Goal: Task Accomplishment & Management: Manage account settings

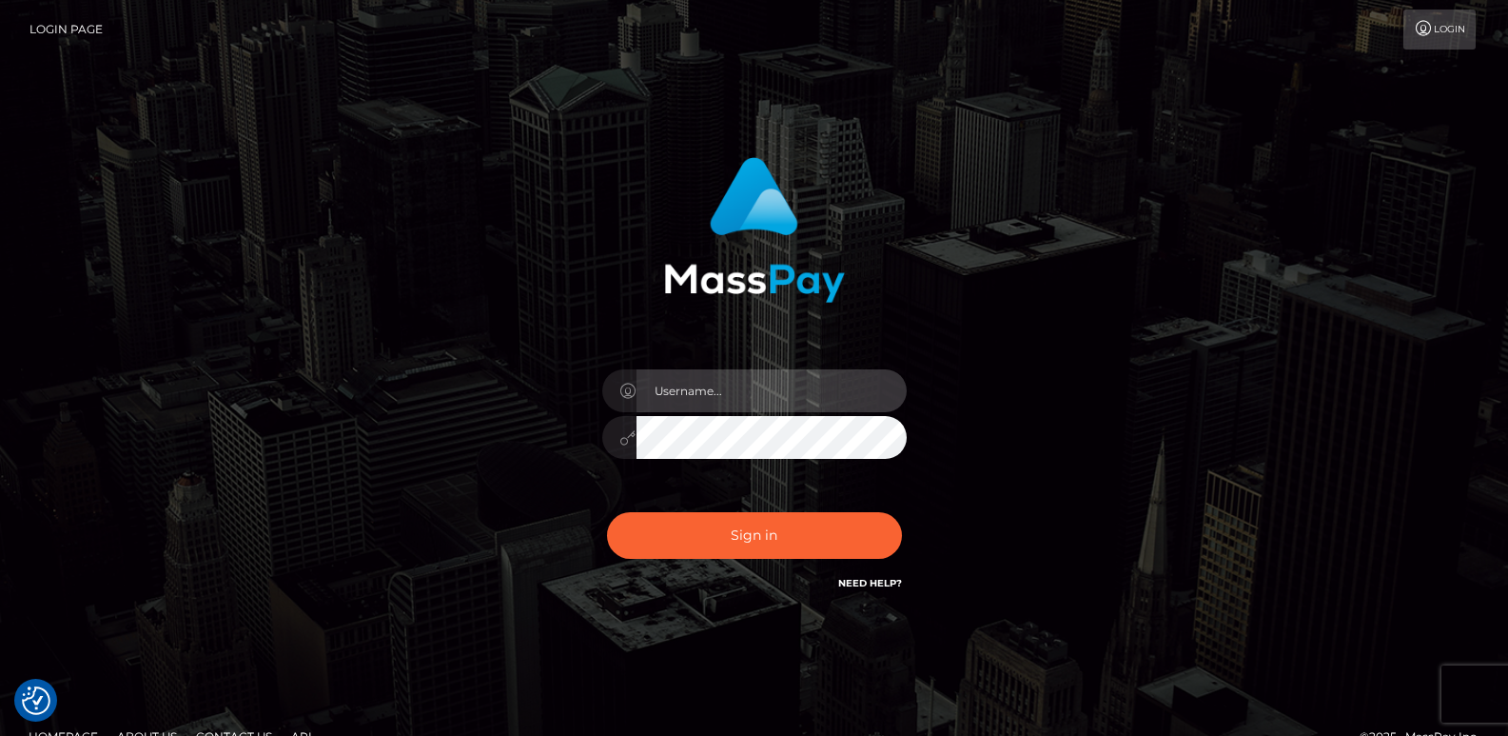
type input "[DOMAIN_NAME]"
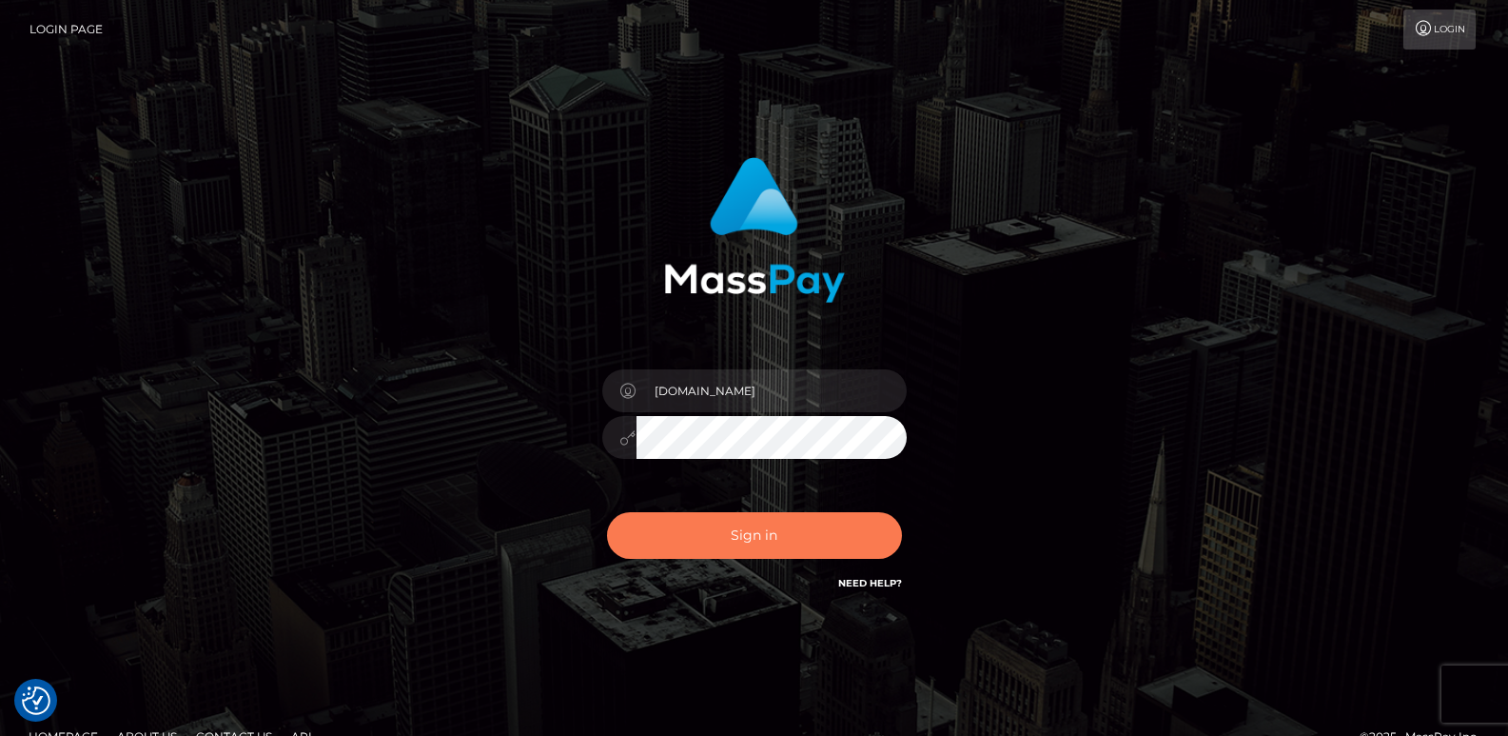
click at [706, 554] on button "Sign in" at bounding box center [754, 535] width 295 height 47
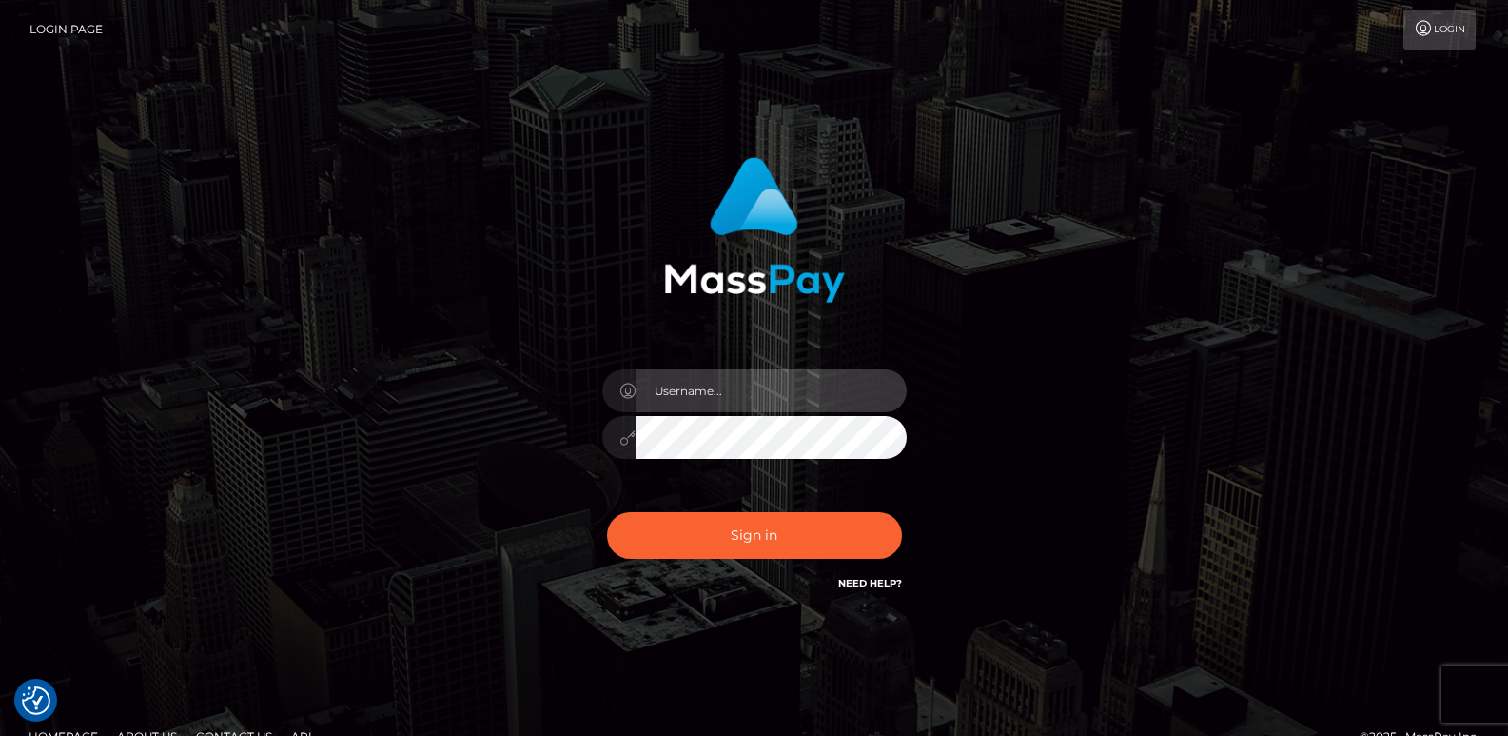
type input "[DOMAIN_NAME]"
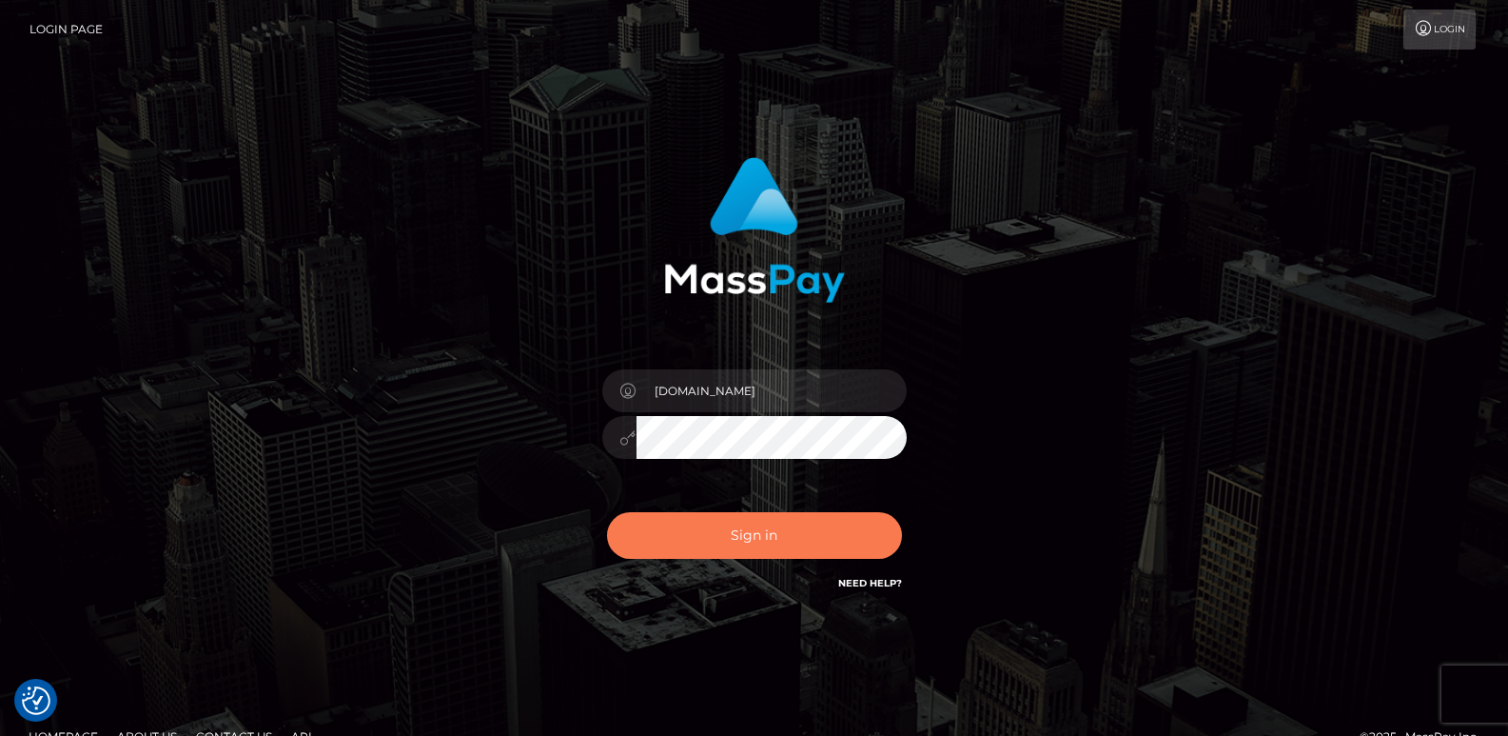
click at [691, 541] on button "Sign in" at bounding box center [754, 535] width 295 height 47
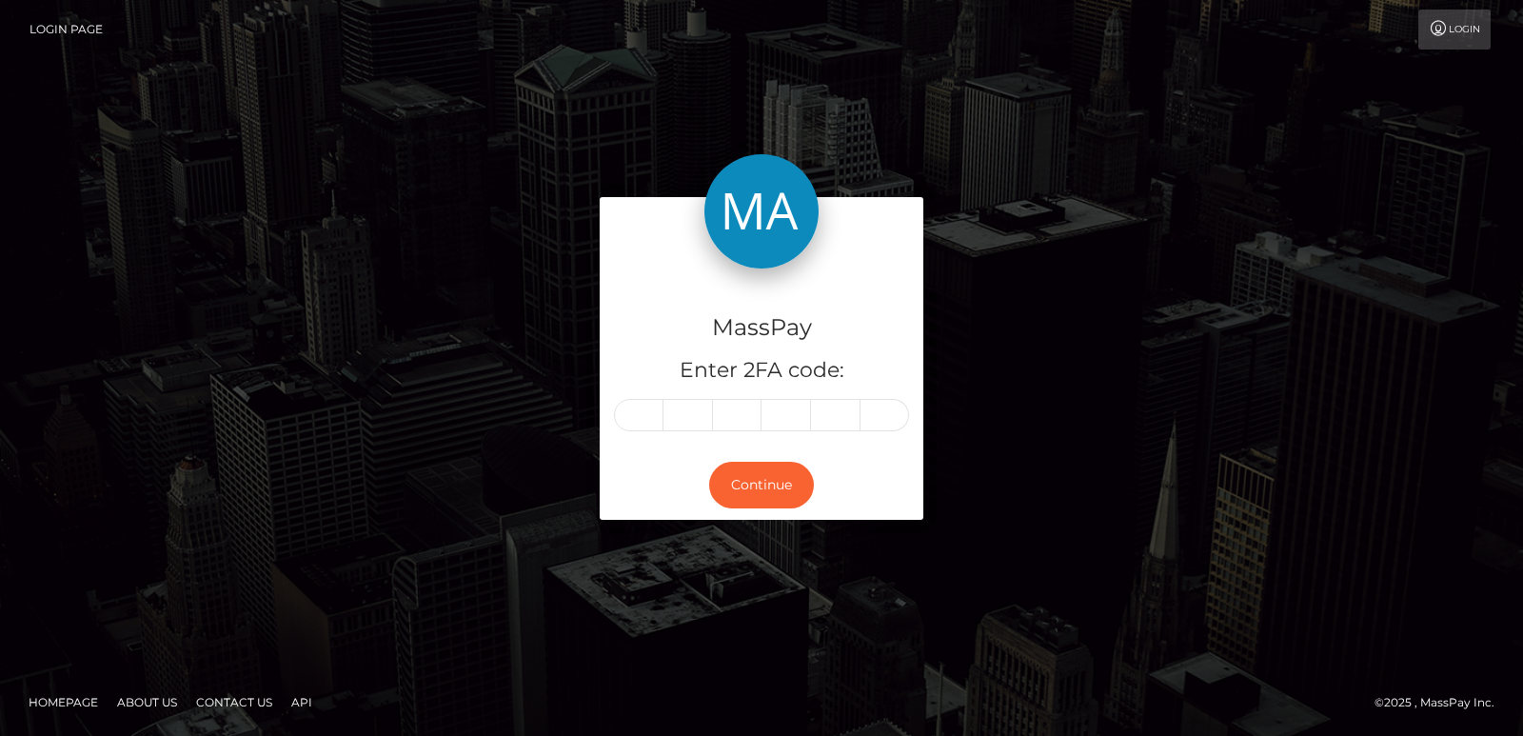
click at [502, 389] on div "MassPay Enter 2FA code: Continue" at bounding box center [761, 368] width 1085 height 342
click at [644, 408] on input "text" at bounding box center [638, 415] width 49 height 32
type input "4"
type input "1"
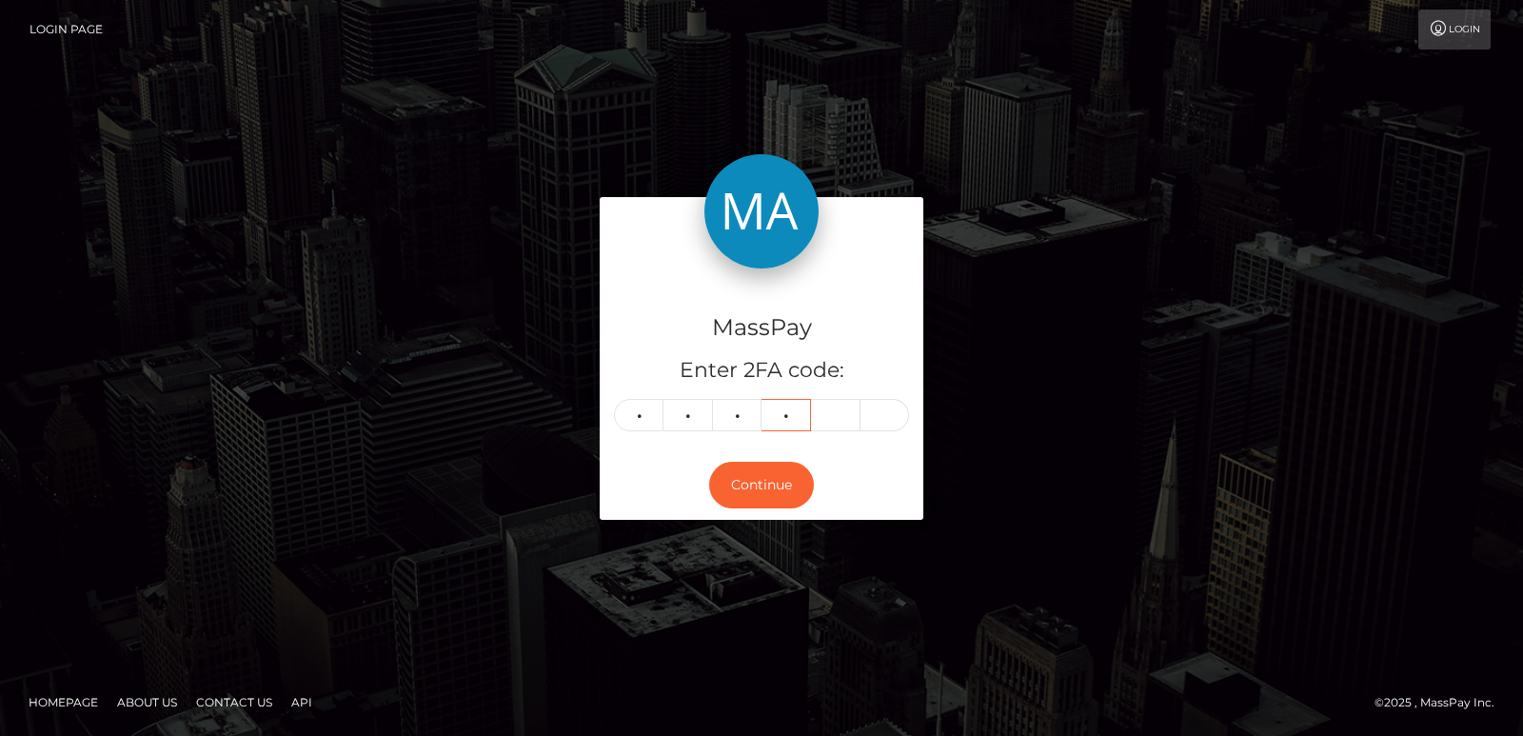
type input "0"
type input "3"
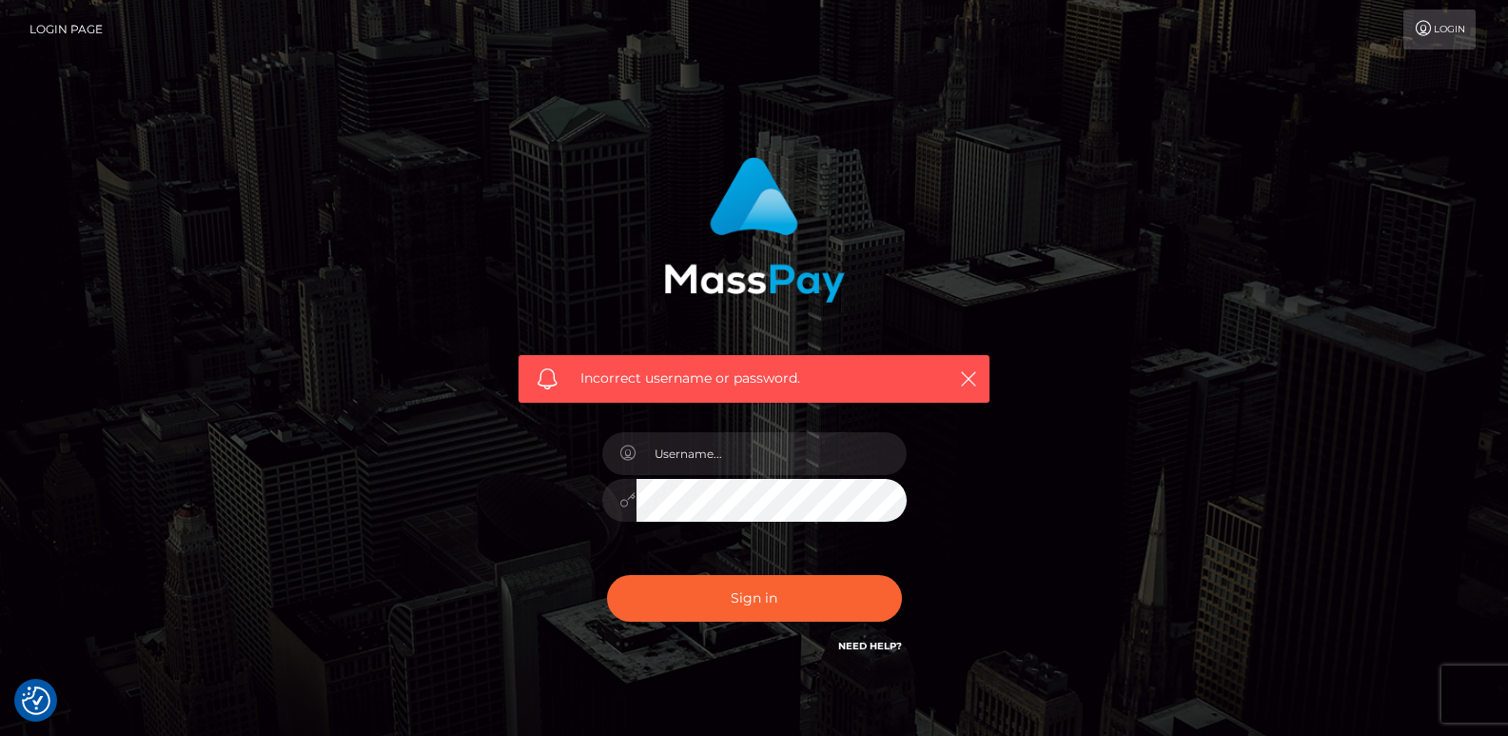
checkbox input "true"
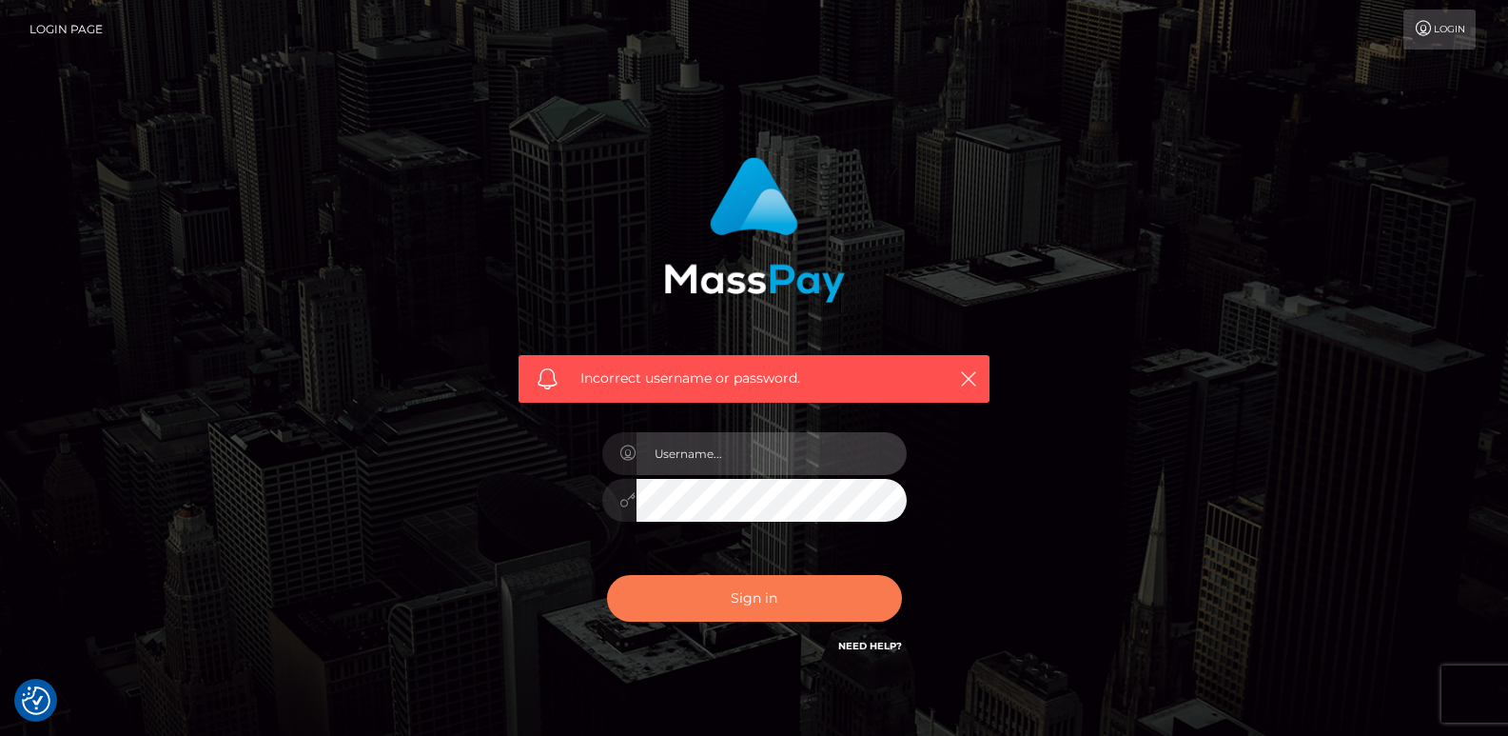
type input "ts2.es"
click at [648, 586] on button "Sign in" at bounding box center [754, 598] width 295 height 47
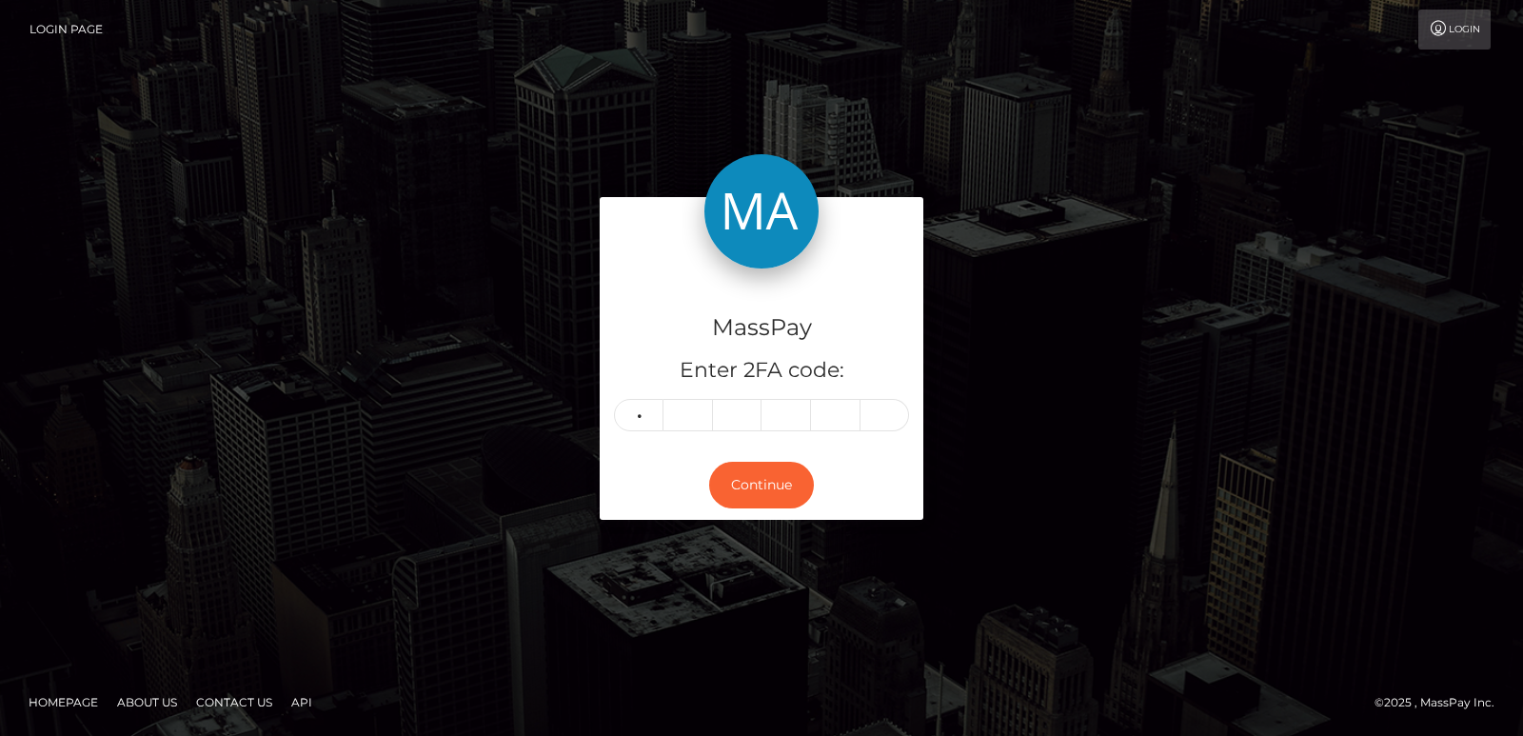
type input "4"
type input "8"
type input "1"
type input "7"
type input "0"
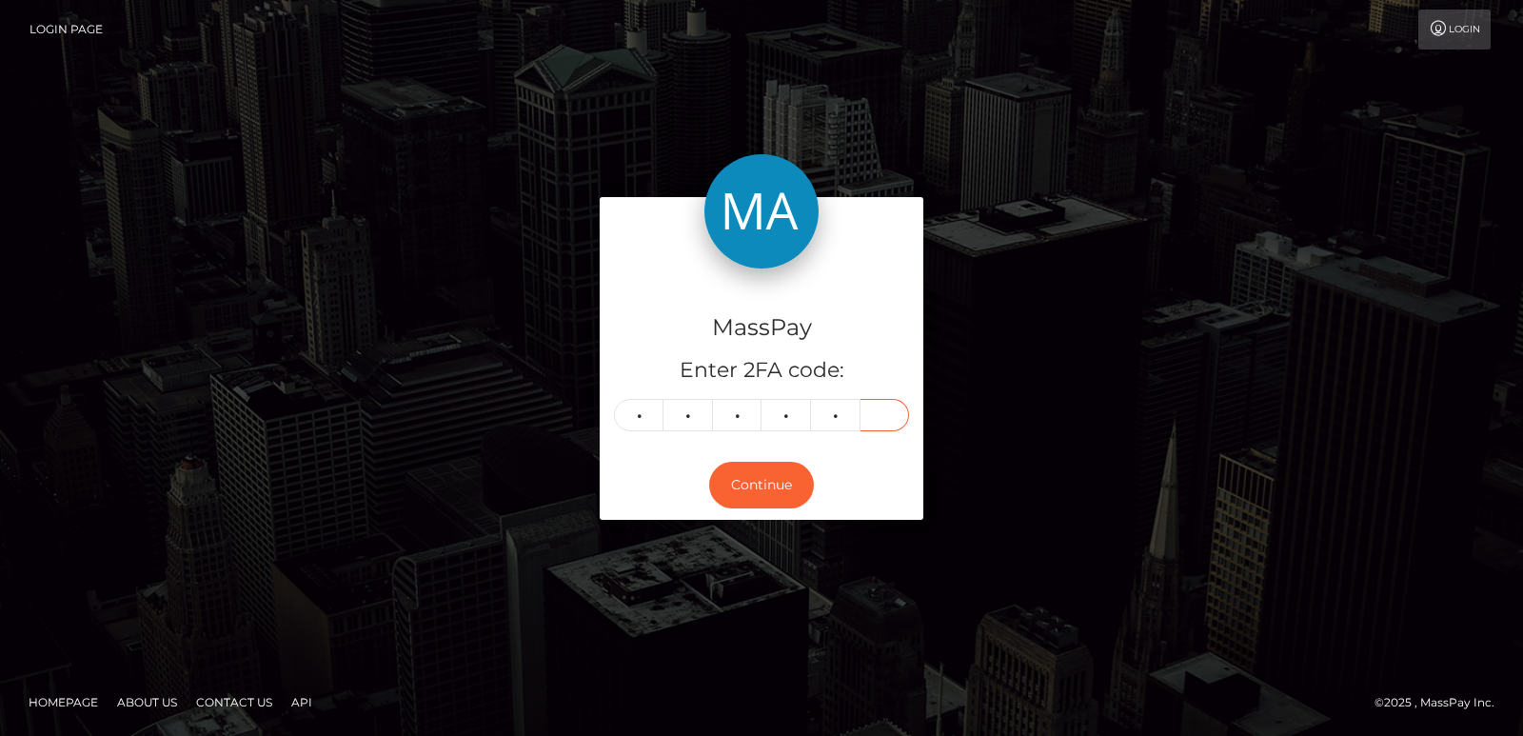
type input "8"
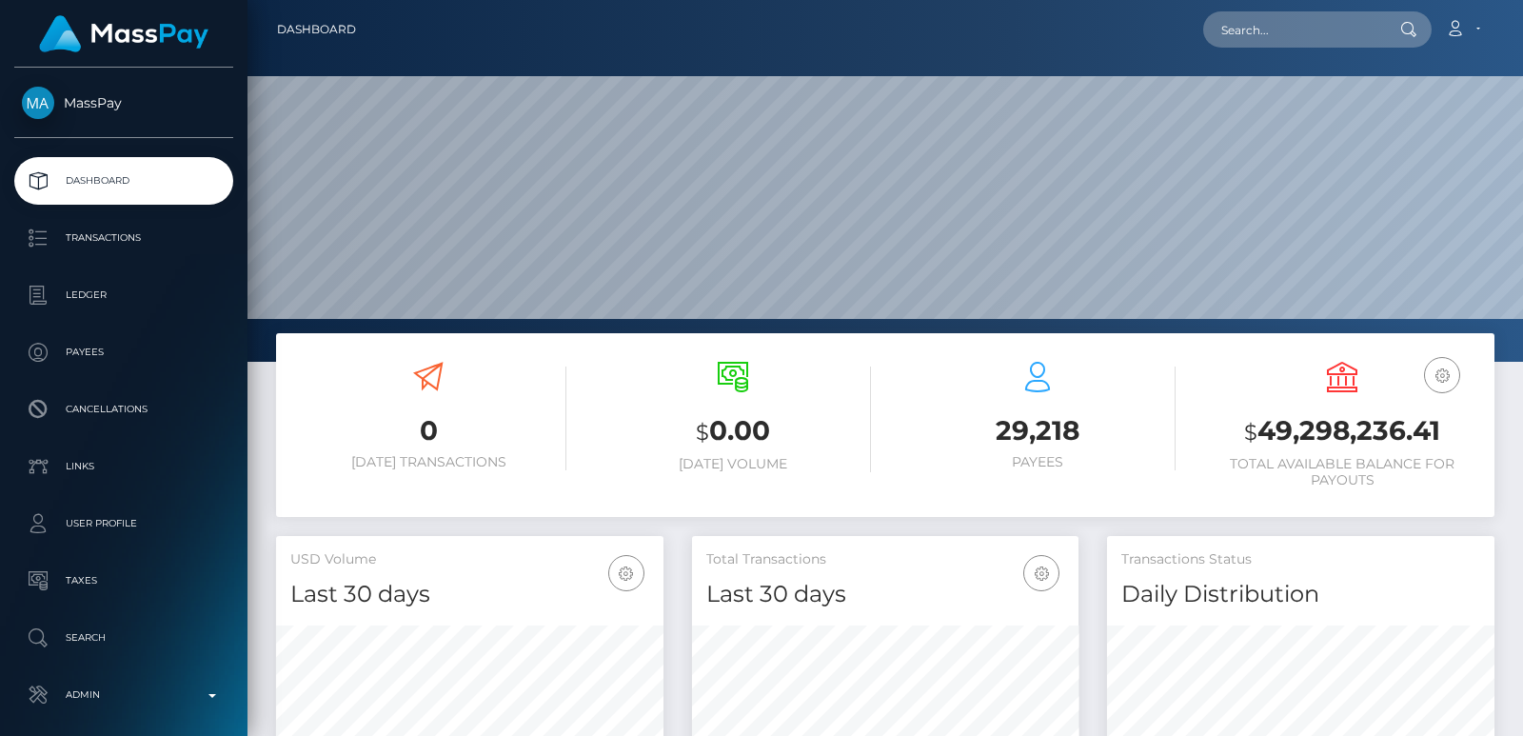
scroll to position [338, 386]
drag, startPoint x: 1207, startPoint y: 35, endPoint x: 1223, endPoint y: 33, distance: 16.3
click at [1223, 33] on input "text" at bounding box center [1292, 29] width 179 height 36
paste input "[EMAIL_ADDRESS][DOMAIN_NAME]"
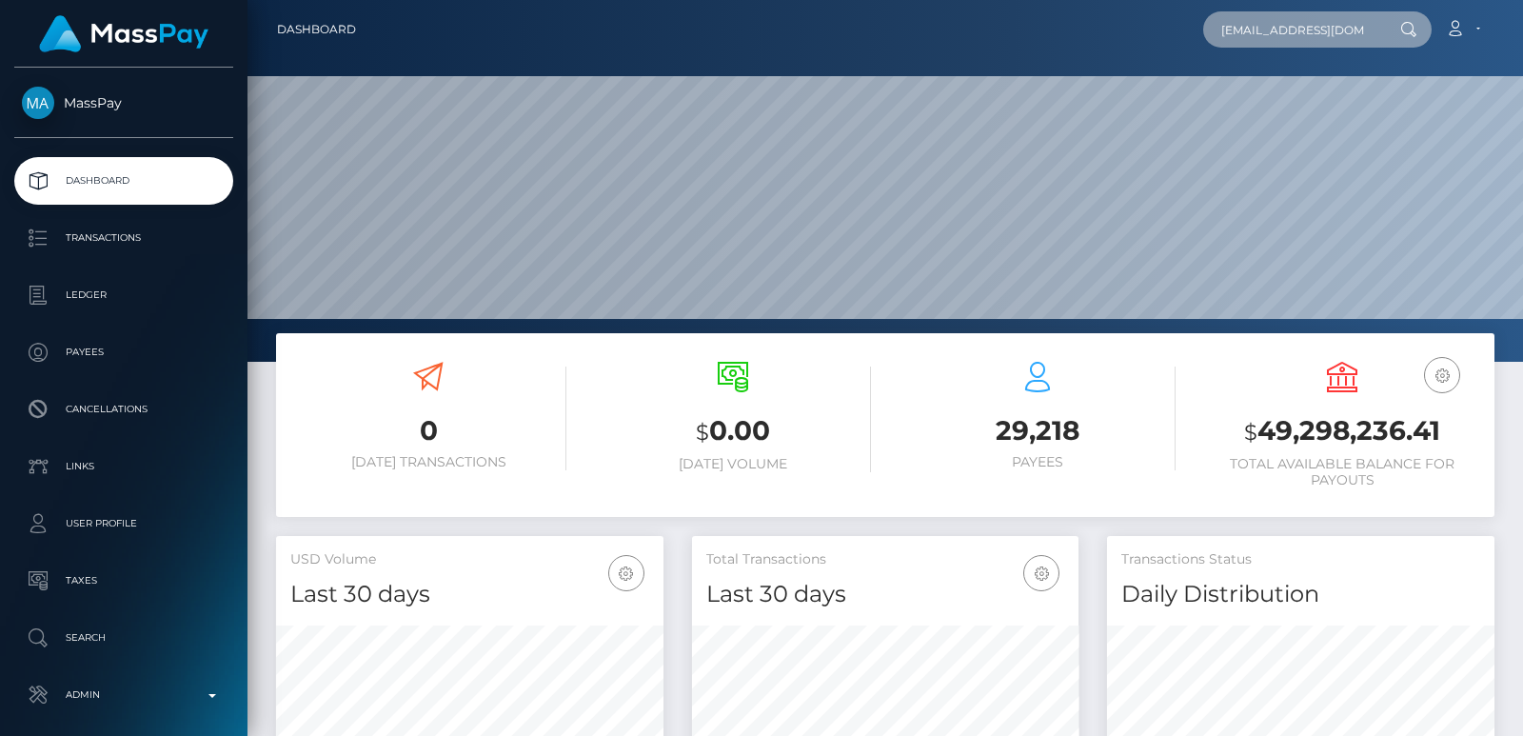
scroll to position [0, 6]
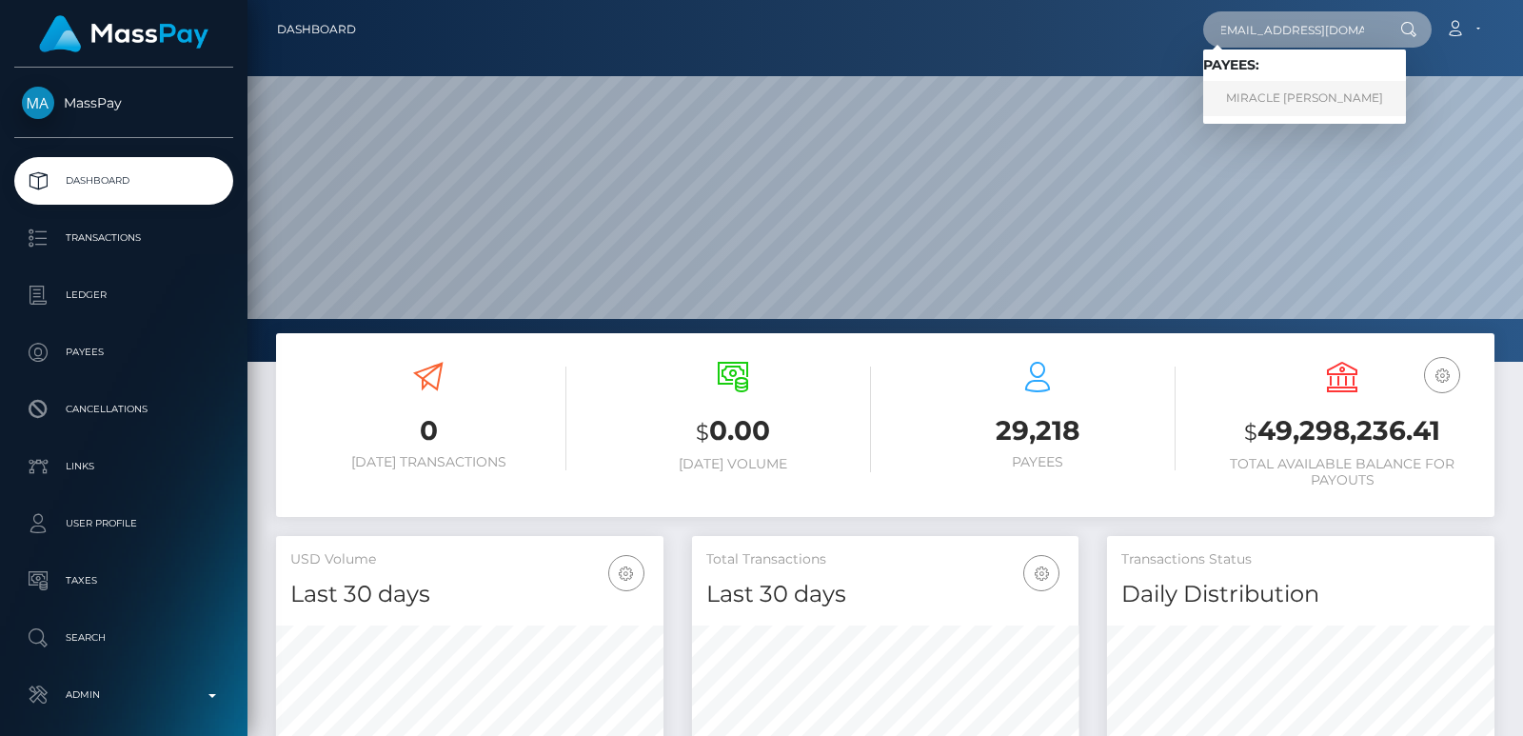
type input "[EMAIL_ADDRESS][DOMAIN_NAME]"
click at [1224, 94] on link "MIRACLE ARIEL COLSTON" at bounding box center [1304, 98] width 203 height 35
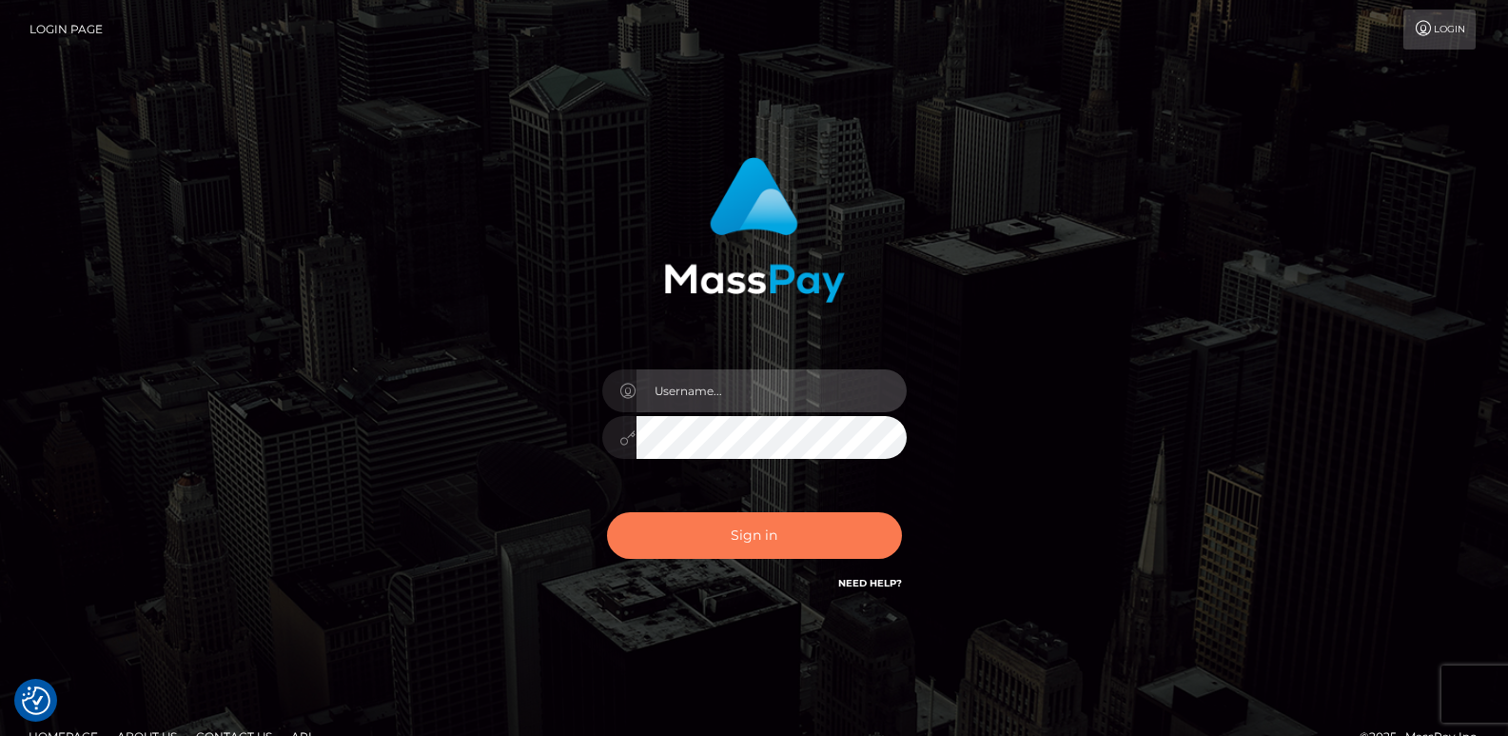
type input "ts2.es"
click at [694, 554] on button "Sign in" at bounding box center [754, 535] width 295 height 47
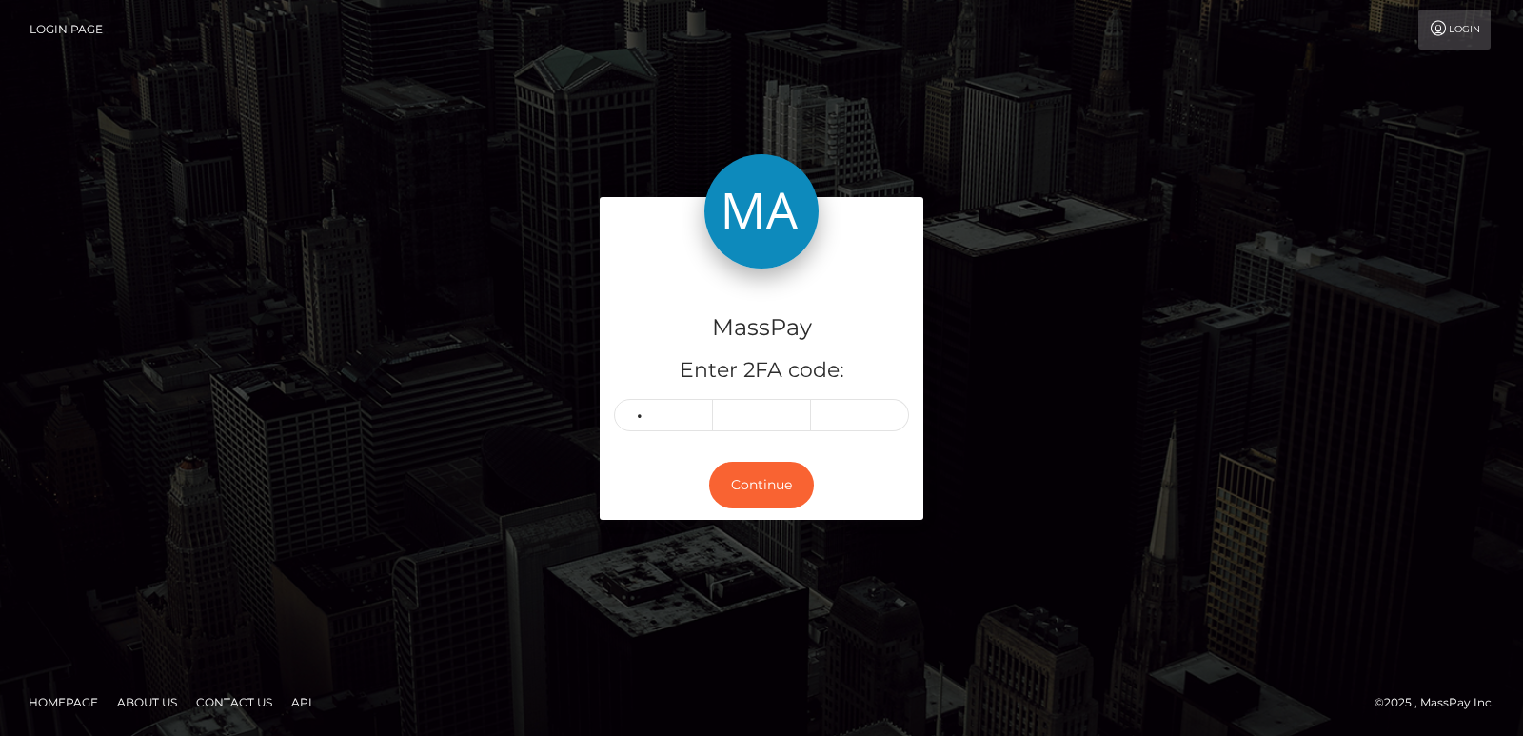
type input "7"
type input "0"
type input "4"
type input "6"
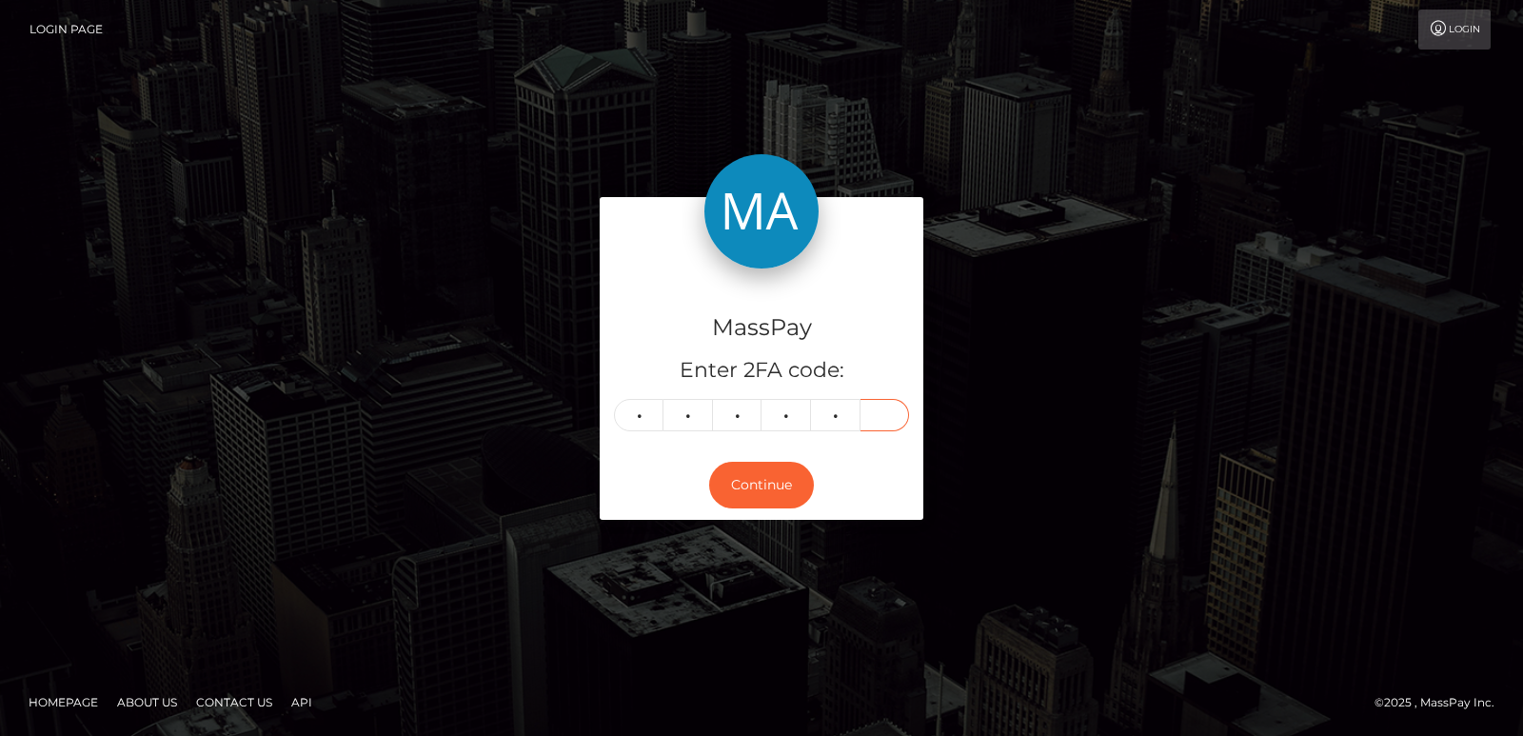
type input "5"
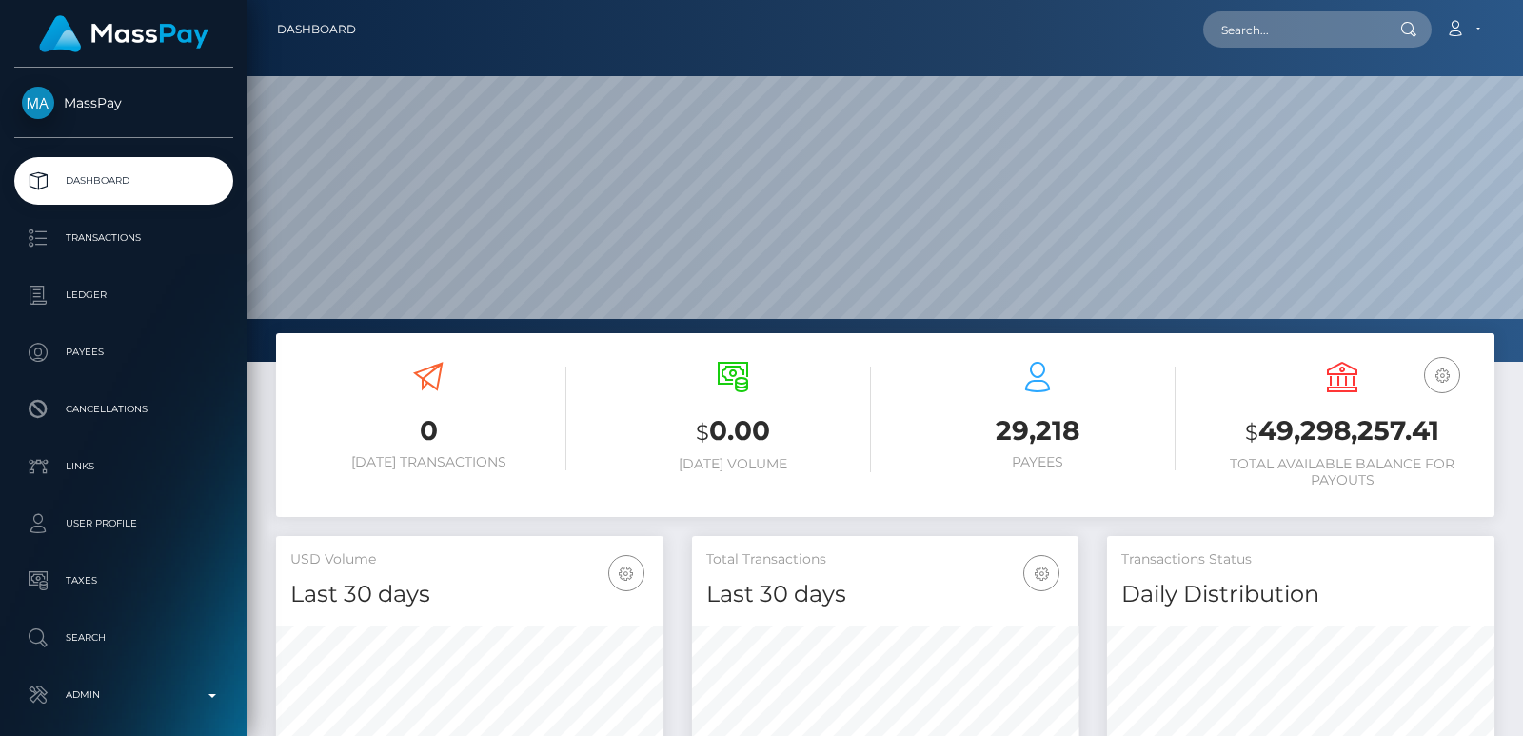
scroll to position [338, 386]
click at [1266, 23] on input "text" at bounding box center [1292, 29] width 179 height 36
paste input "[EMAIL_ADDRESS][DOMAIN_NAME]"
type input "[EMAIL_ADDRESS][DOMAIN_NAME]"
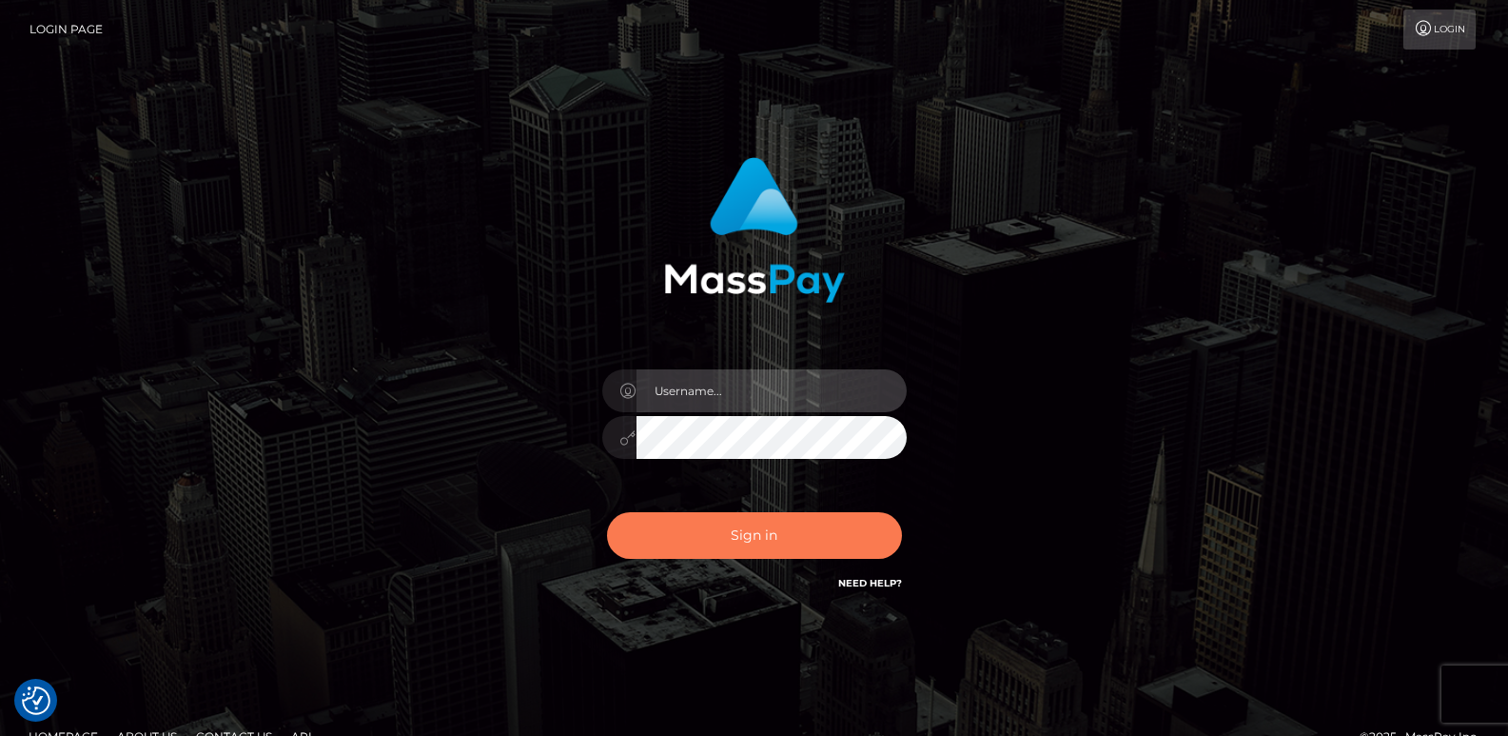
type input "ts2.es"
click at [717, 533] on button "Sign in" at bounding box center [754, 535] width 295 height 47
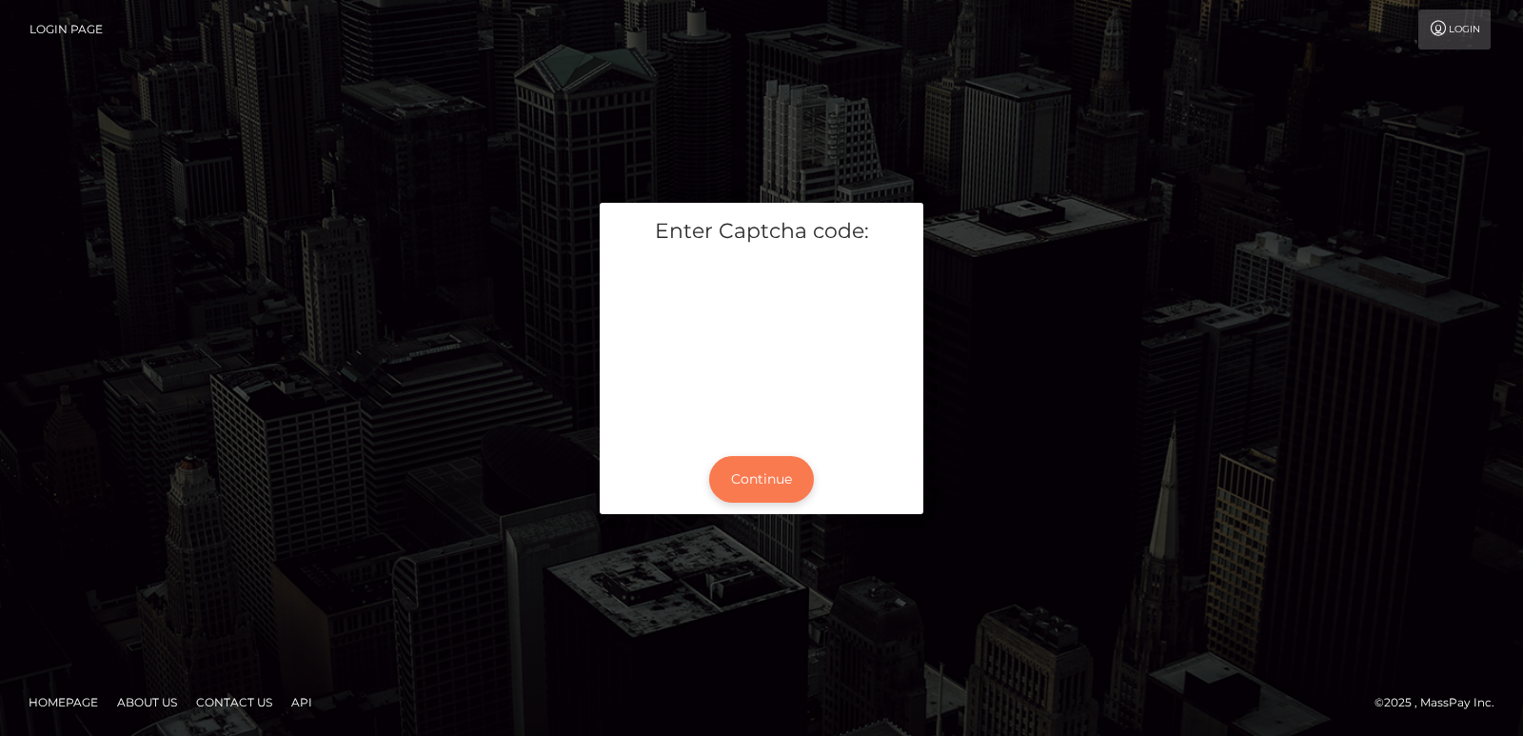
click at [770, 481] on button "Continue" at bounding box center [761, 479] width 105 height 47
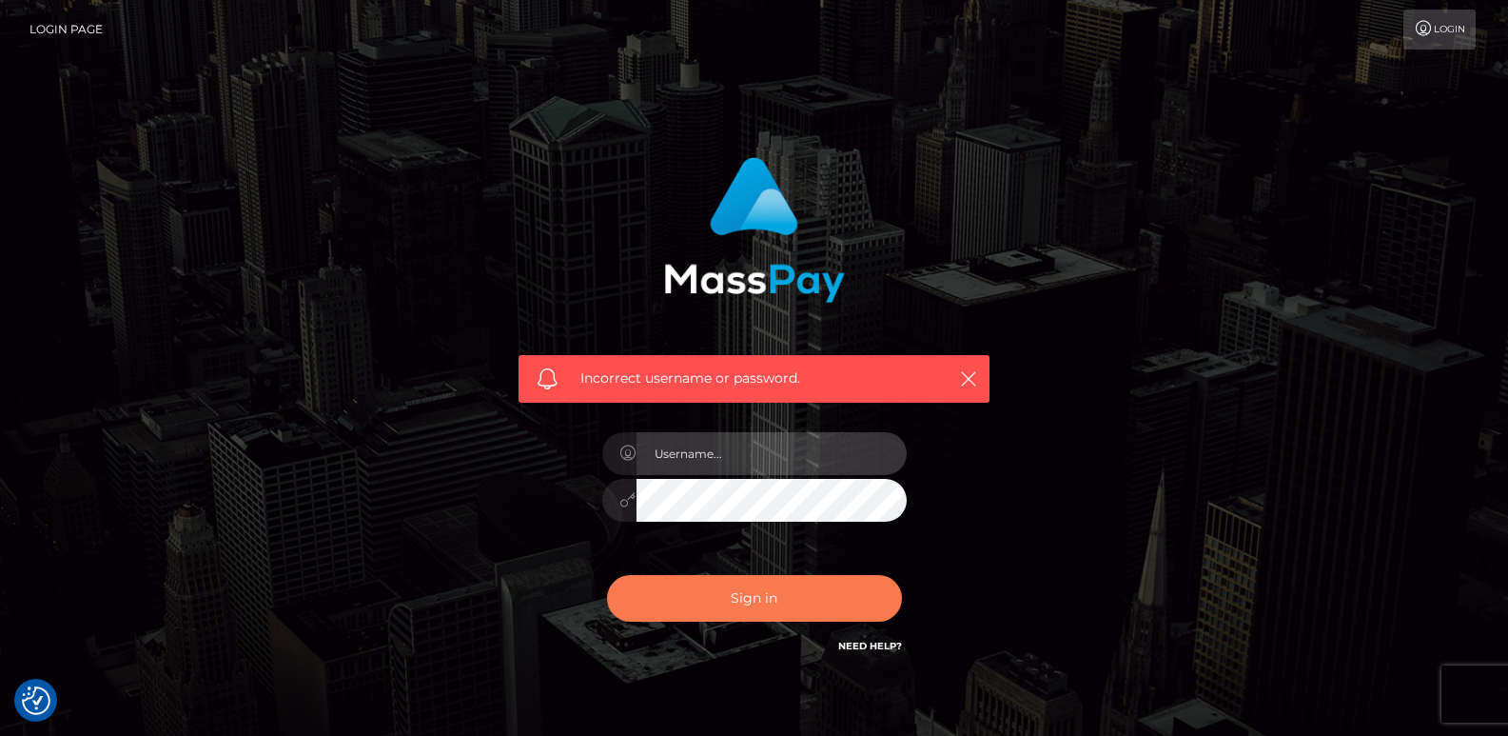
type input "[DOMAIN_NAME]"
click at [729, 592] on button "Sign in" at bounding box center [754, 598] width 295 height 47
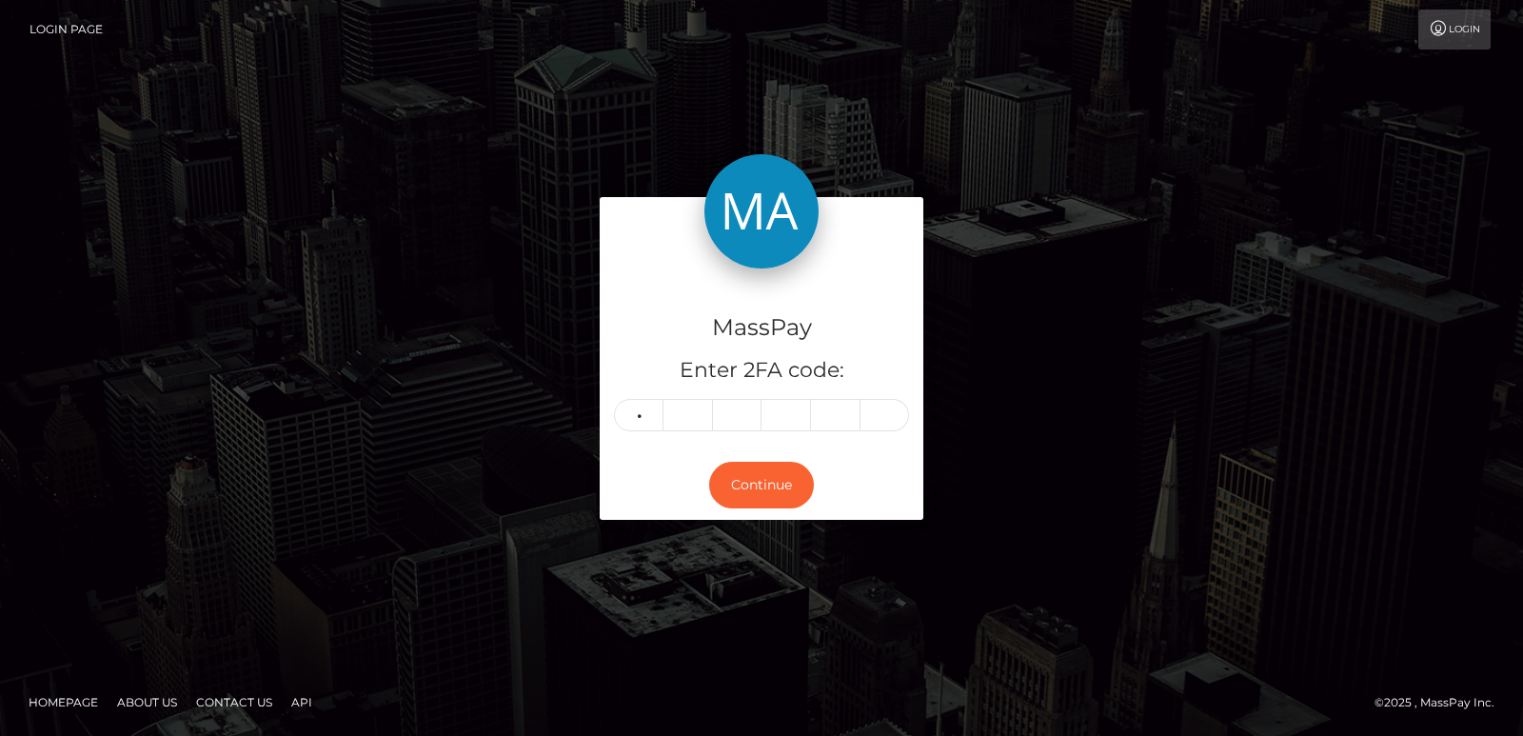
type input "7"
type input "5"
type input "1"
type input "5"
type input "9"
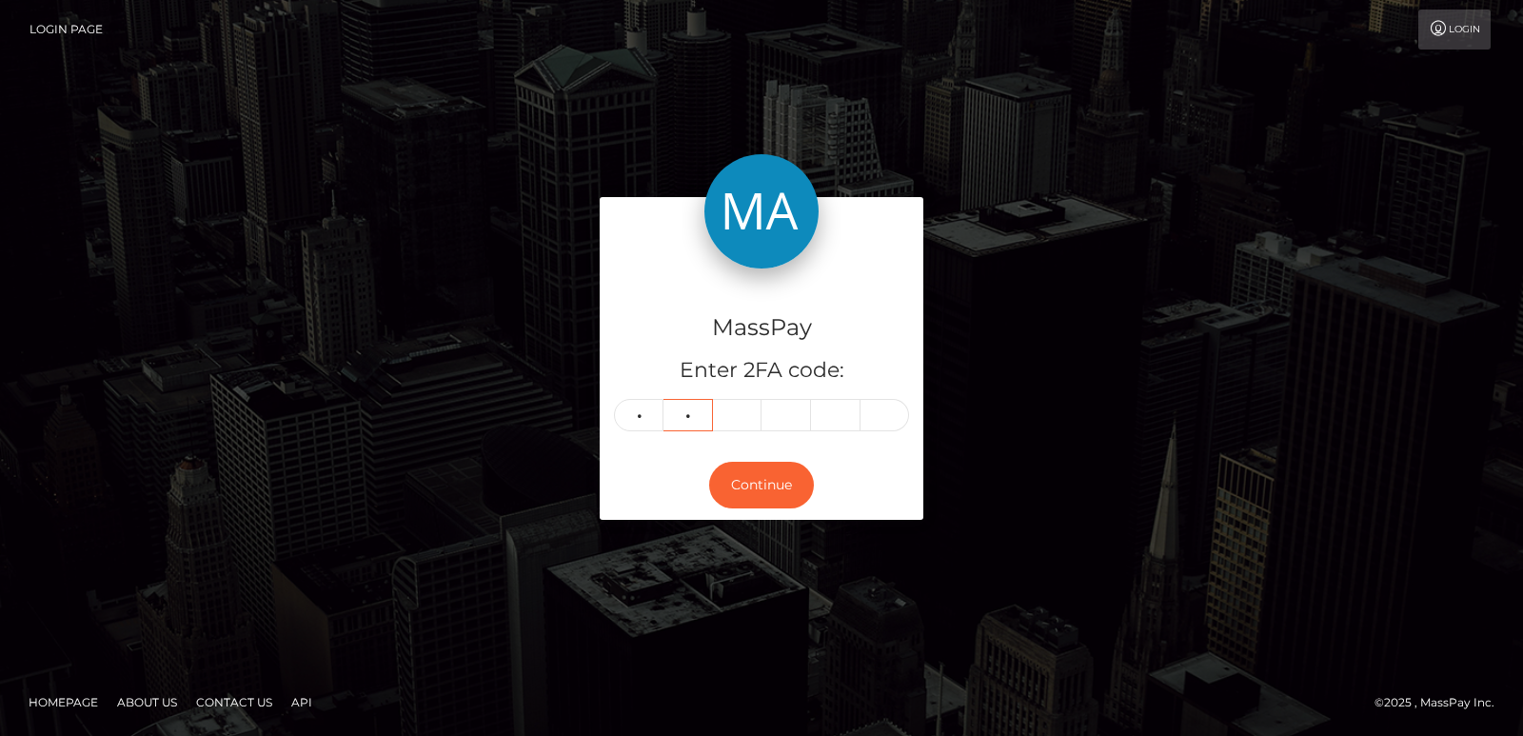
type input "0"
type input "2"
type input "7"
type input "9"
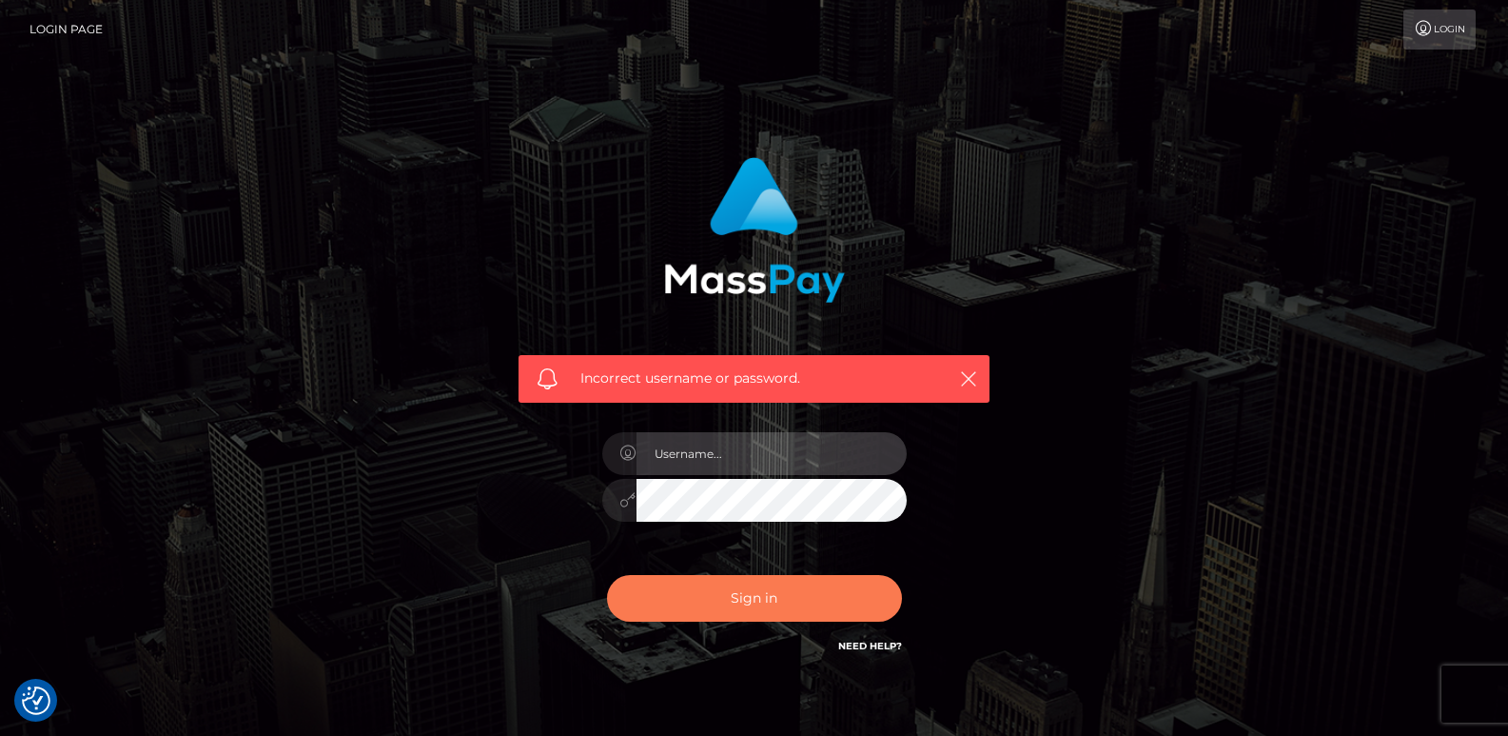
type input "ts2.es"
click at [749, 582] on button "Sign in" at bounding box center [754, 598] width 295 height 47
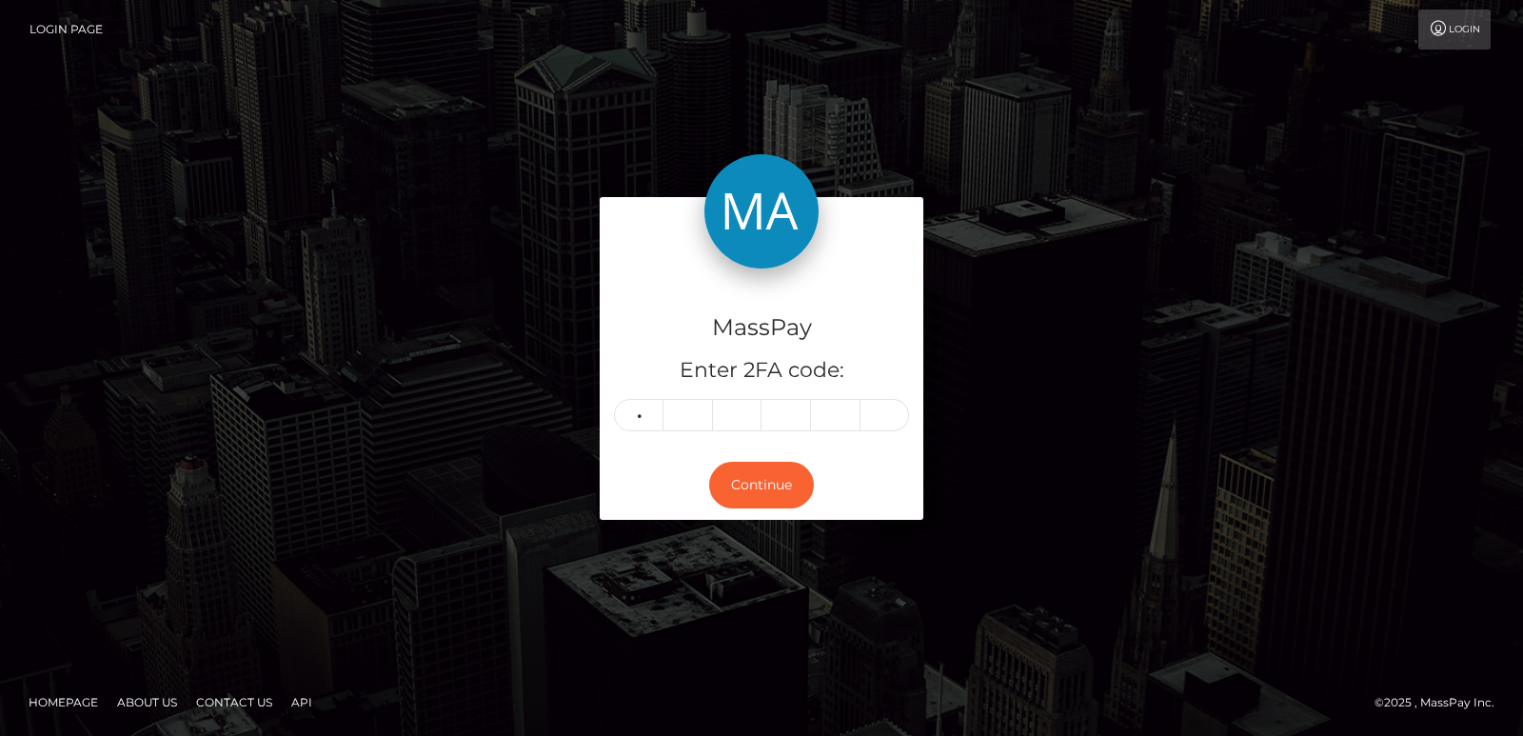
type input "9"
type input "0"
type input "2"
type input "7"
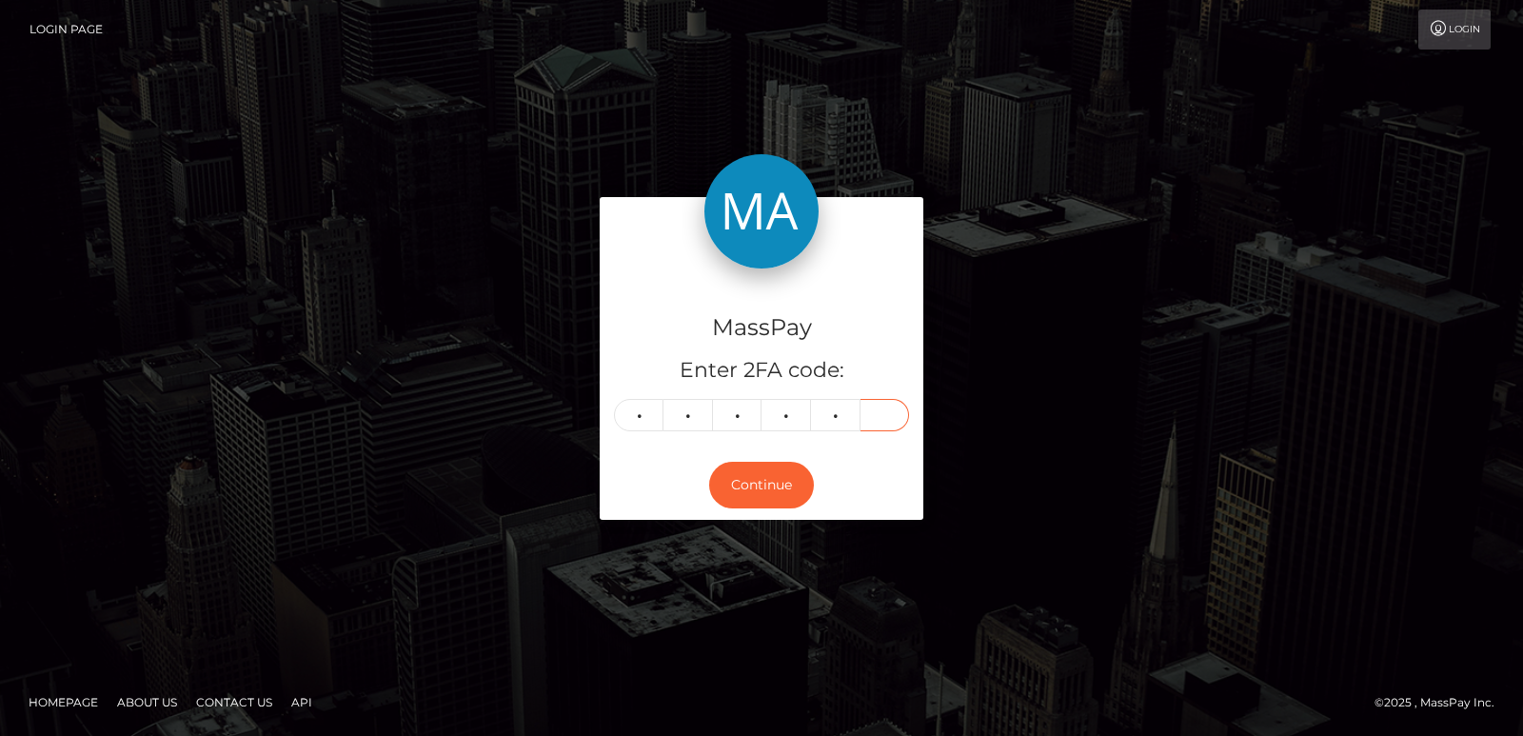
type input "6"
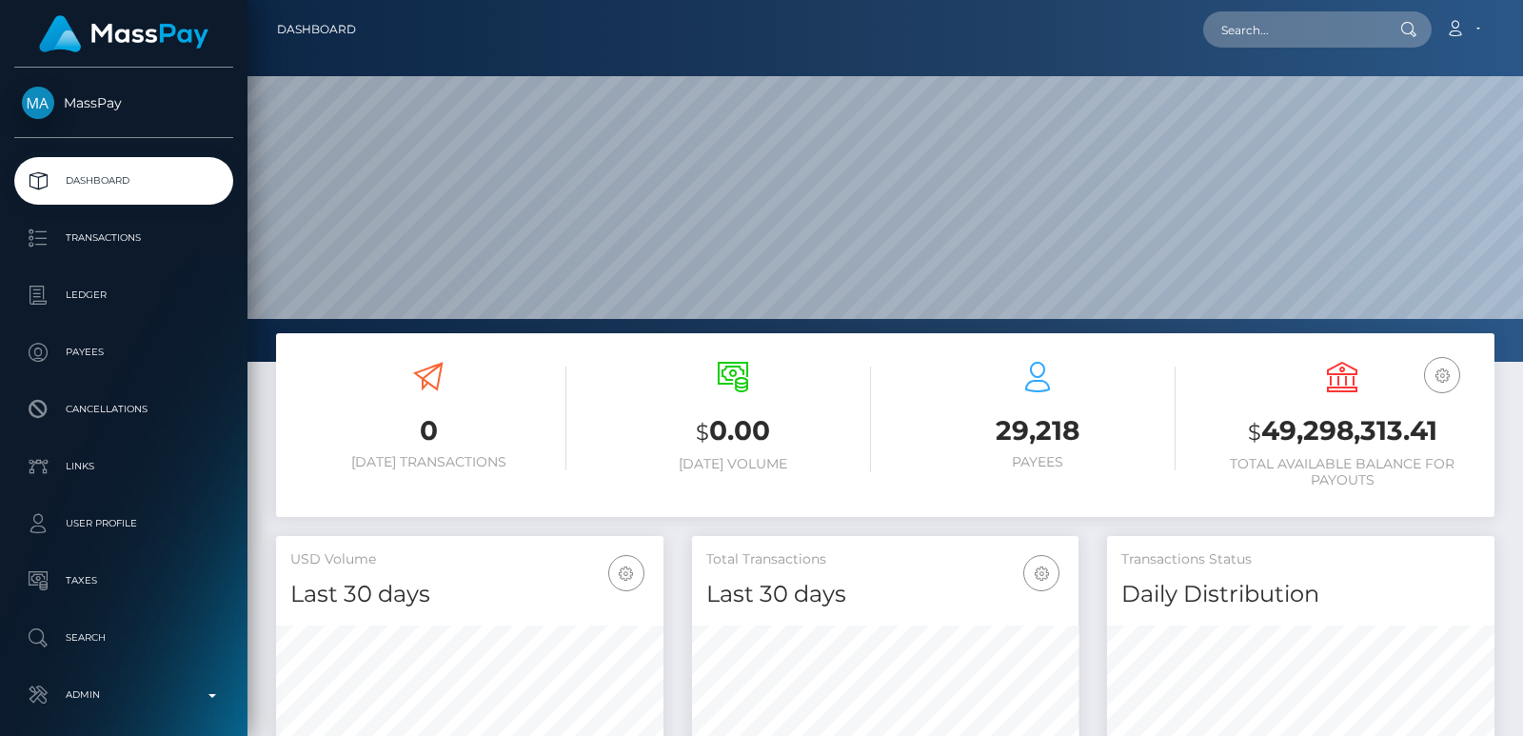
scroll to position [338, 386]
click at [1258, 13] on input "text" at bounding box center [1292, 29] width 179 height 36
paste input "[EMAIL_ADDRESS][DOMAIN_NAME]"
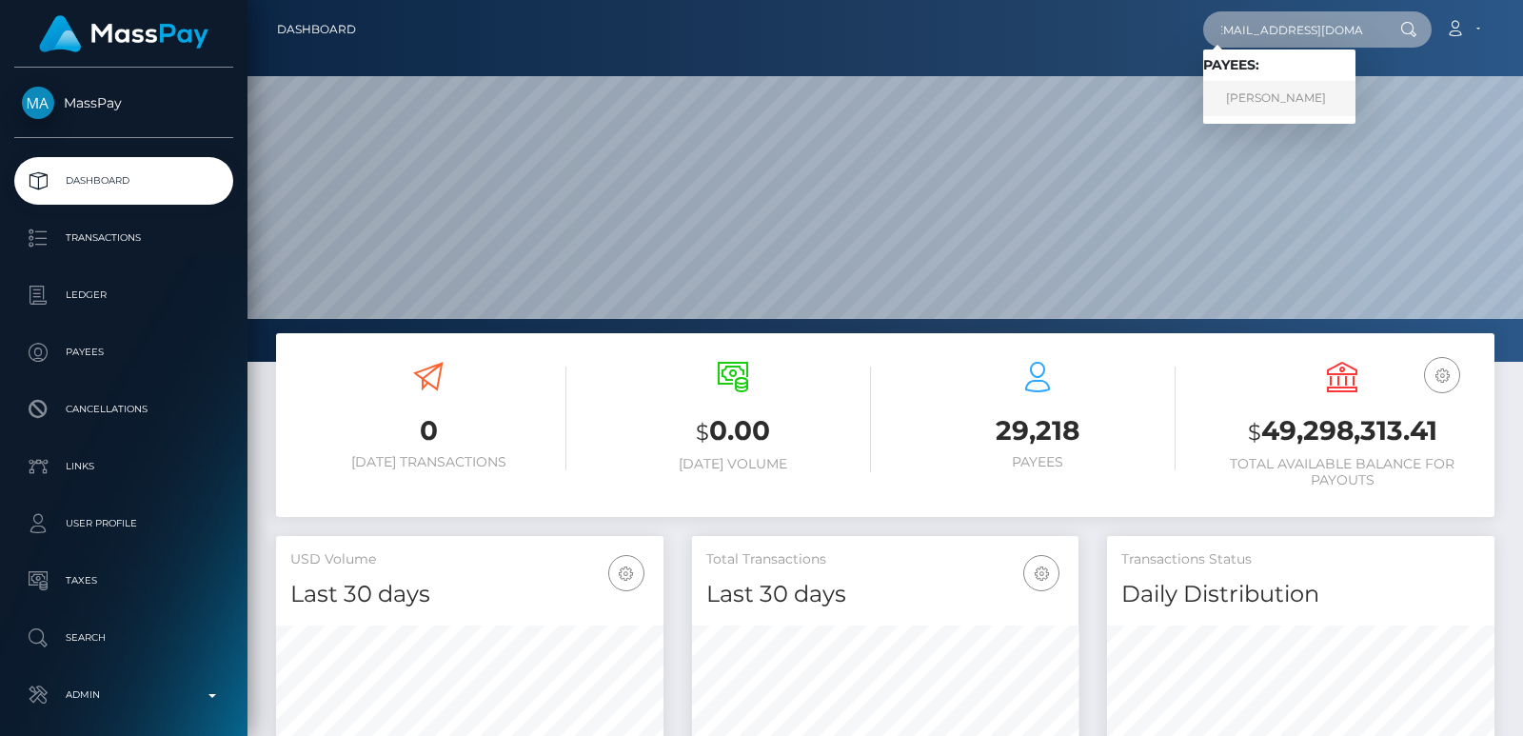
type input "[EMAIL_ADDRESS][DOMAIN_NAME]"
click at [1277, 96] on link "[PERSON_NAME]" at bounding box center [1279, 98] width 152 height 35
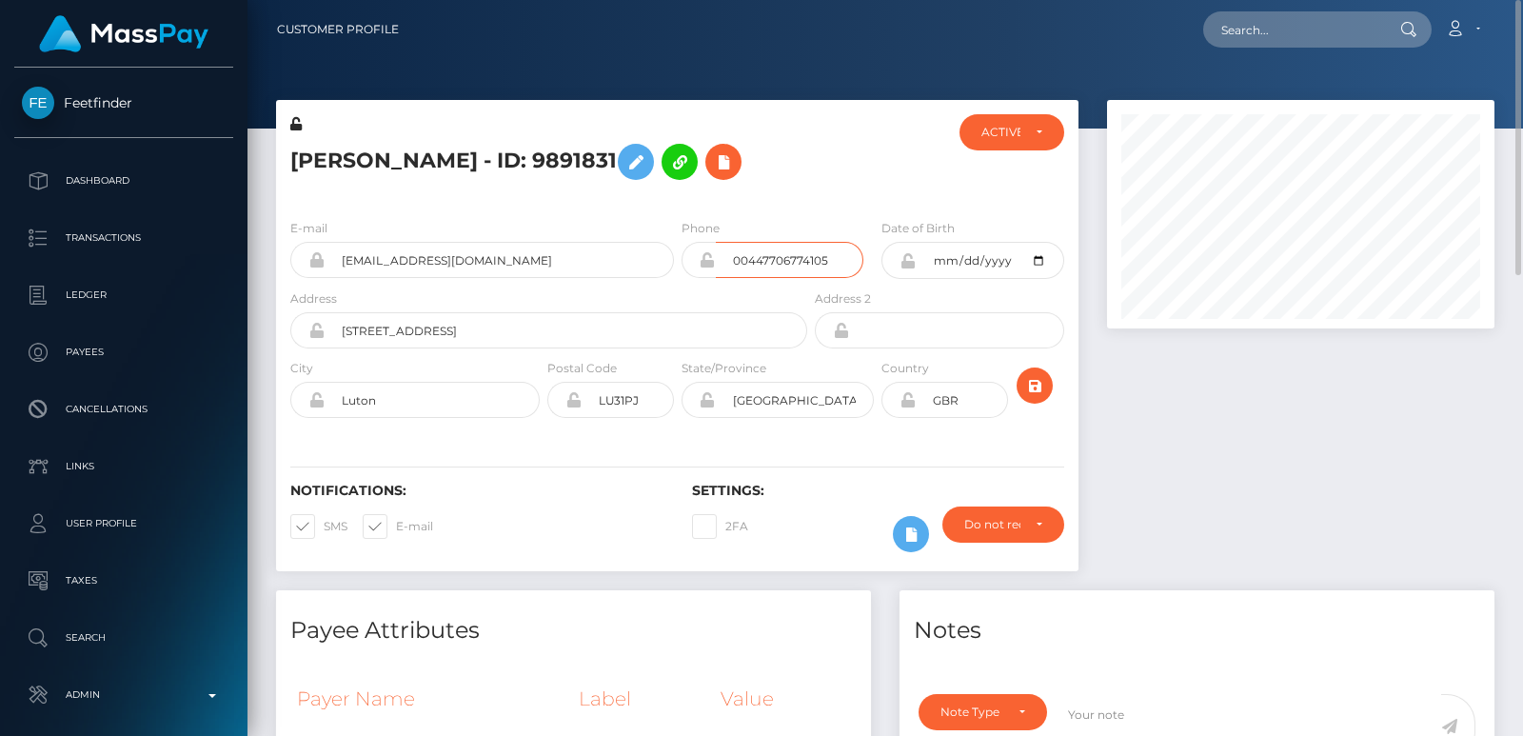
click at [781, 263] on input "00447706774105" at bounding box center [790, 260] width 148 height 36
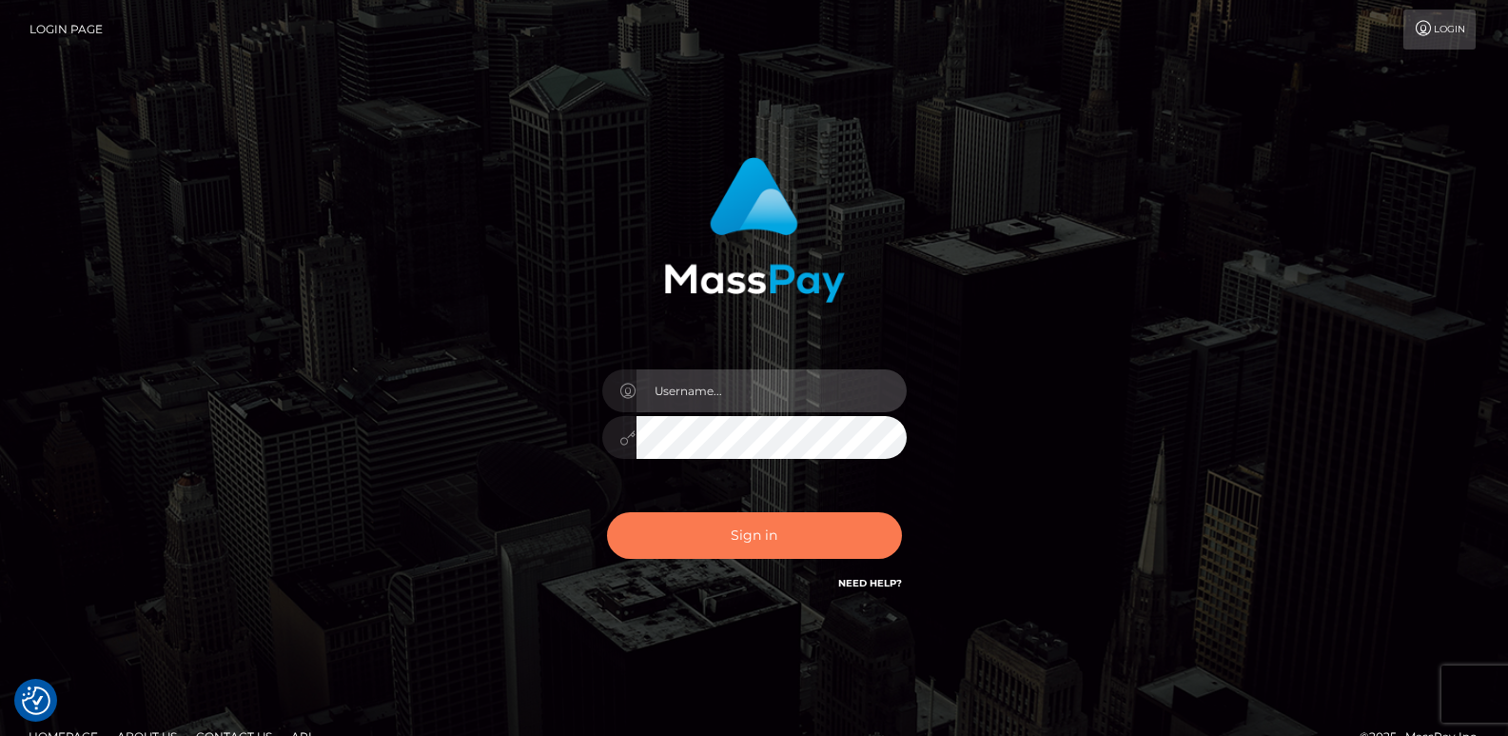
type input "[DOMAIN_NAME]"
click at [694, 534] on button "Sign in" at bounding box center [754, 535] width 295 height 47
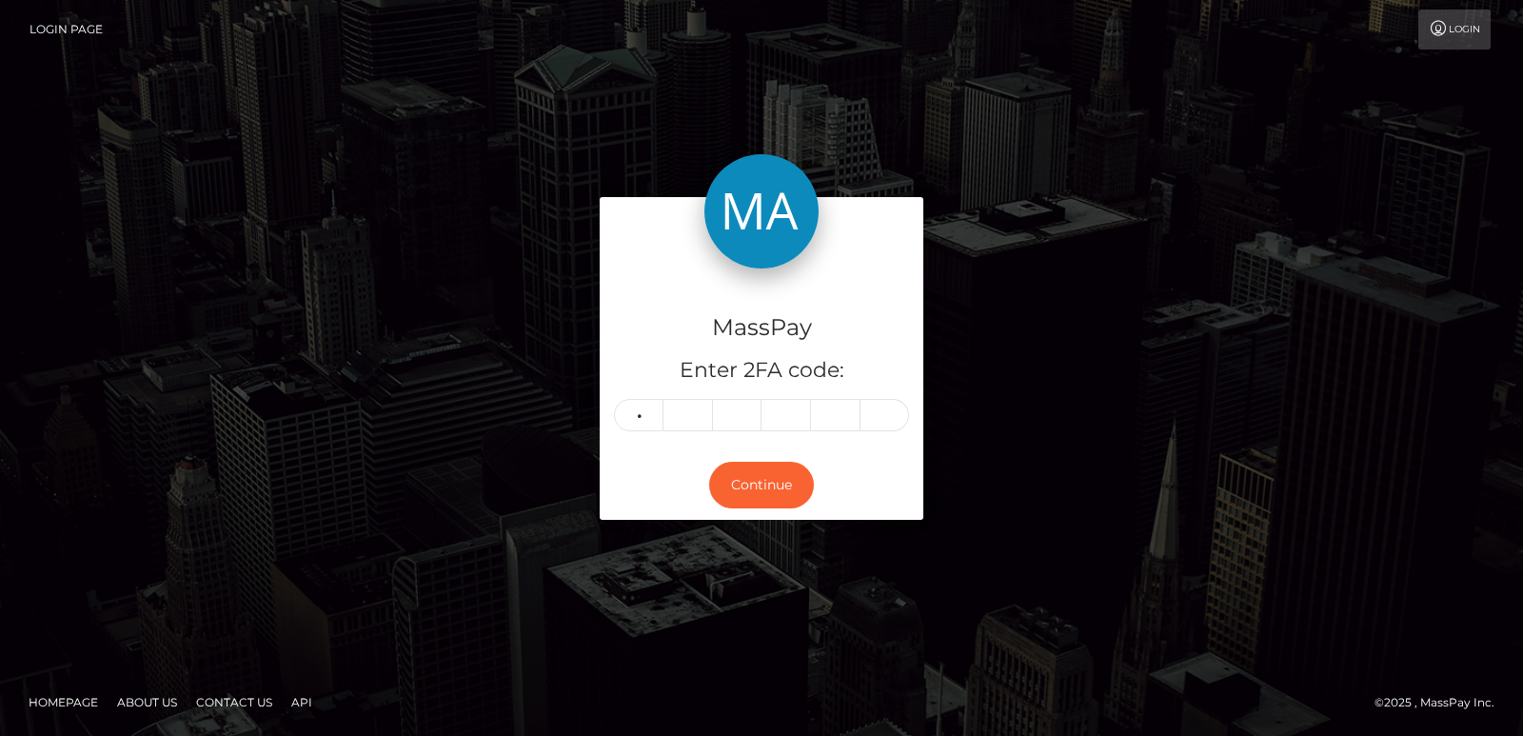
type input "2"
type input "1"
type input "6"
type input "5"
type input "6"
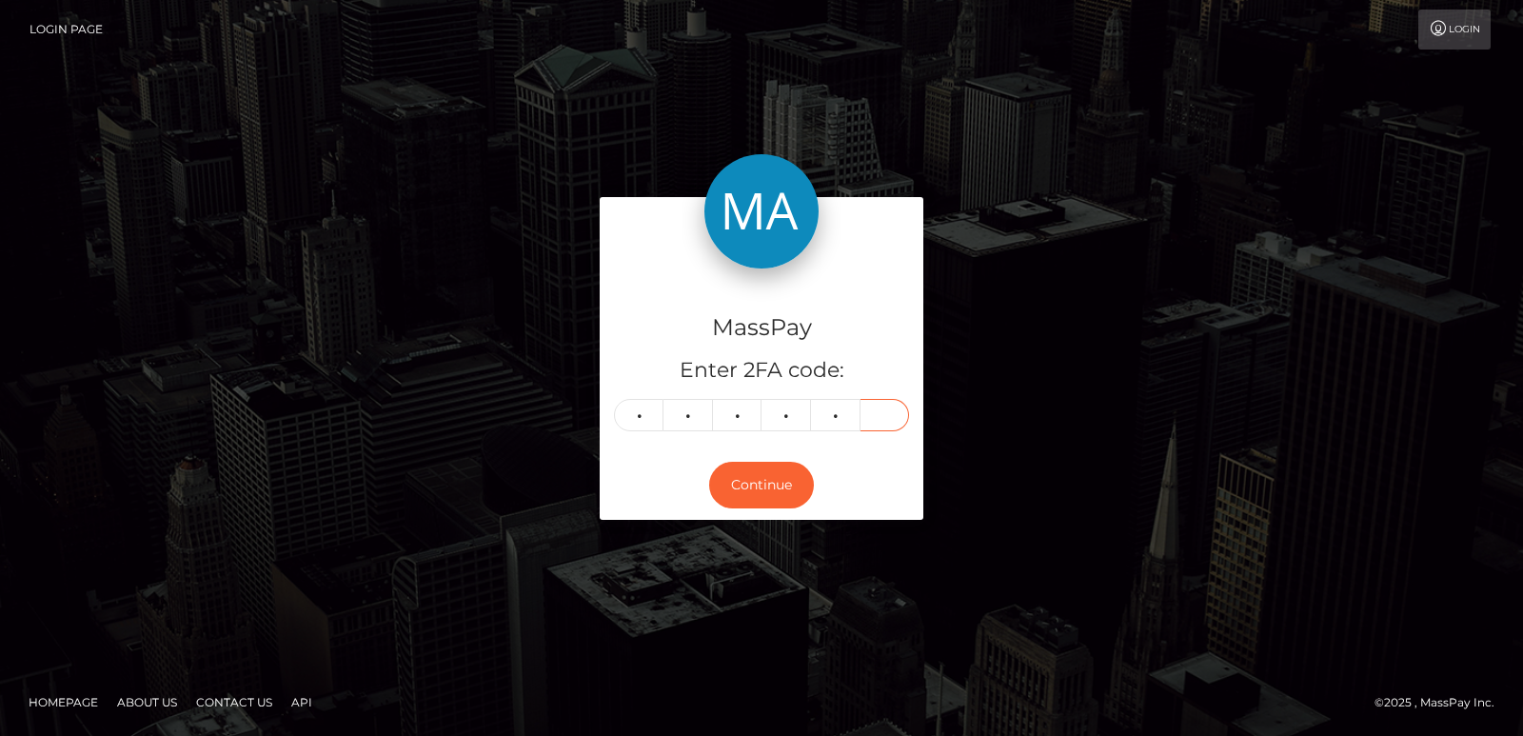
type input "0"
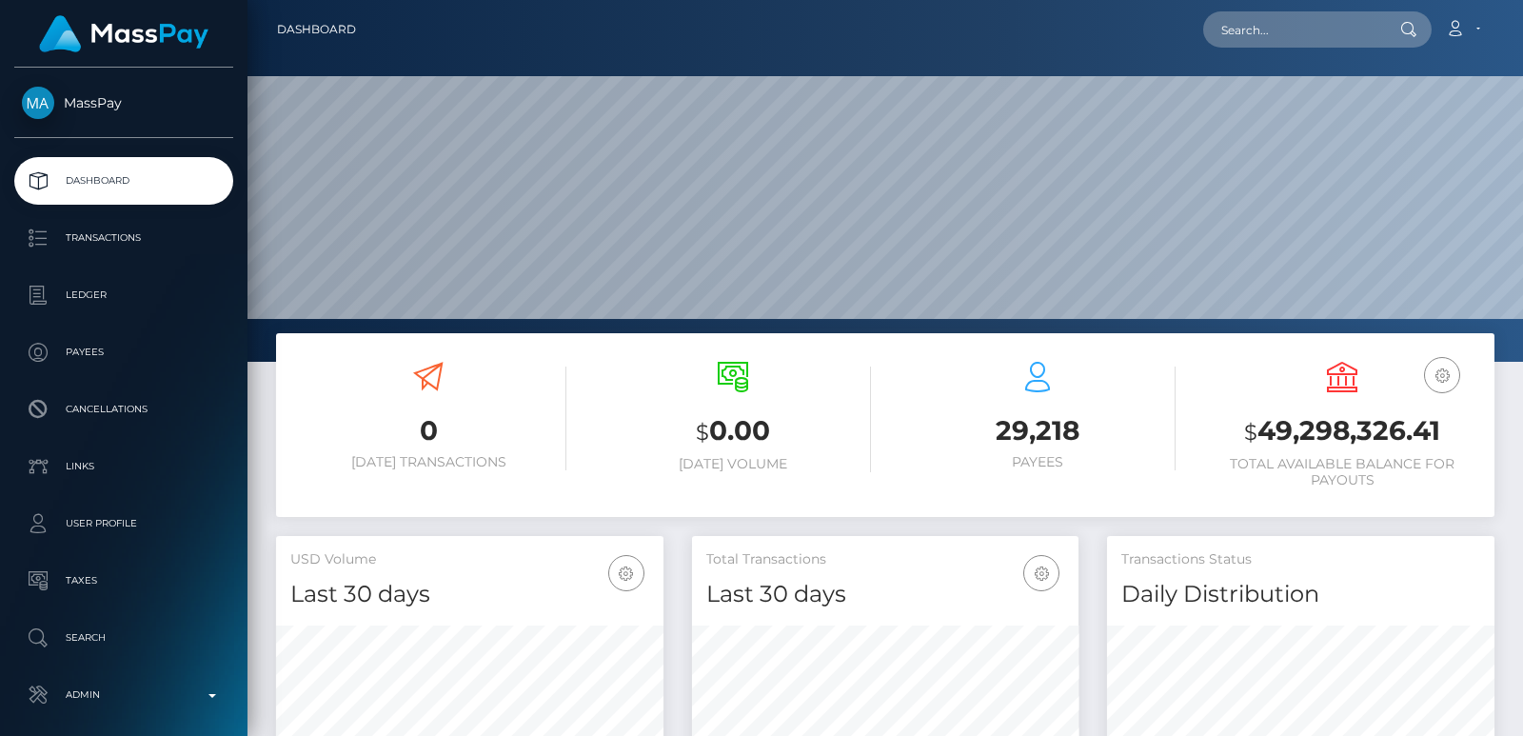
scroll to position [338, 386]
drag, startPoint x: 1230, startPoint y: 61, endPoint x: 1242, endPoint y: 51, distance: 15.6
click at [1242, 51] on div "Dashboard Loading... Loading..." at bounding box center [884, 368] width 1275 height 736
click at [1244, 39] on input "text" at bounding box center [1292, 29] width 179 height 36
paste input "clairetait32@hotmail.co.uk"
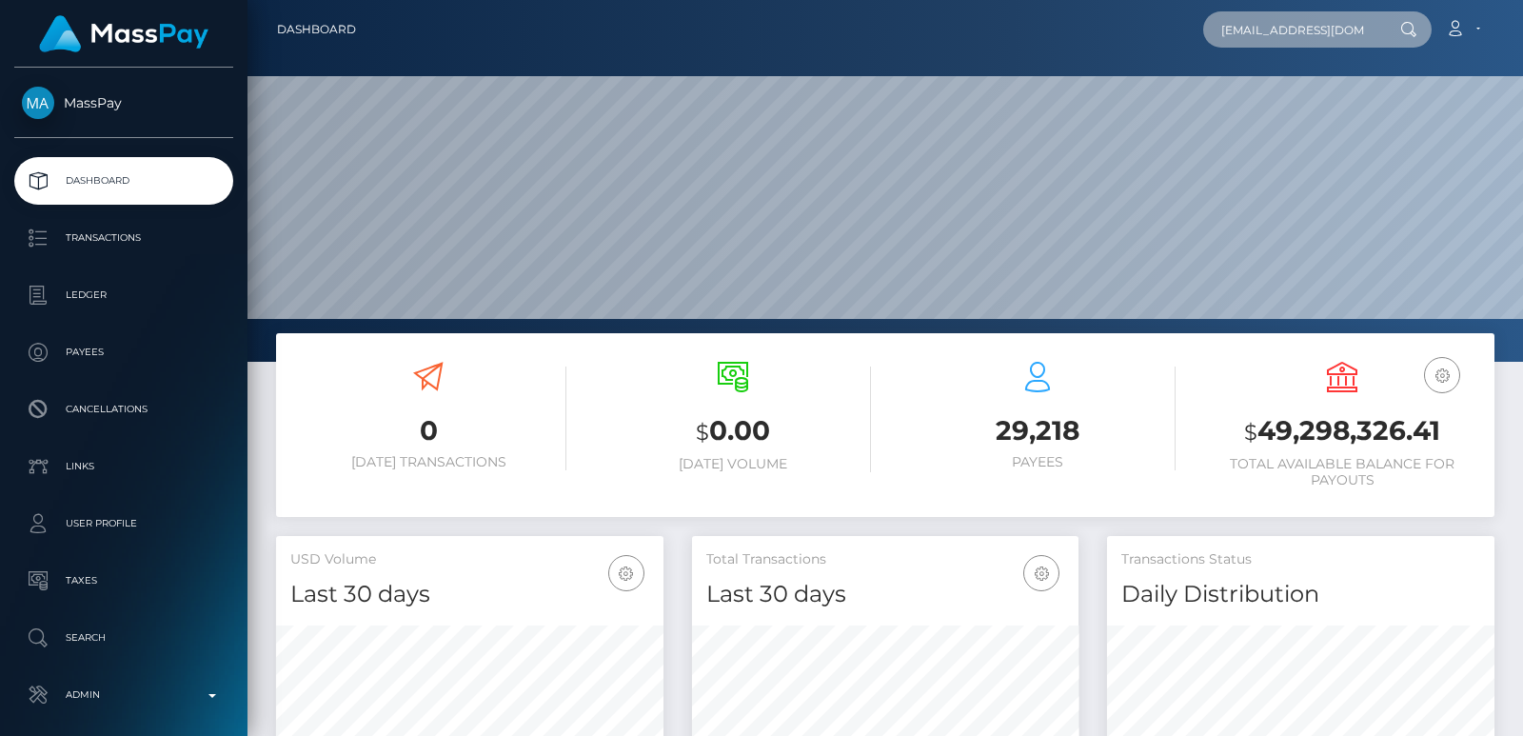
scroll to position [0, 10]
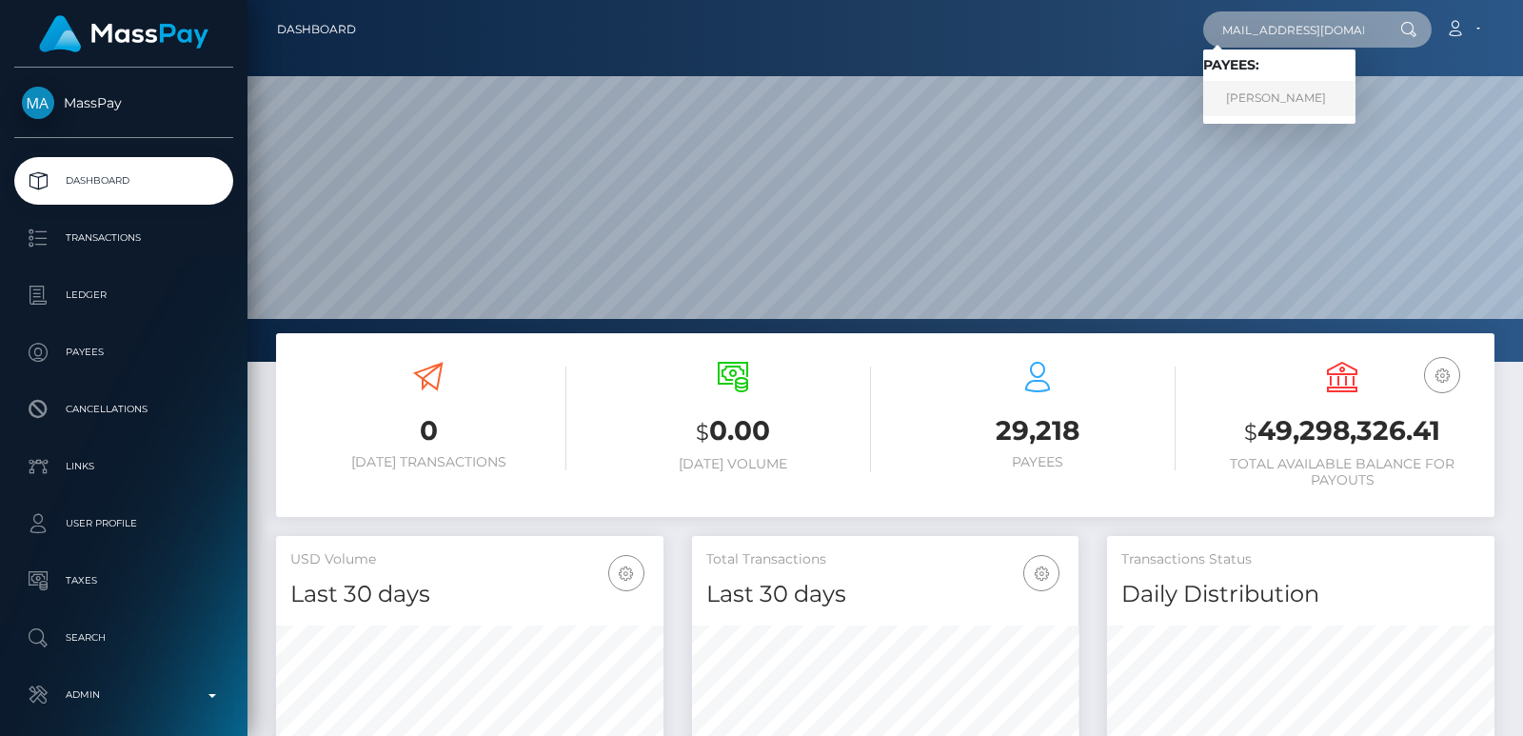
type input "clairetait32@hotmail.co.uk"
click at [1245, 91] on link "Claire Tait" at bounding box center [1279, 98] width 152 height 35
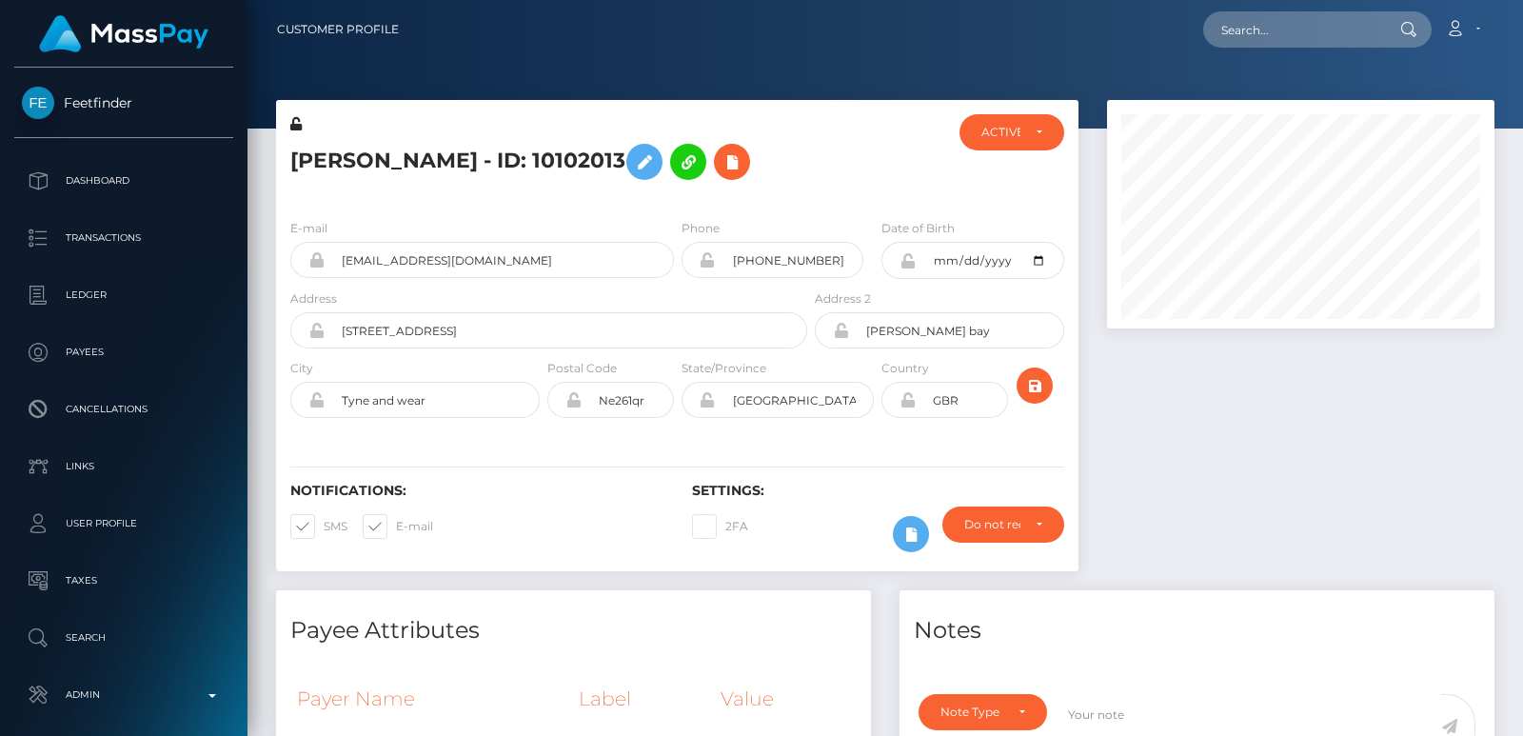
scroll to position [228, 386]
click at [751, 257] on input "+440771443806" at bounding box center [790, 260] width 148 height 36
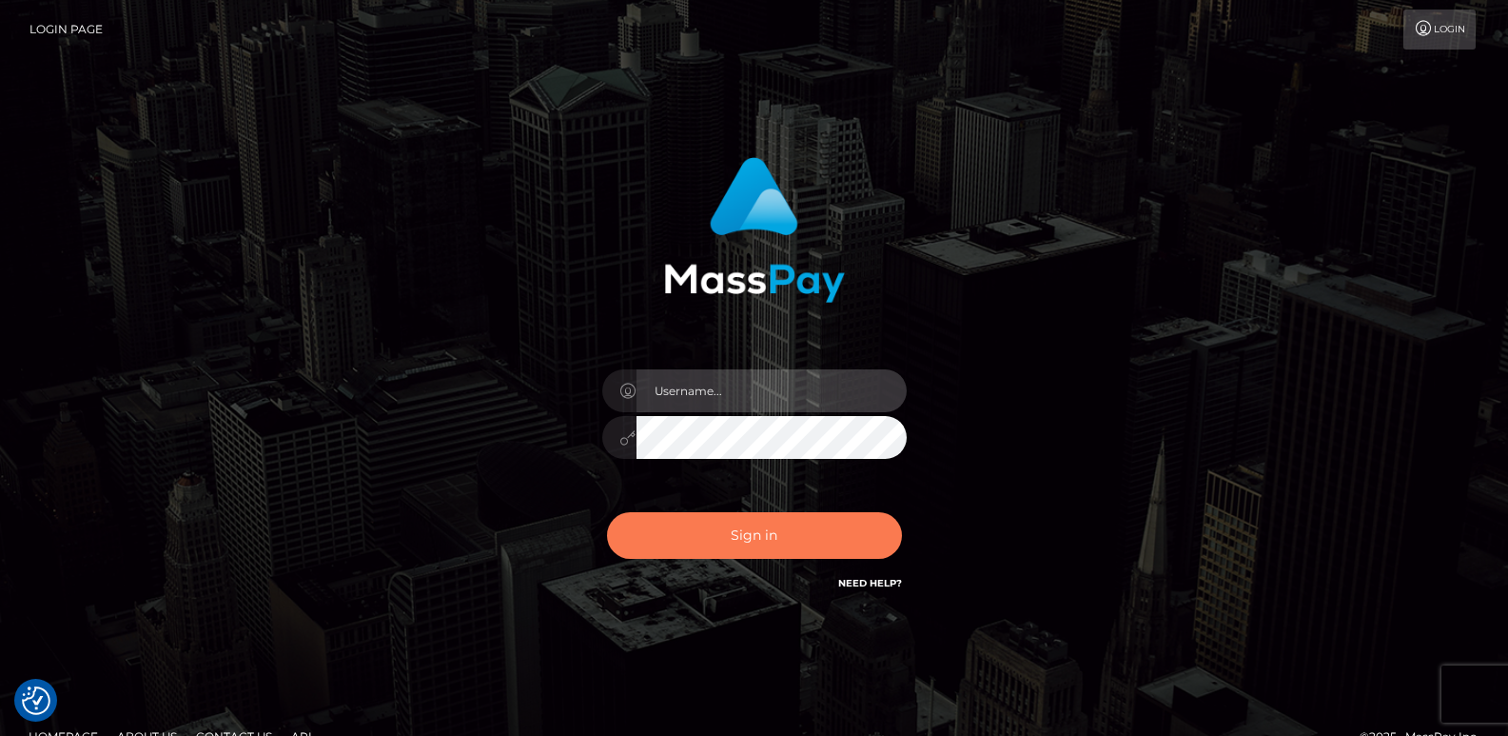
type input "[DOMAIN_NAME]"
click at [730, 531] on button "Sign in" at bounding box center [754, 535] width 295 height 47
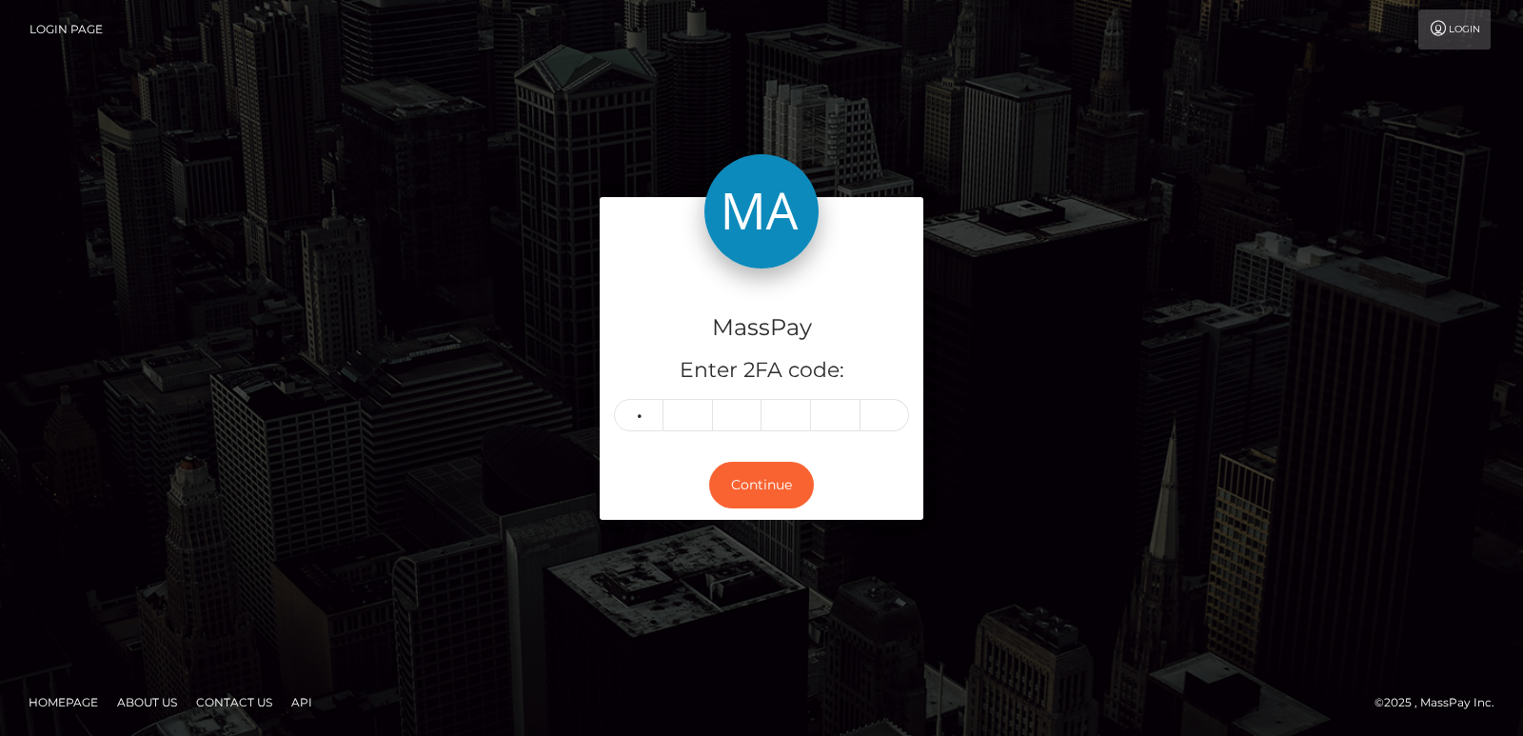
type input "3"
type input "9"
type input "7"
type input "0"
type input "5"
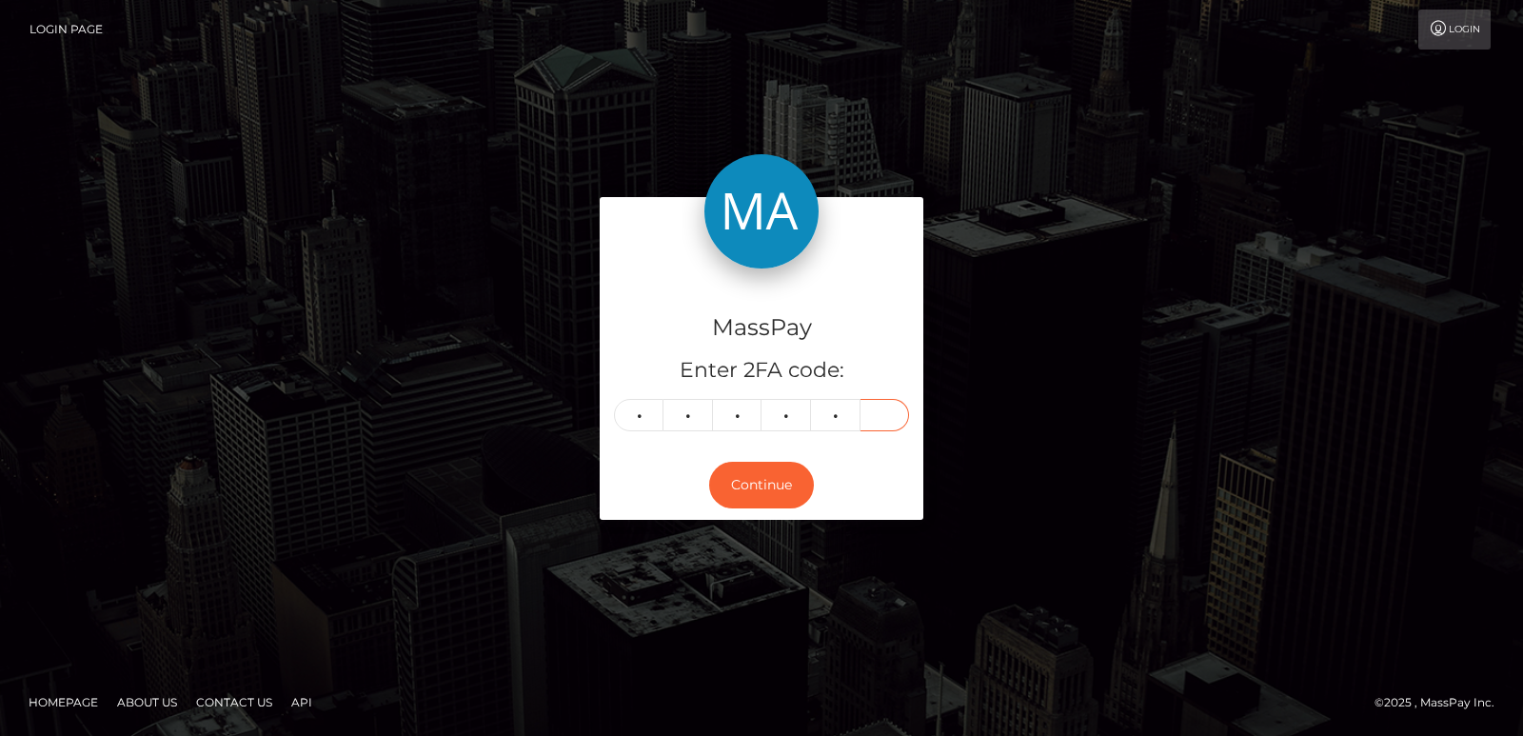
type input "3"
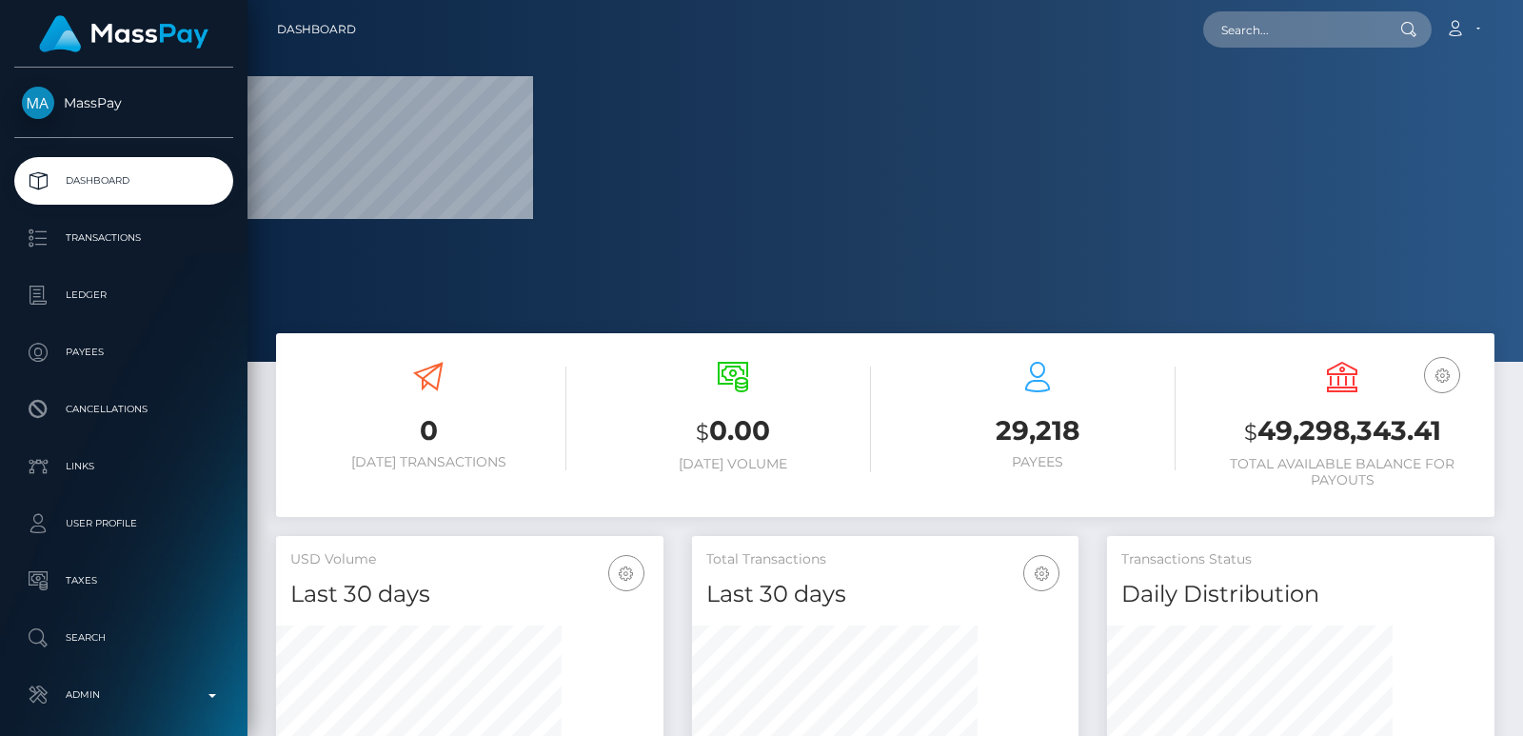
scroll to position [338, 386]
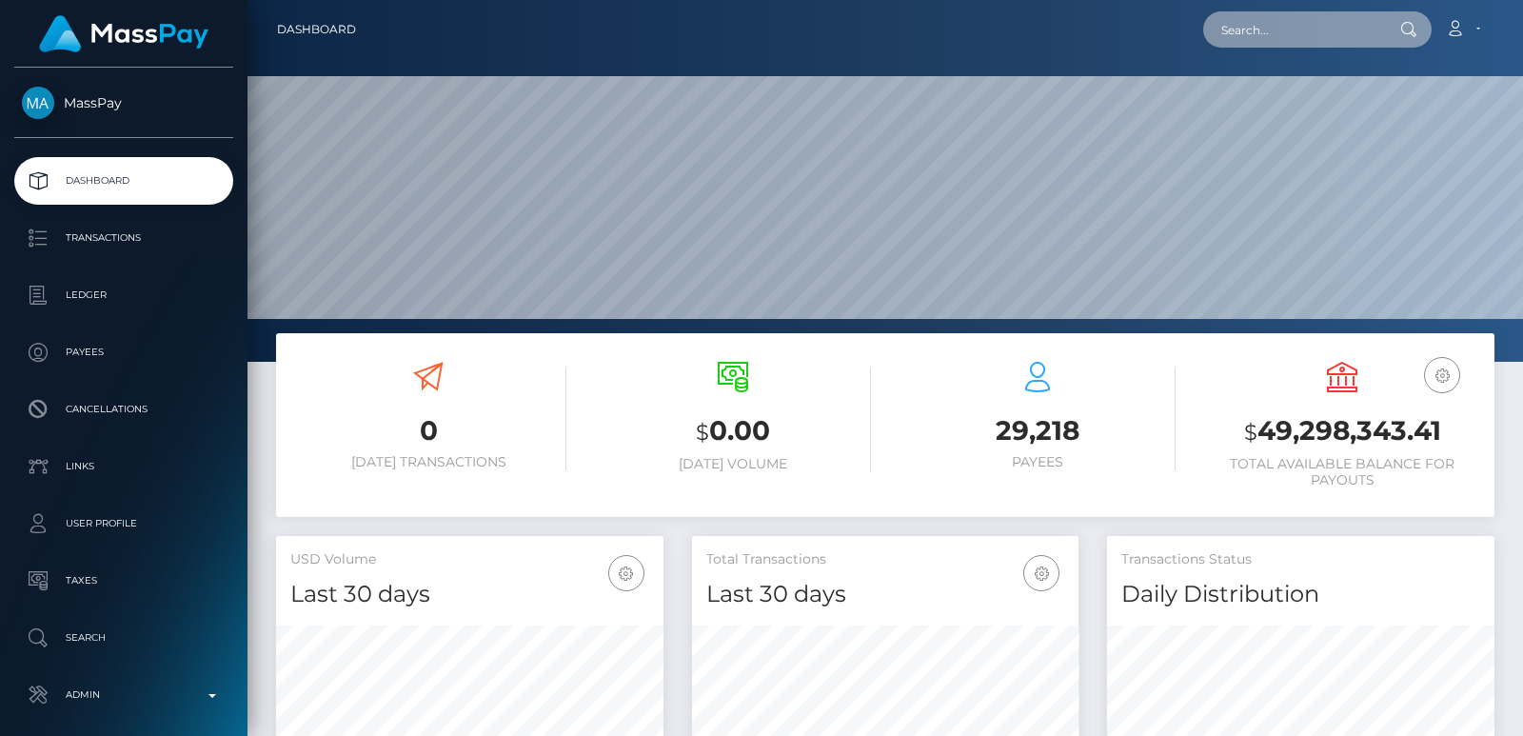
click at [1234, 37] on input "text" at bounding box center [1292, 29] width 179 height 36
paste input "to2027634@gmail.com"
type input "to2027634@gmail.com"
click at [1258, 40] on input "to2027634@gmail.com" at bounding box center [1292, 29] width 179 height 36
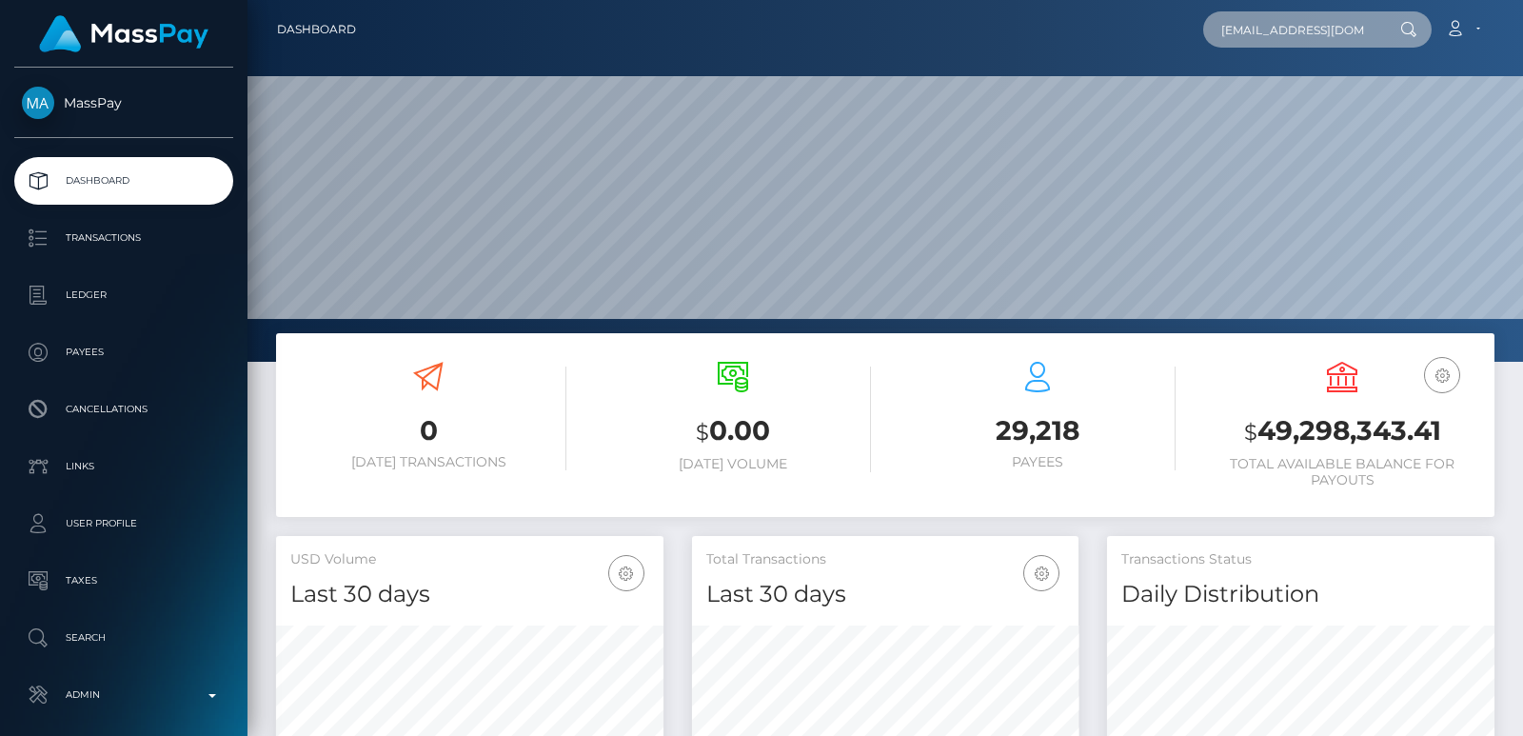
click at [1258, 40] on input "to2027634@gmail.com" at bounding box center [1292, 29] width 179 height 36
paste input "to2027634@gmail.com"
type input "to2027634@gmail.com"
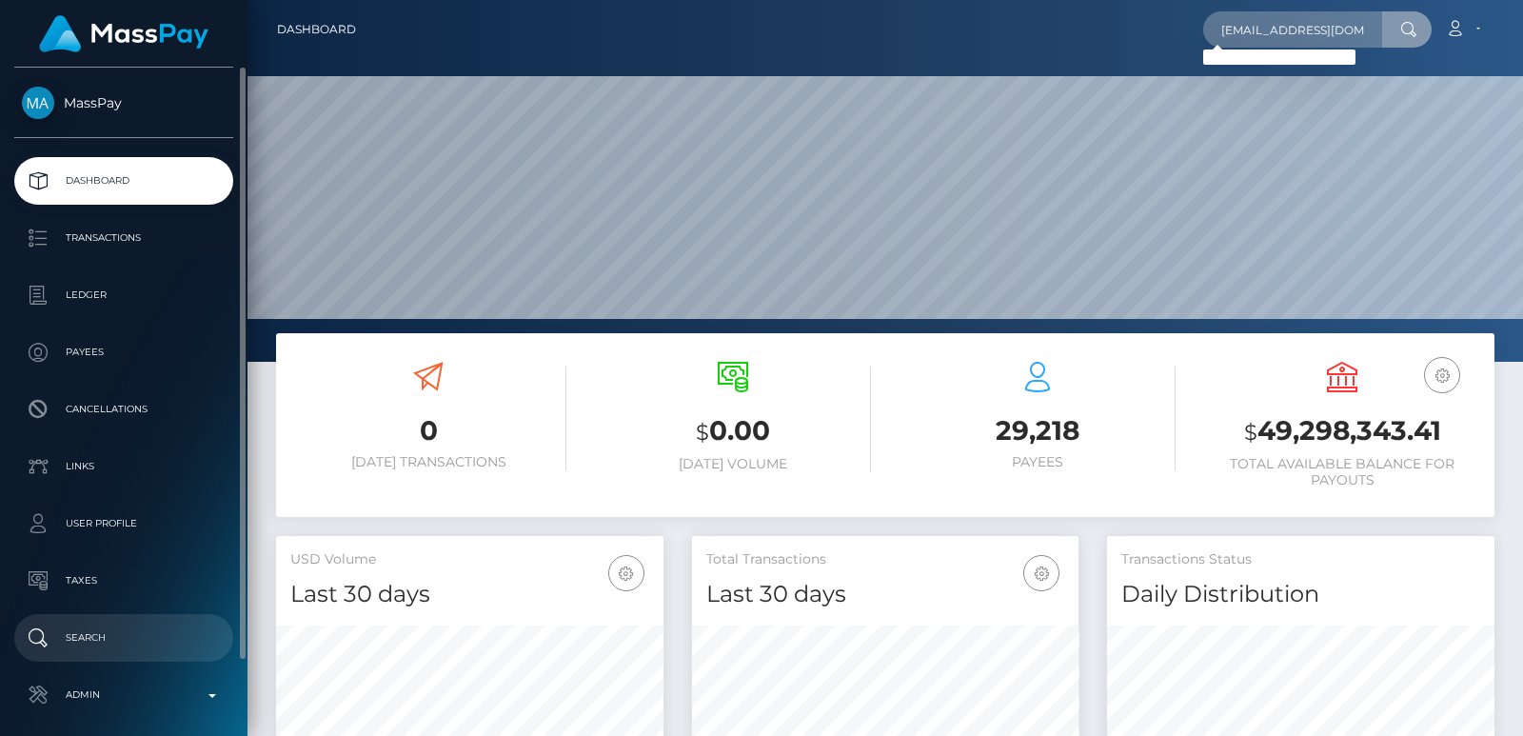
click at [139, 620] on link "Search" at bounding box center [123, 638] width 219 height 48
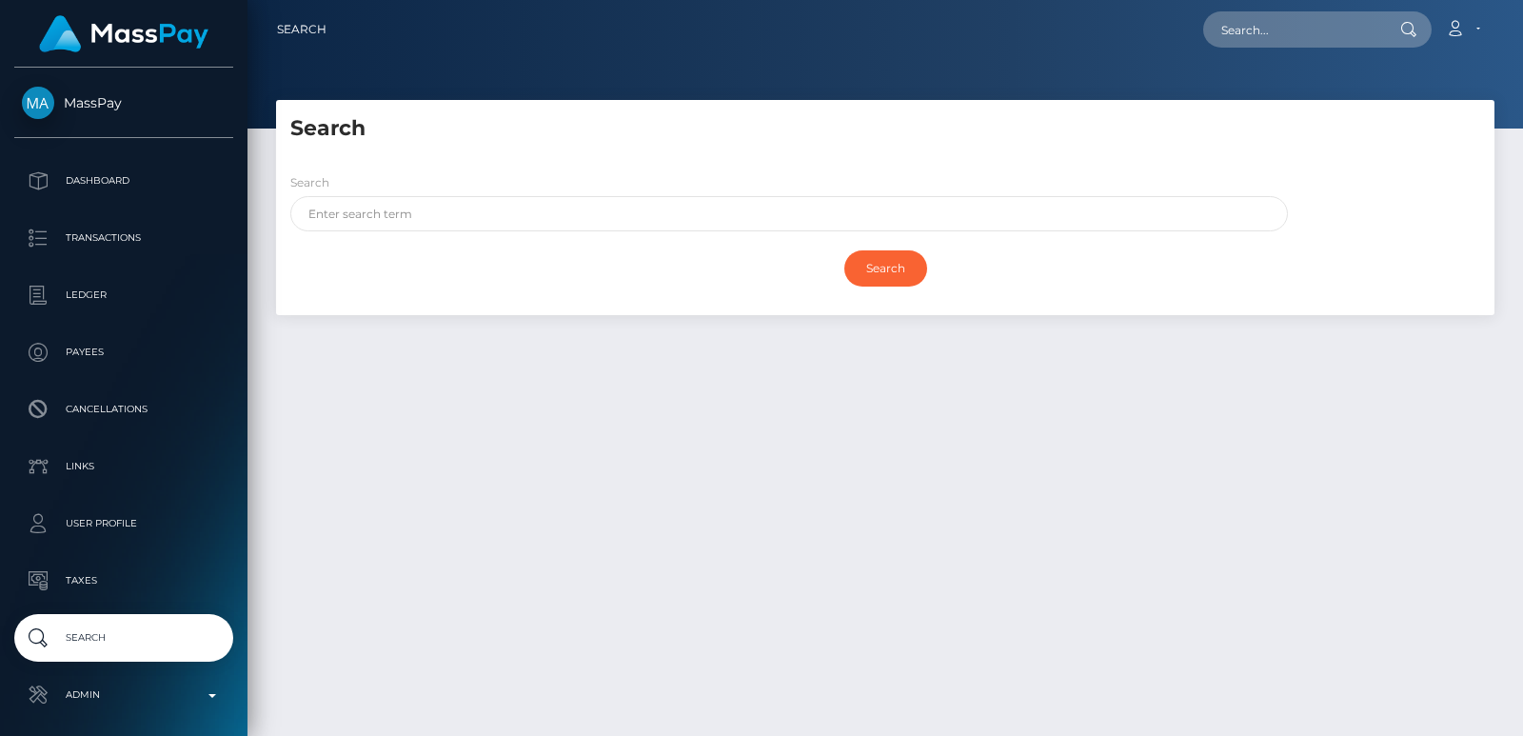
click at [361, 233] on div "Search" at bounding box center [783, 206] width 1015 height 69
click at [367, 220] on input "text" at bounding box center [788, 213] width 997 height 35
paste input "[PERSON_NAME]"
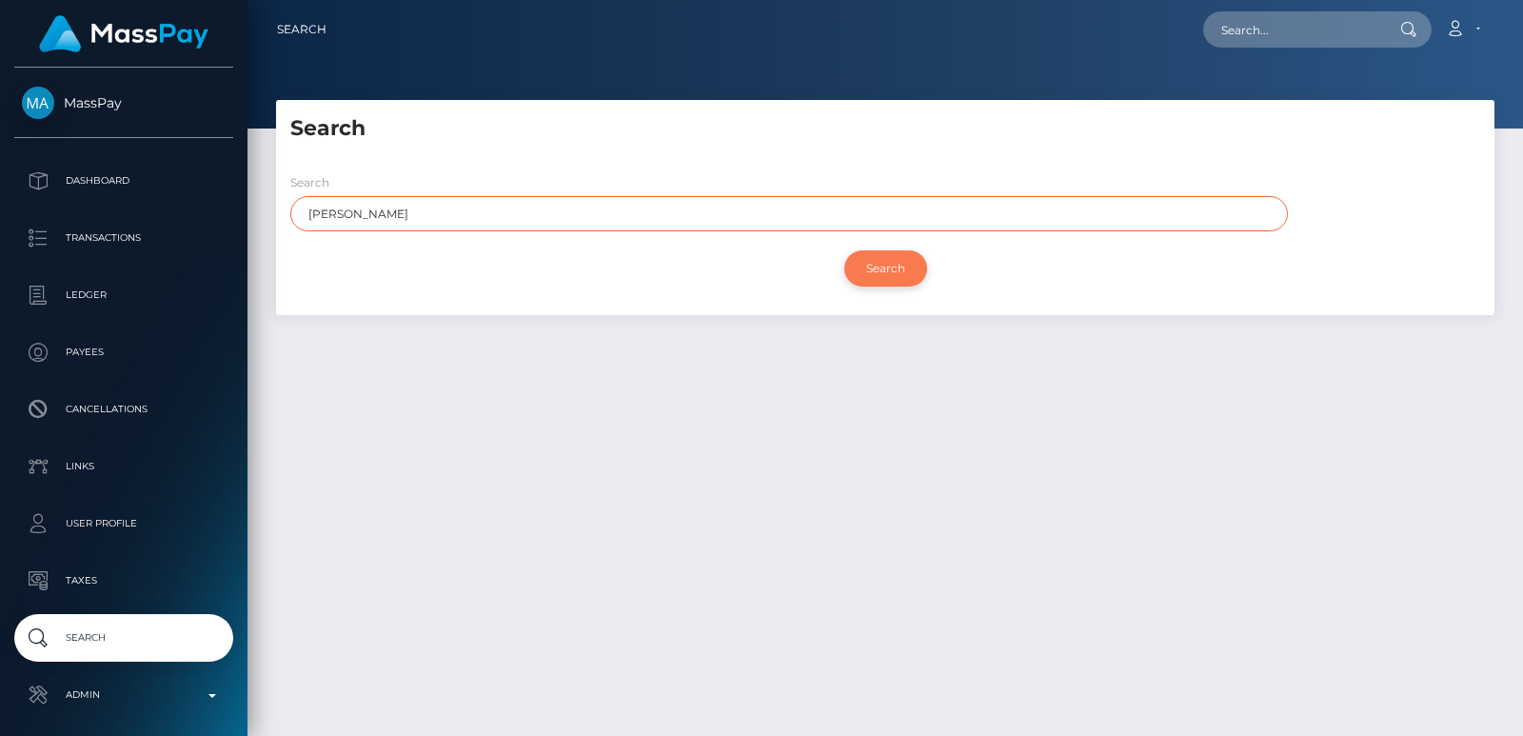
type input "[PERSON_NAME]"
click at [875, 267] on input "Search" at bounding box center [885, 268] width 83 height 36
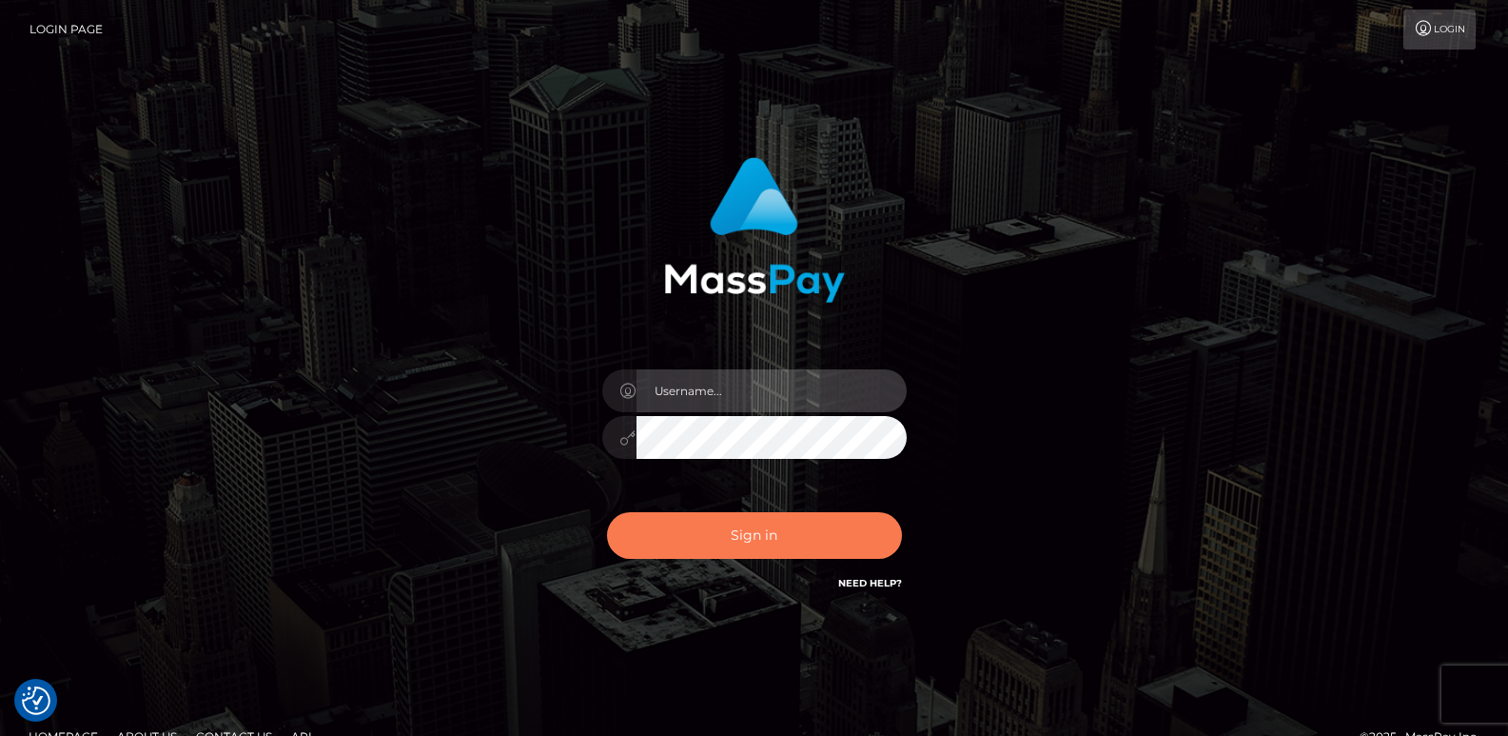
type input "[DOMAIN_NAME]"
click at [707, 548] on button "Sign in" at bounding box center [754, 535] width 295 height 47
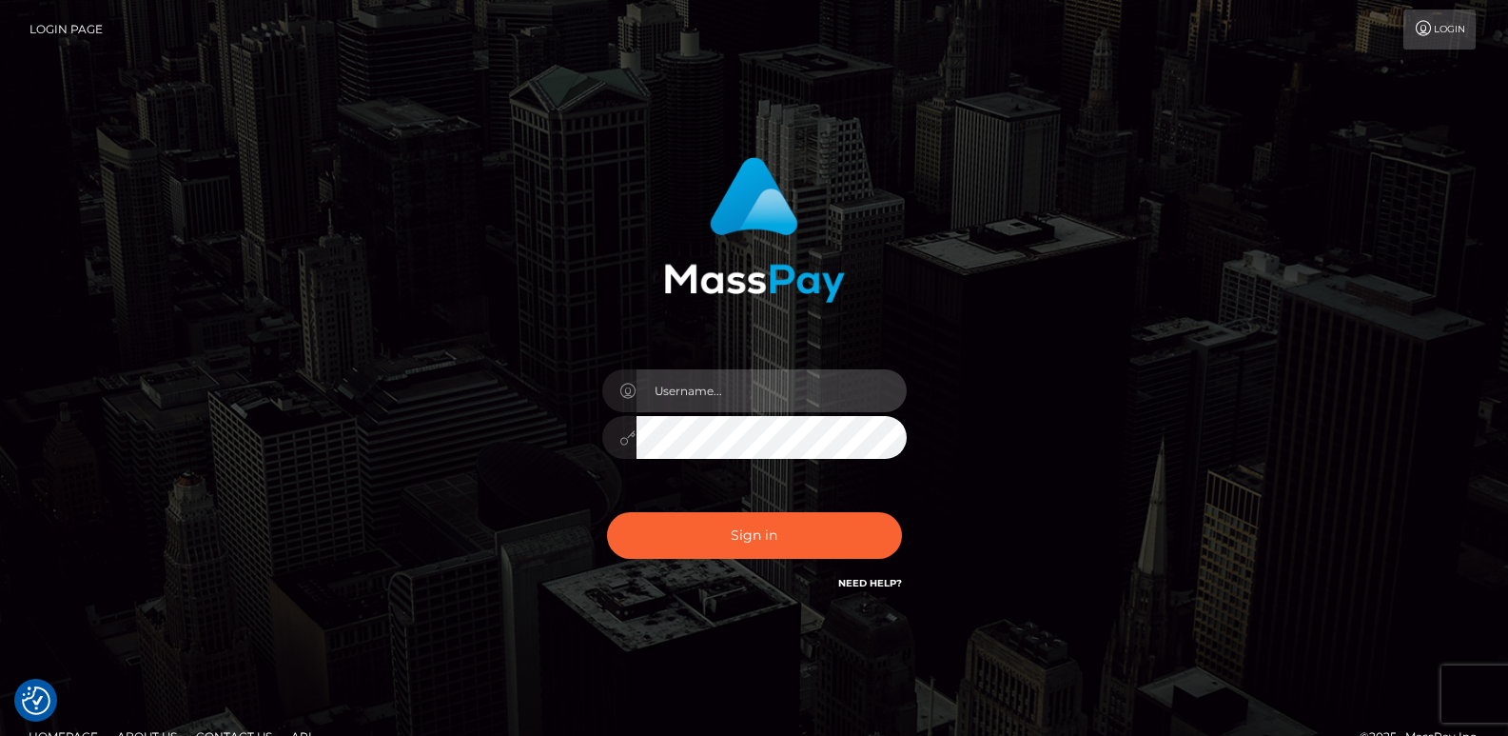
type input "[DOMAIN_NAME]"
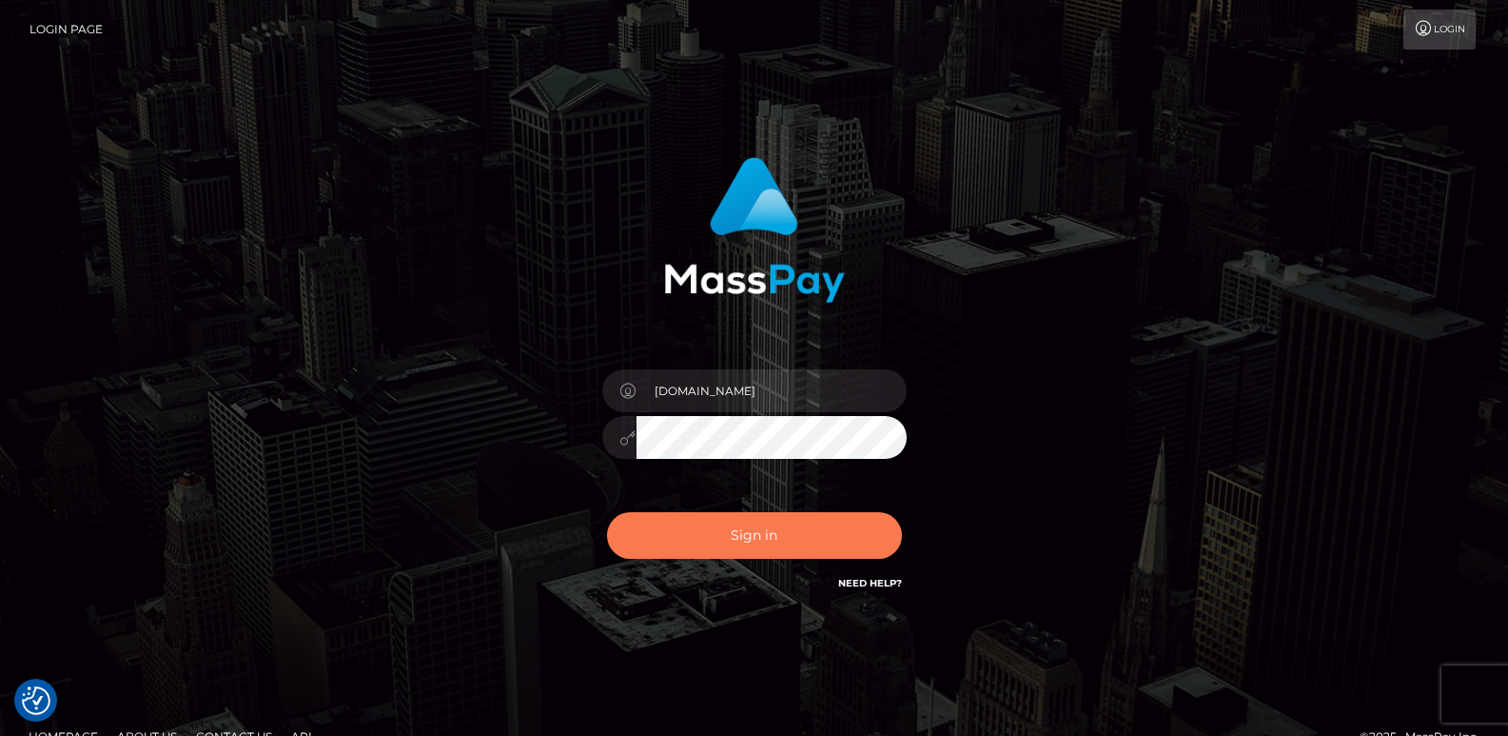
click at [707, 548] on button "Sign in" at bounding box center [754, 535] width 295 height 47
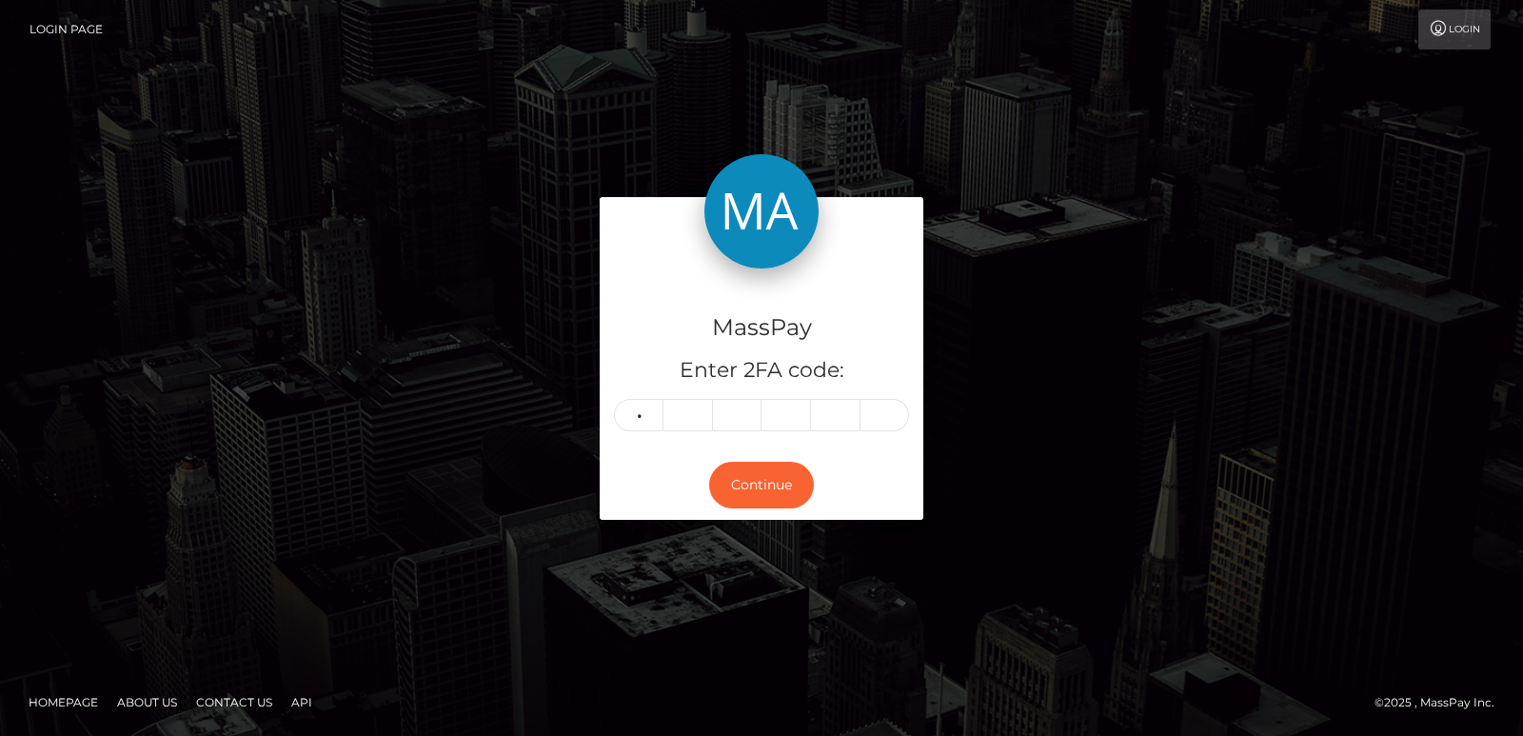
type input "5"
type input "6"
type input "8"
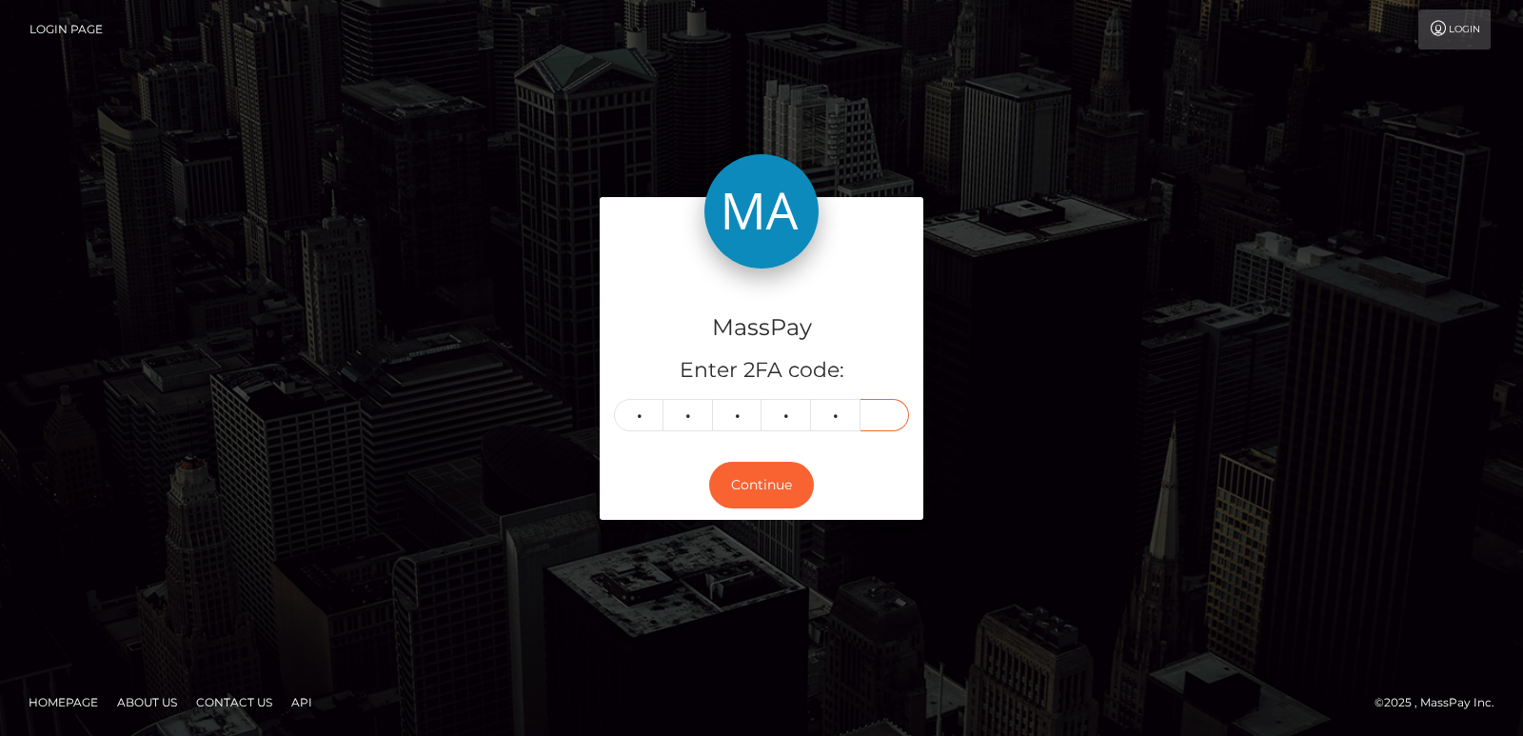
type input "4"
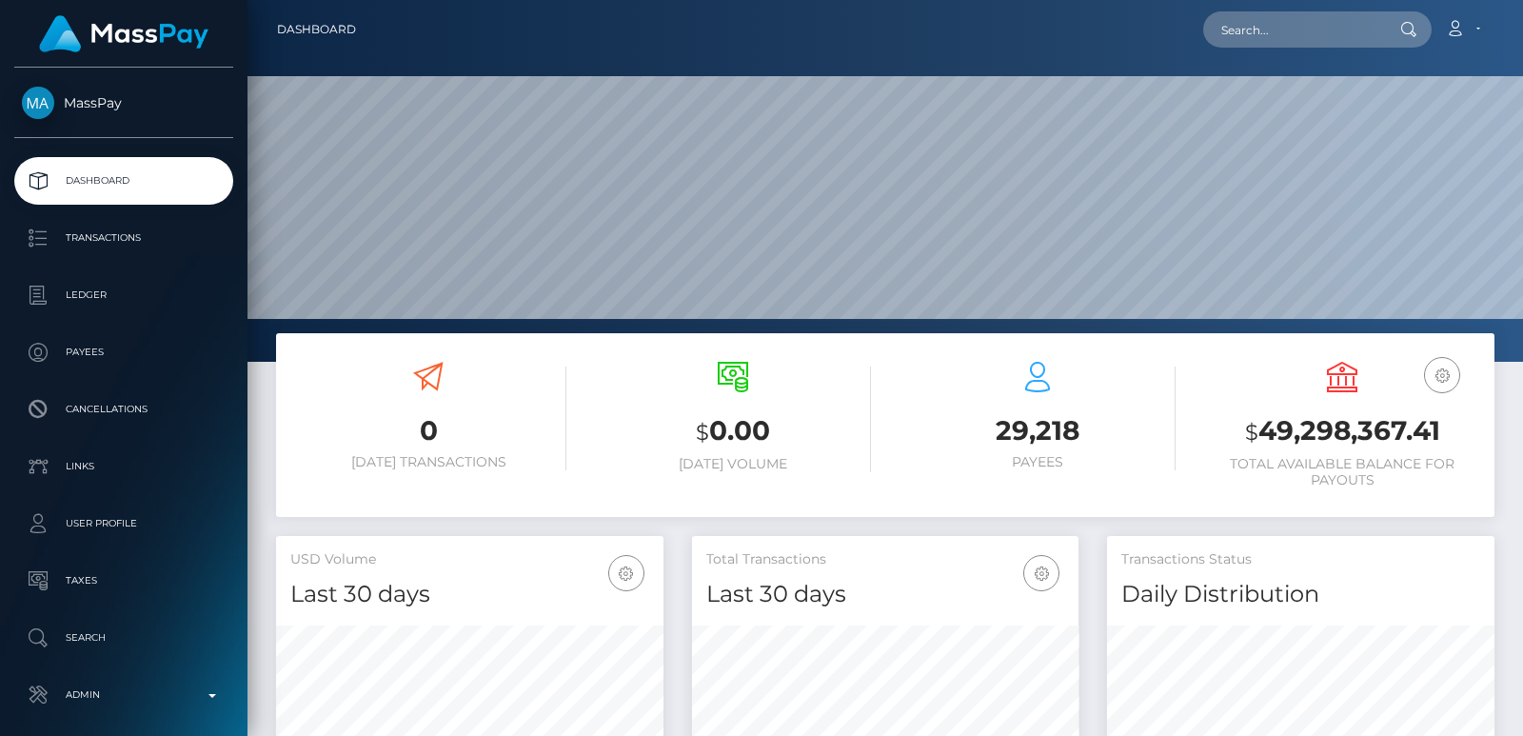
scroll to position [338, 386]
click at [1266, 43] on input "text" at bounding box center [1292, 29] width 179 height 36
paste input "134283"
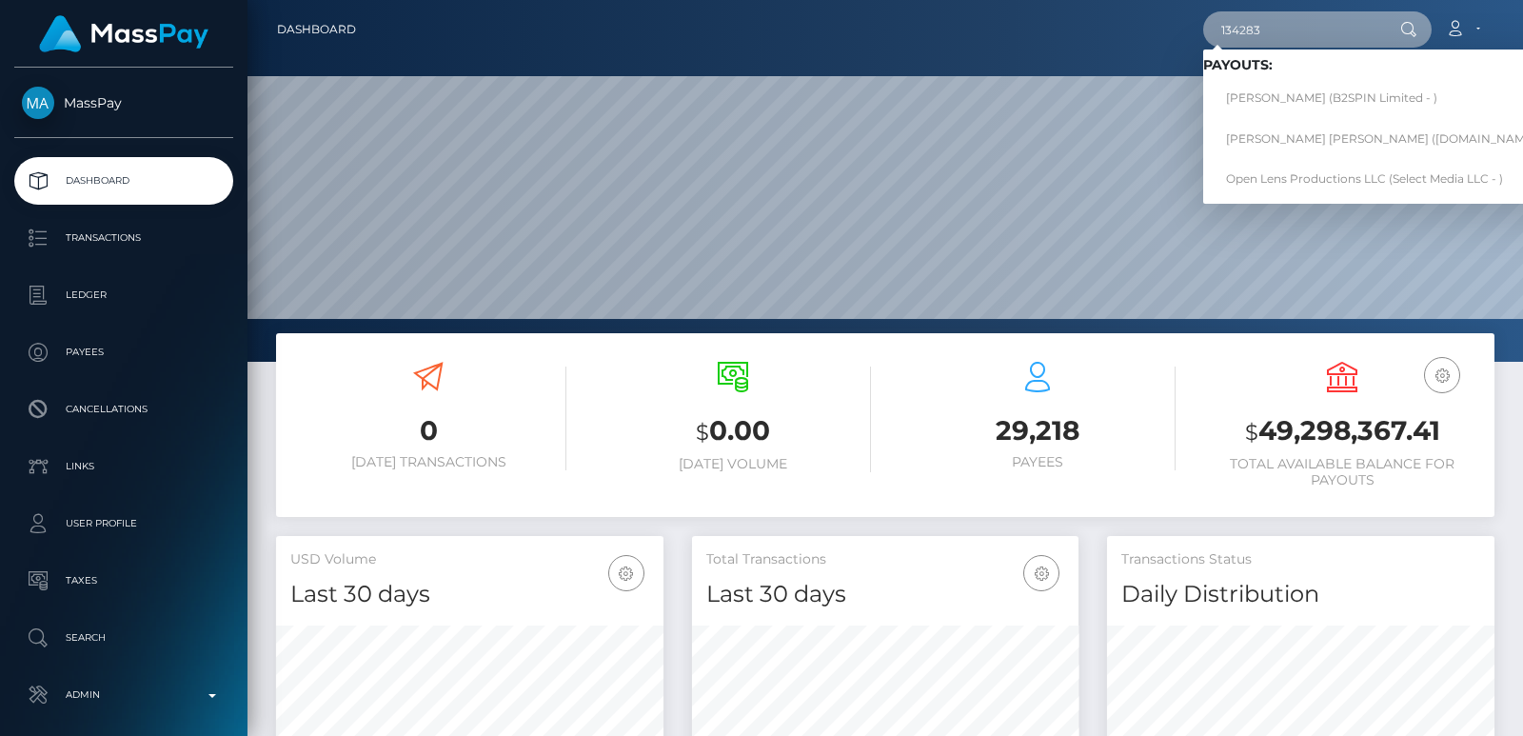
type input "134283"
click at [1226, 25] on input "134283" at bounding box center [1292, 29] width 179 height 36
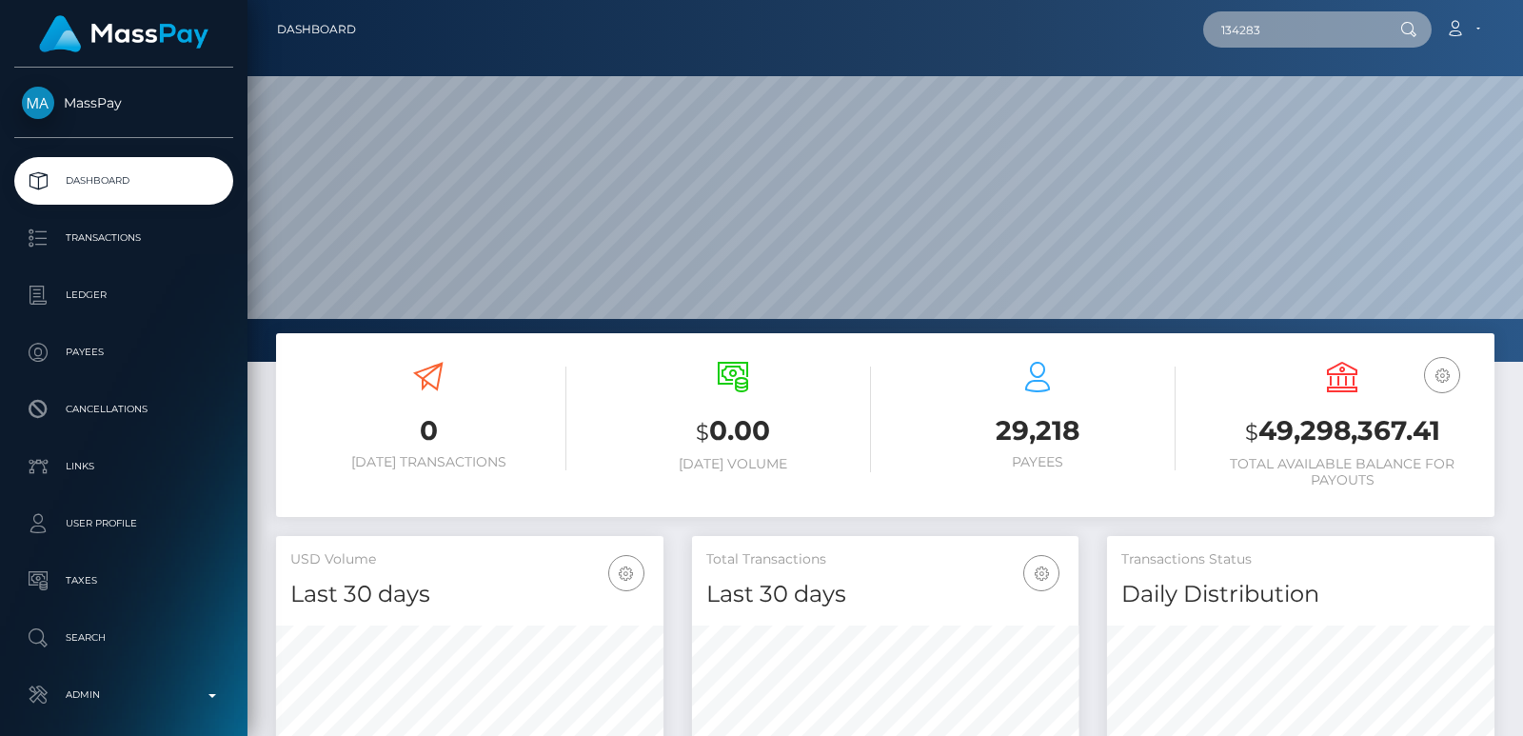
click at [1226, 25] on input "134283" at bounding box center [1292, 29] width 179 height 36
paste input "sacredlotussteps@gmail.com"
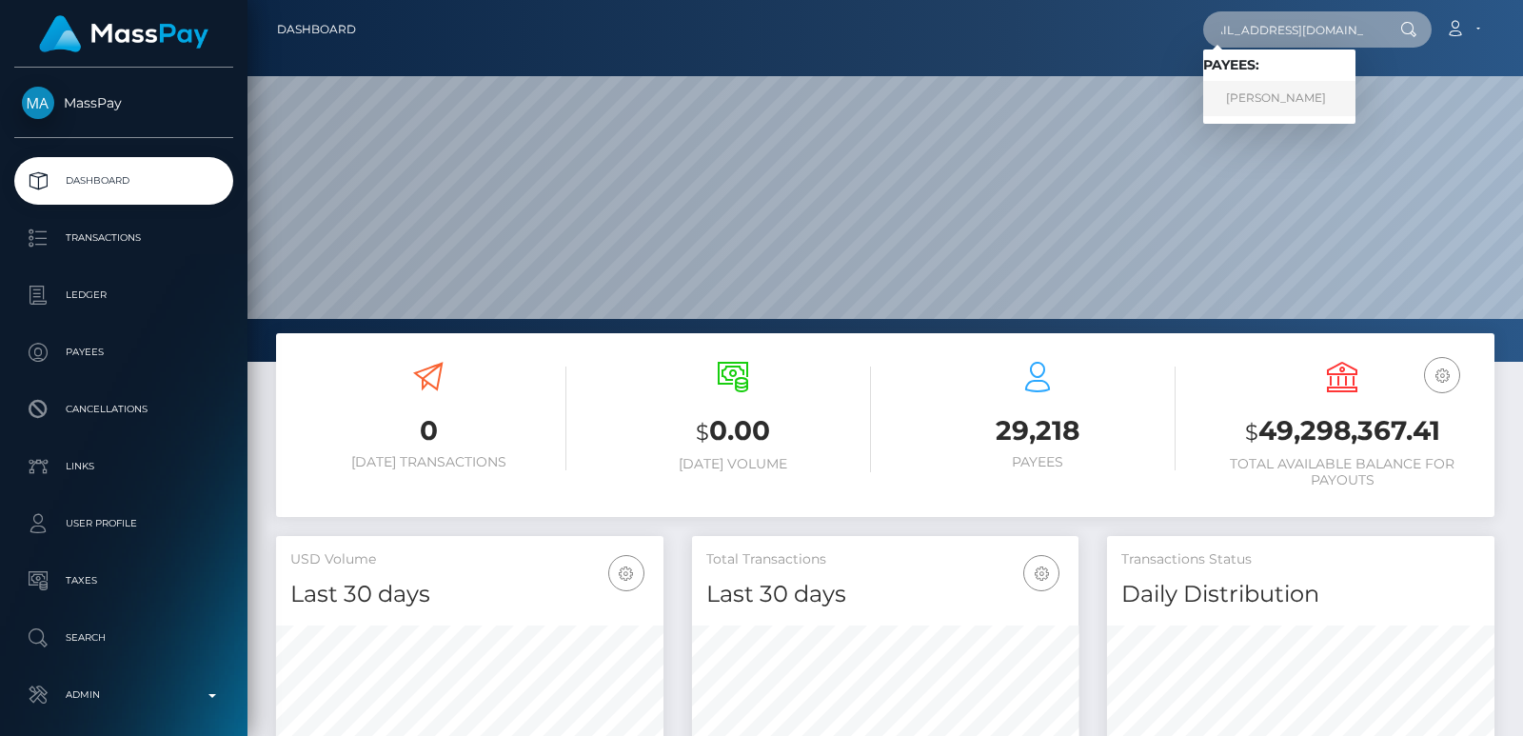
type input "sacredlotussteps@gmail.com"
click at [1252, 107] on link "Annik Beaupre" at bounding box center [1279, 98] width 152 height 35
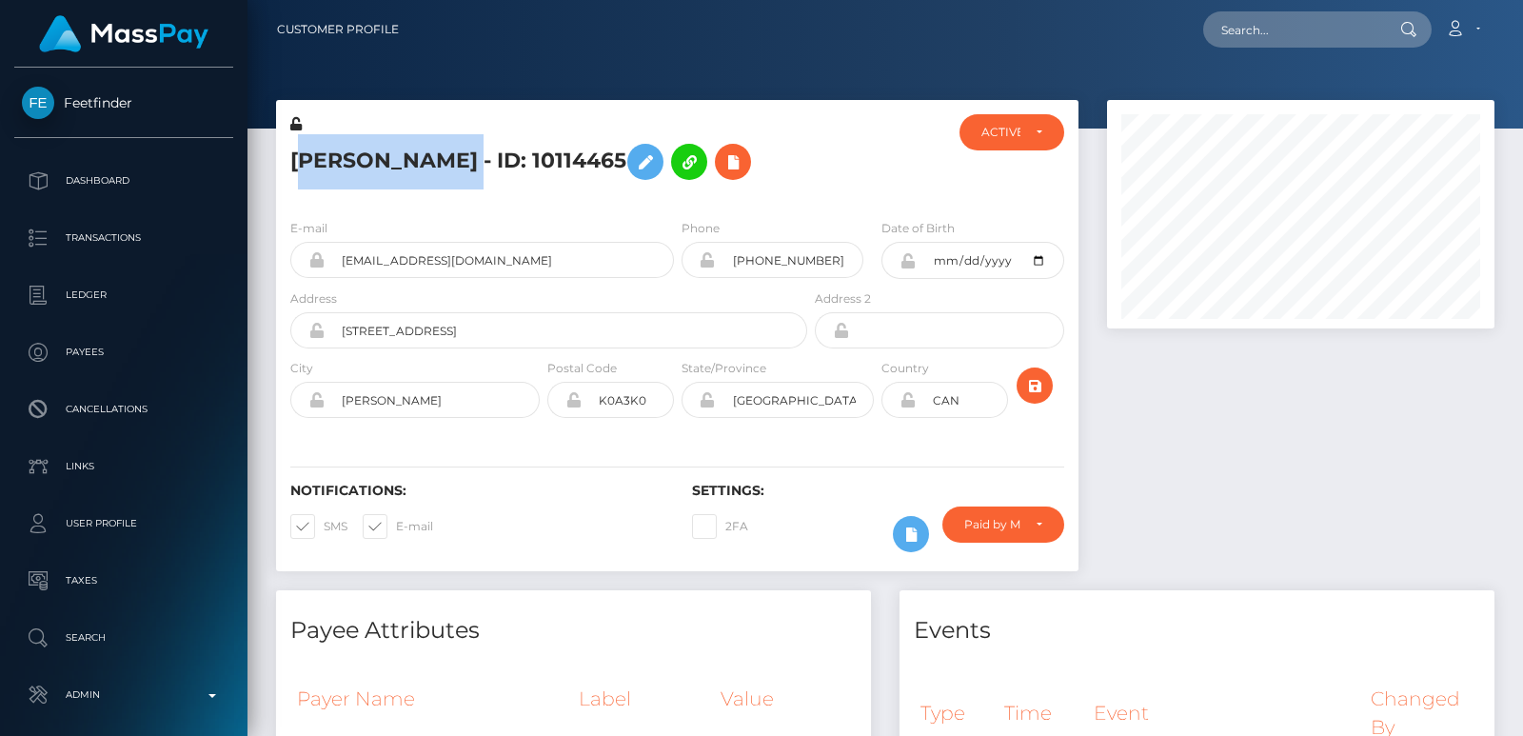
scroll to position [228, 386]
click at [287, 155] on div "[PERSON_NAME] - ID: 10114465" at bounding box center [543, 158] width 535 height 89
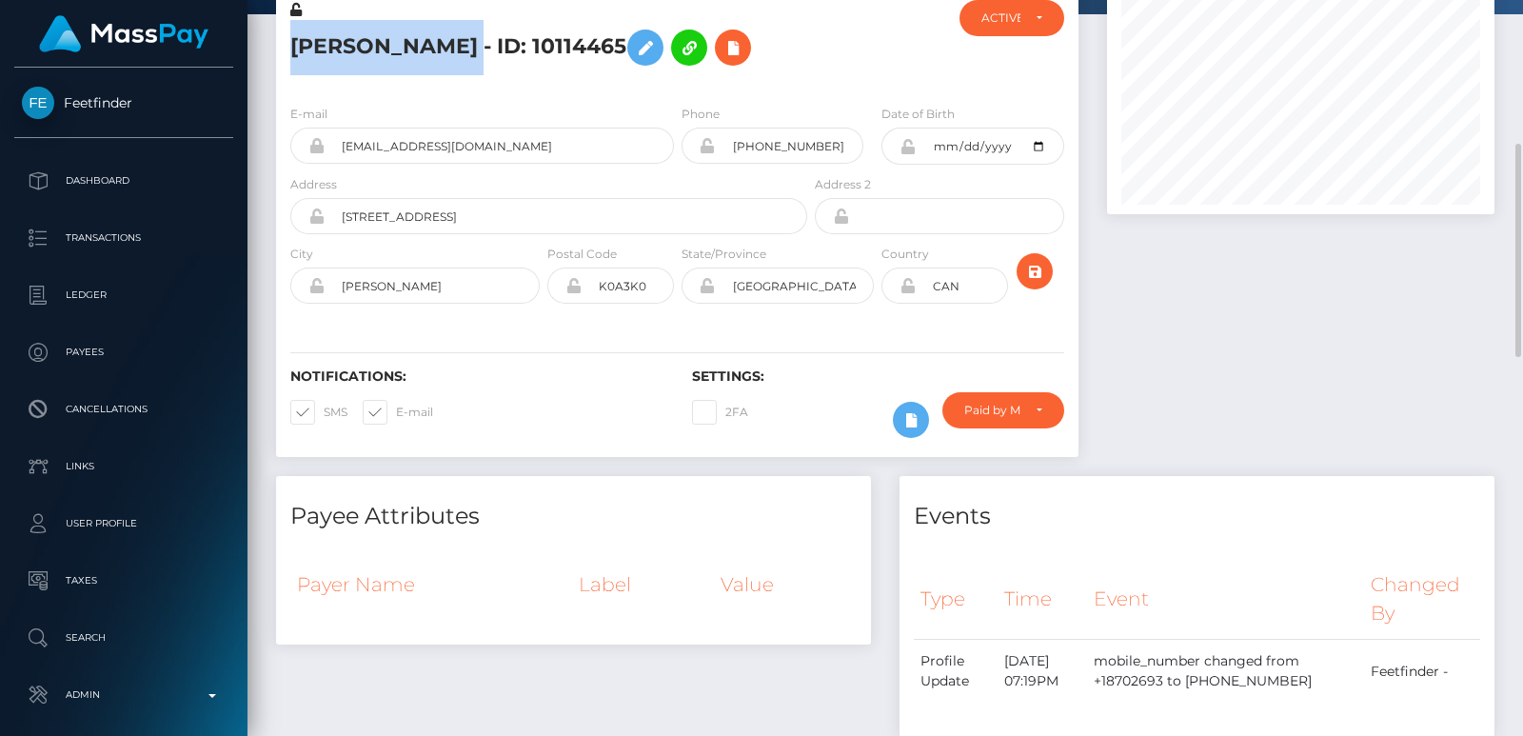
scroll to position [0, 0]
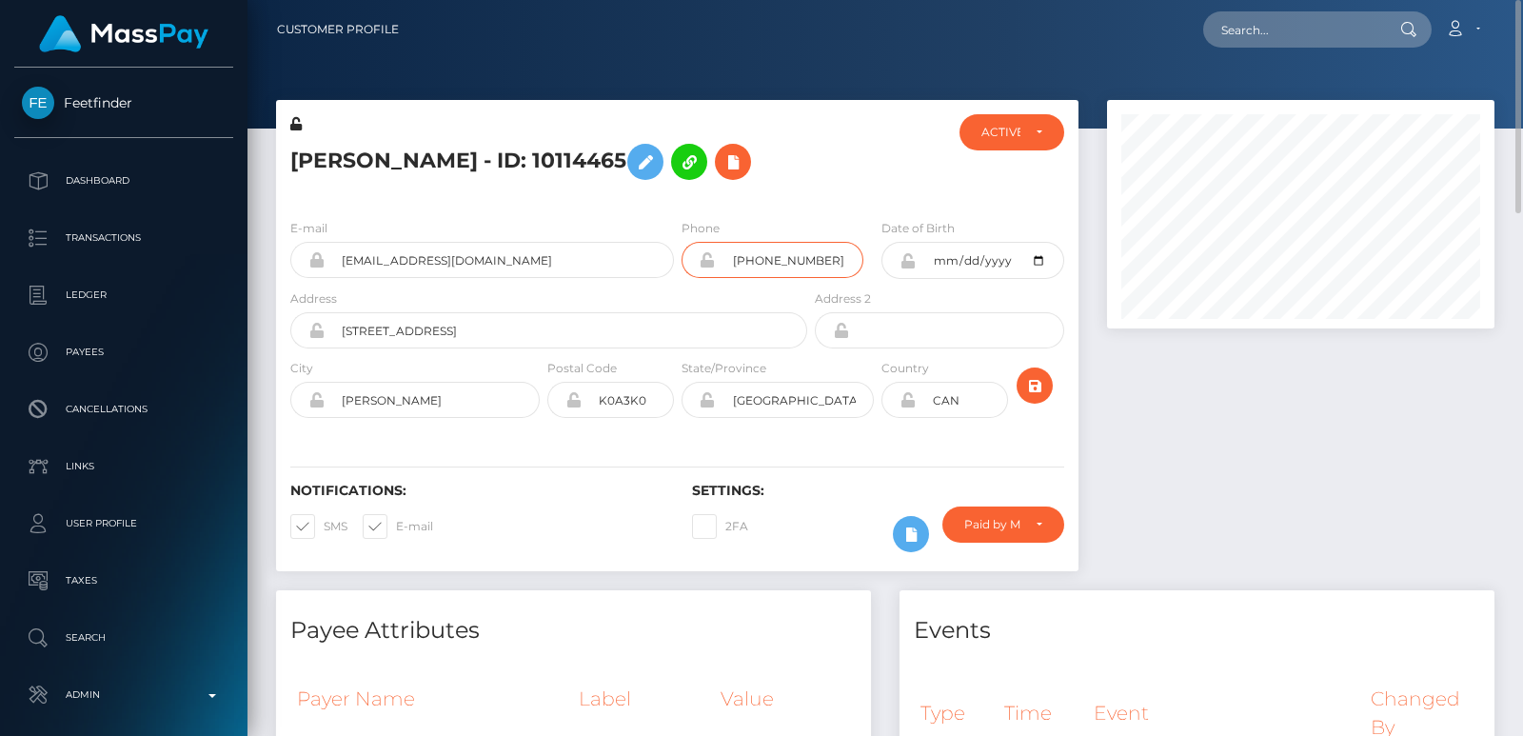
click at [770, 250] on input "[PHONE_NUMBER]" at bounding box center [790, 260] width 148 height 36
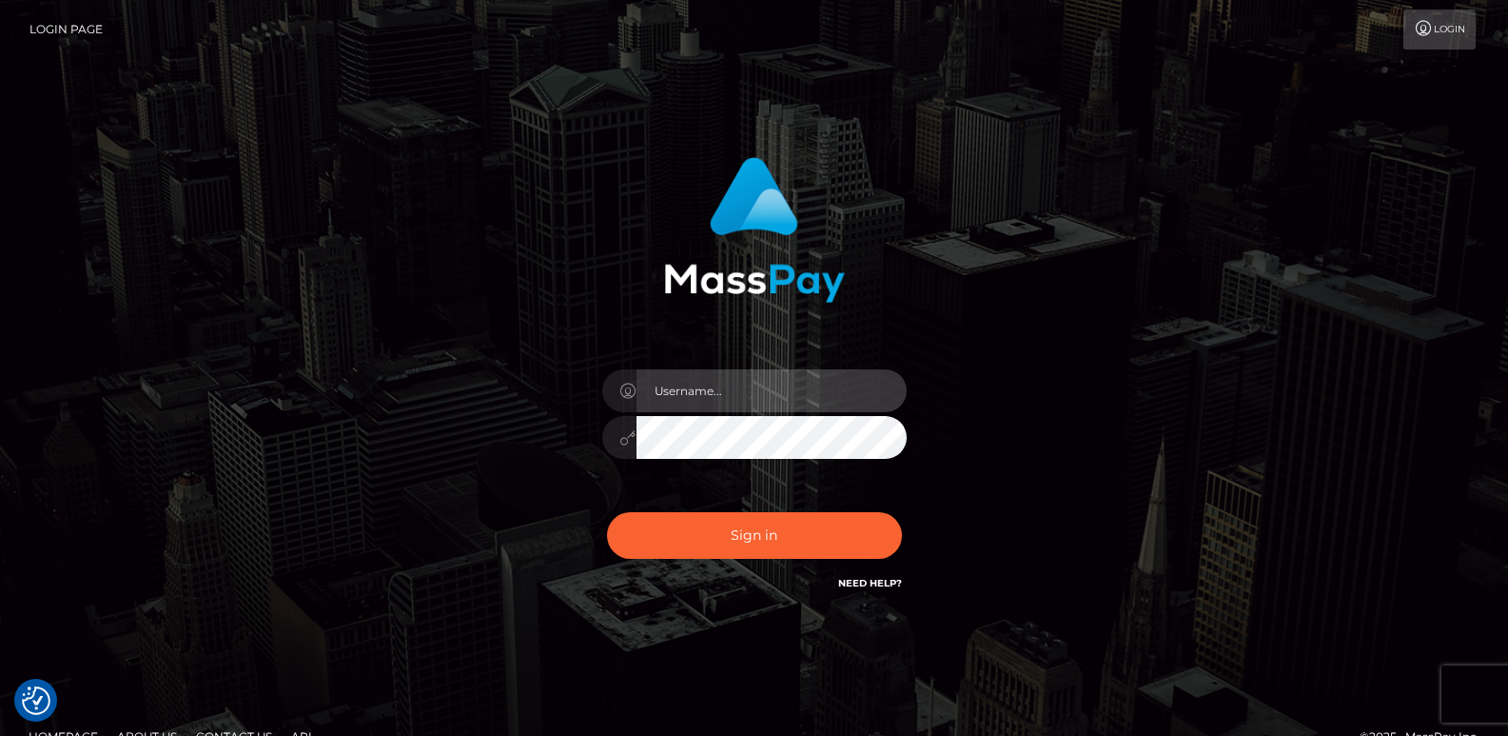
type input "[DOMAIN_NAME]"
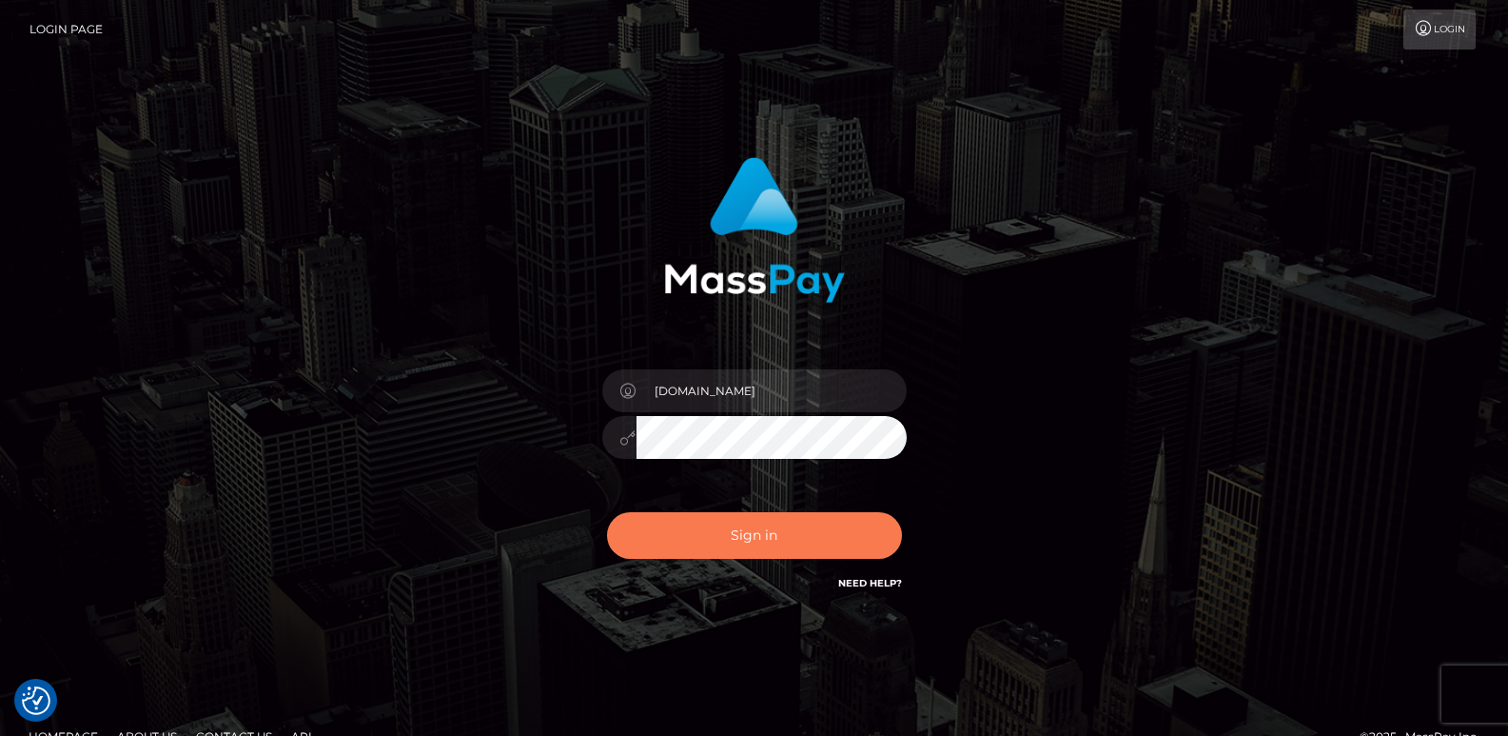
drag, startPoint x: 690, startPoint y: 561, endPoint x: 690, endPoint y: 513, distance: 47.6
click at [690, 513] on div "Sign in Need Help?" at bounding box center [754, 543] width 333 height 85
click at [690, 513] on button "Sign in" at bounding box center [754, 535] width 295 height 47
type input "[DOMAIN_NAME]"
click at [691, 524] on button "Sign in" at bounding box center [754, 535] width 295 height 47
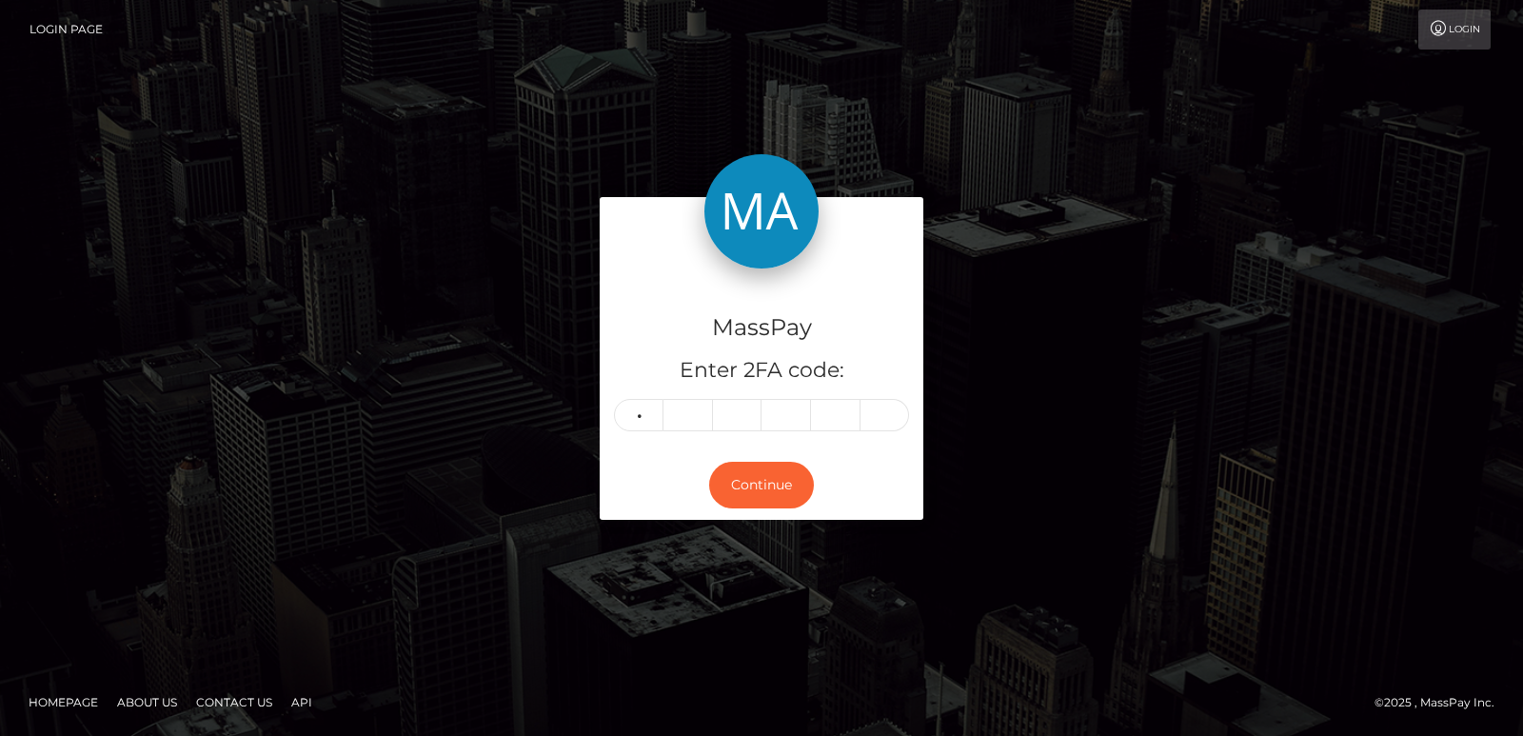
type input "5"
type input "6"
type input "8"
type input "2"
type input "4"
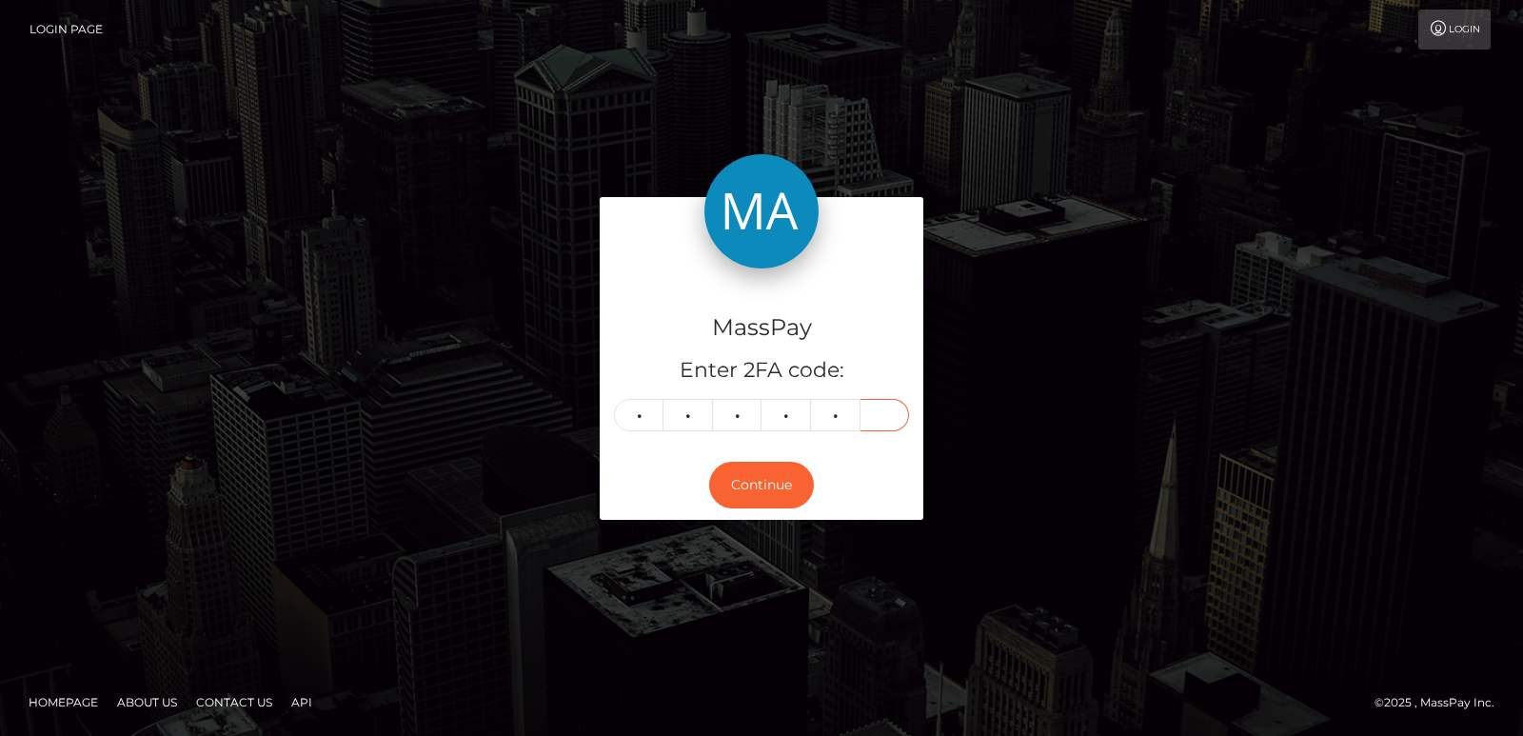
type input "5"
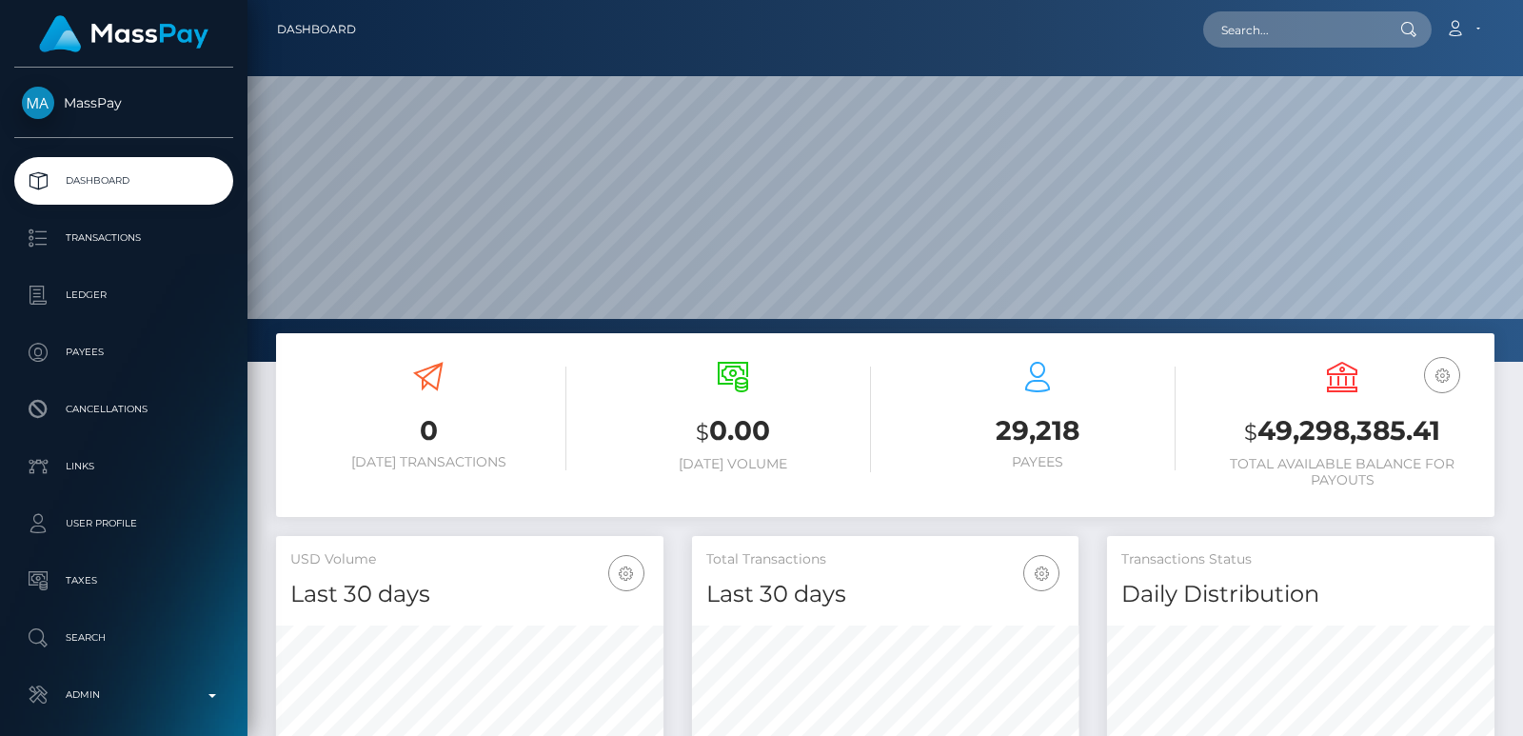
scroll to position [338, 386]
click at [1288, 21] on input "text" at bounding box center [1292, 29] width 179 height 36
paste input "[EMAIL_ADDRESS][DOMAIN_NAME]"
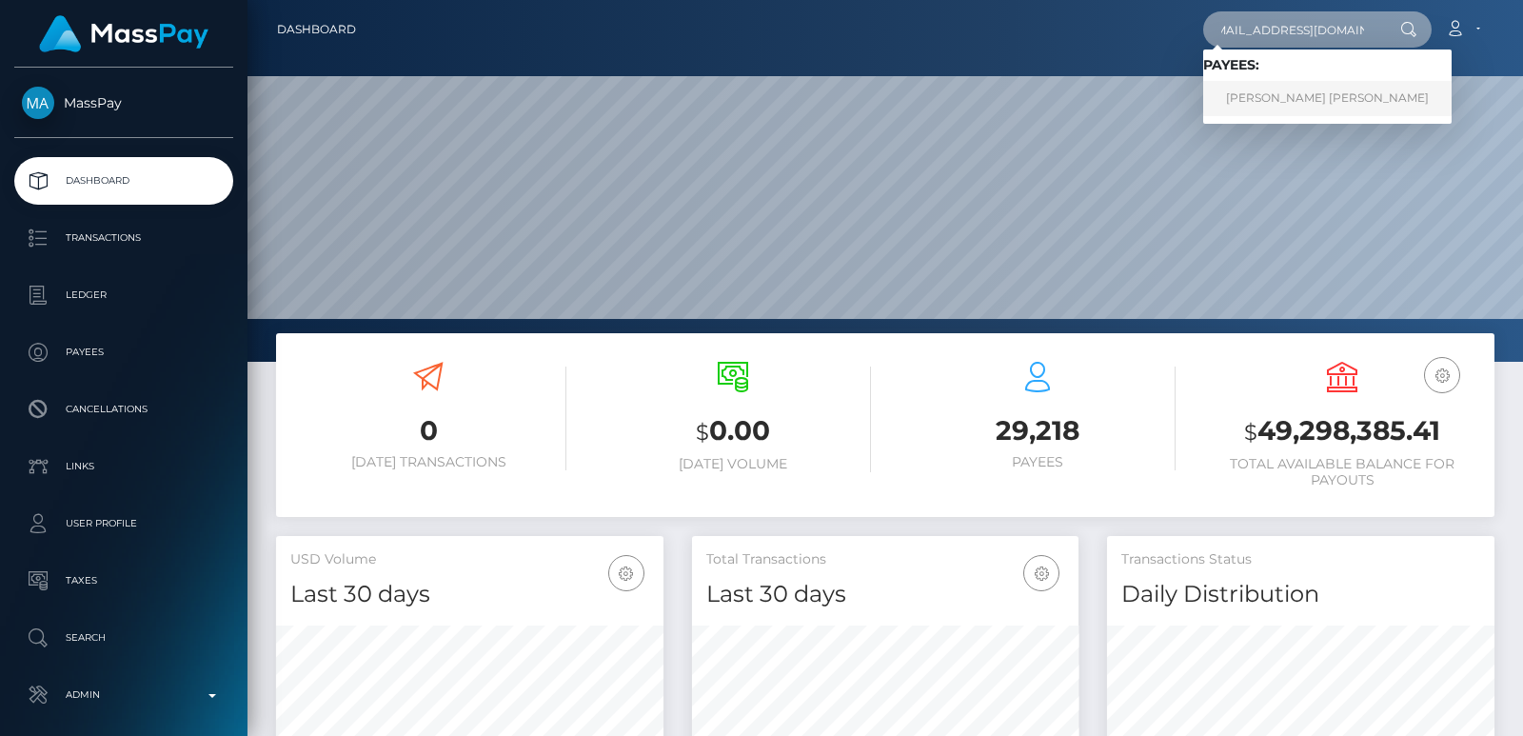
type input "[EMAIL_ADDRESS][DOMAIN_NAME]"
click at [1332, 94] on link "CLARE ELIZEBETH CASALINUOVO" at bounding box center [1327, 98] width 248 height 35
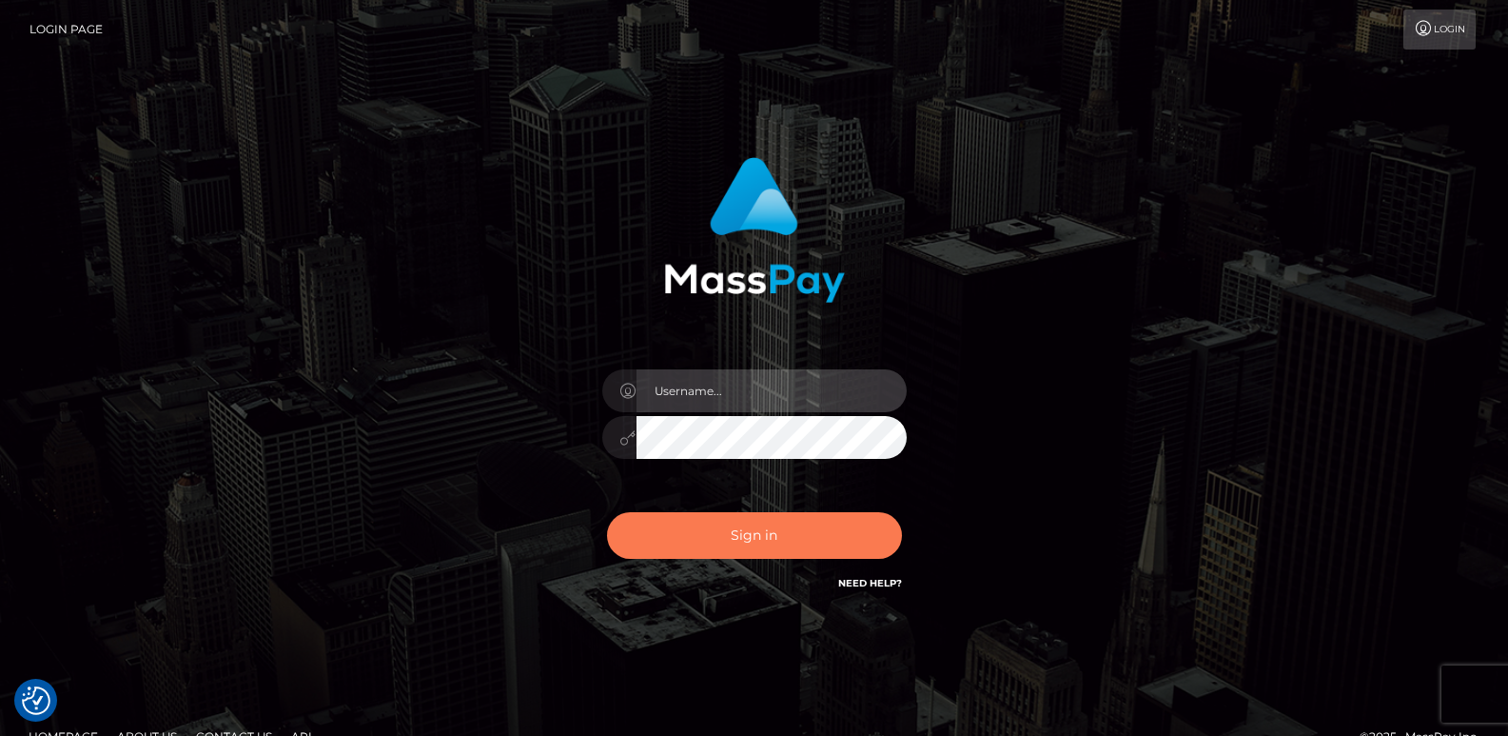
type input "[DOMAIN_NAME]"
click at [790, 545] on button "Sign in" at bounding box center [754, 535] width 295 height 47
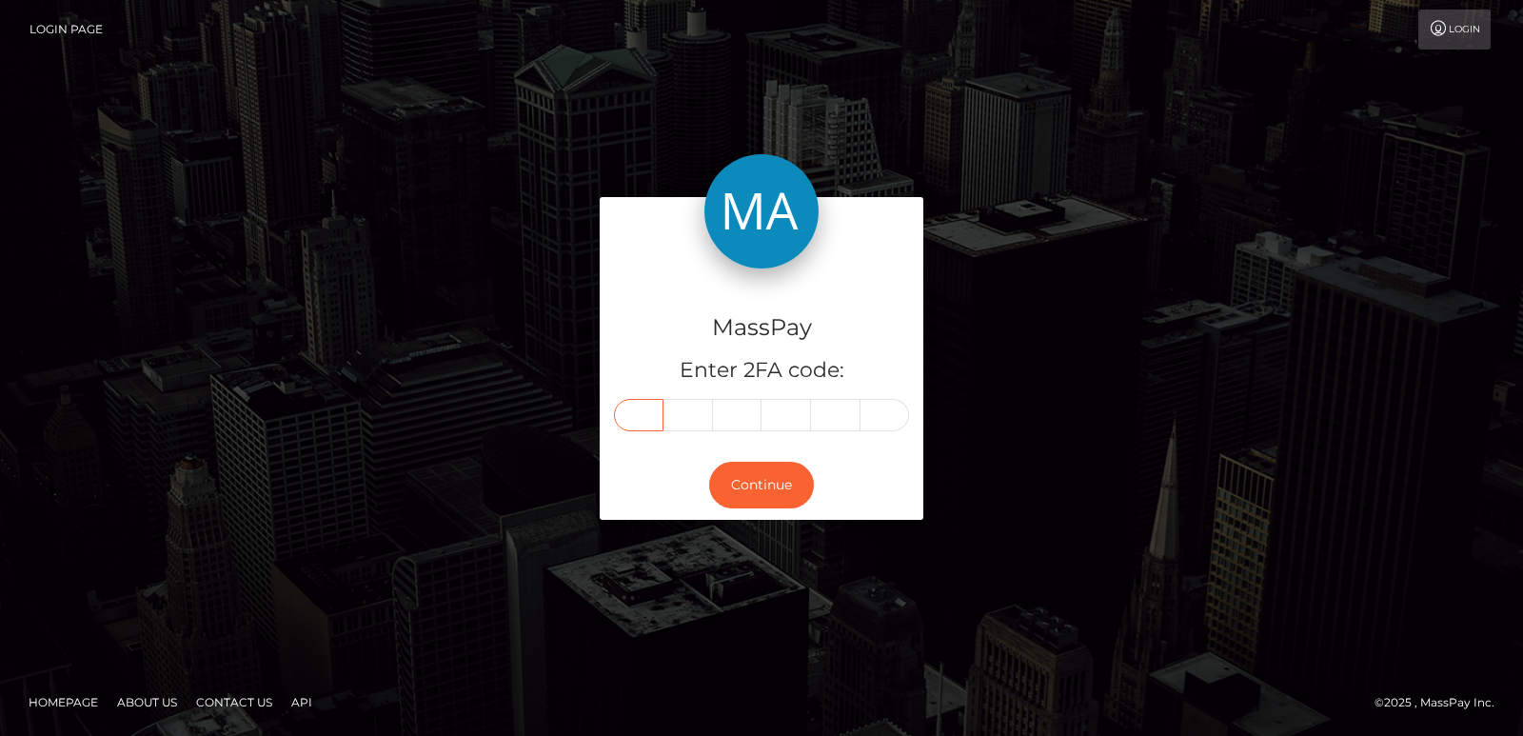
click at [659, 422] on input "text" at bounding box center [638, 415] width 49 height 32
type input "4"
type input "2"
type input "6"
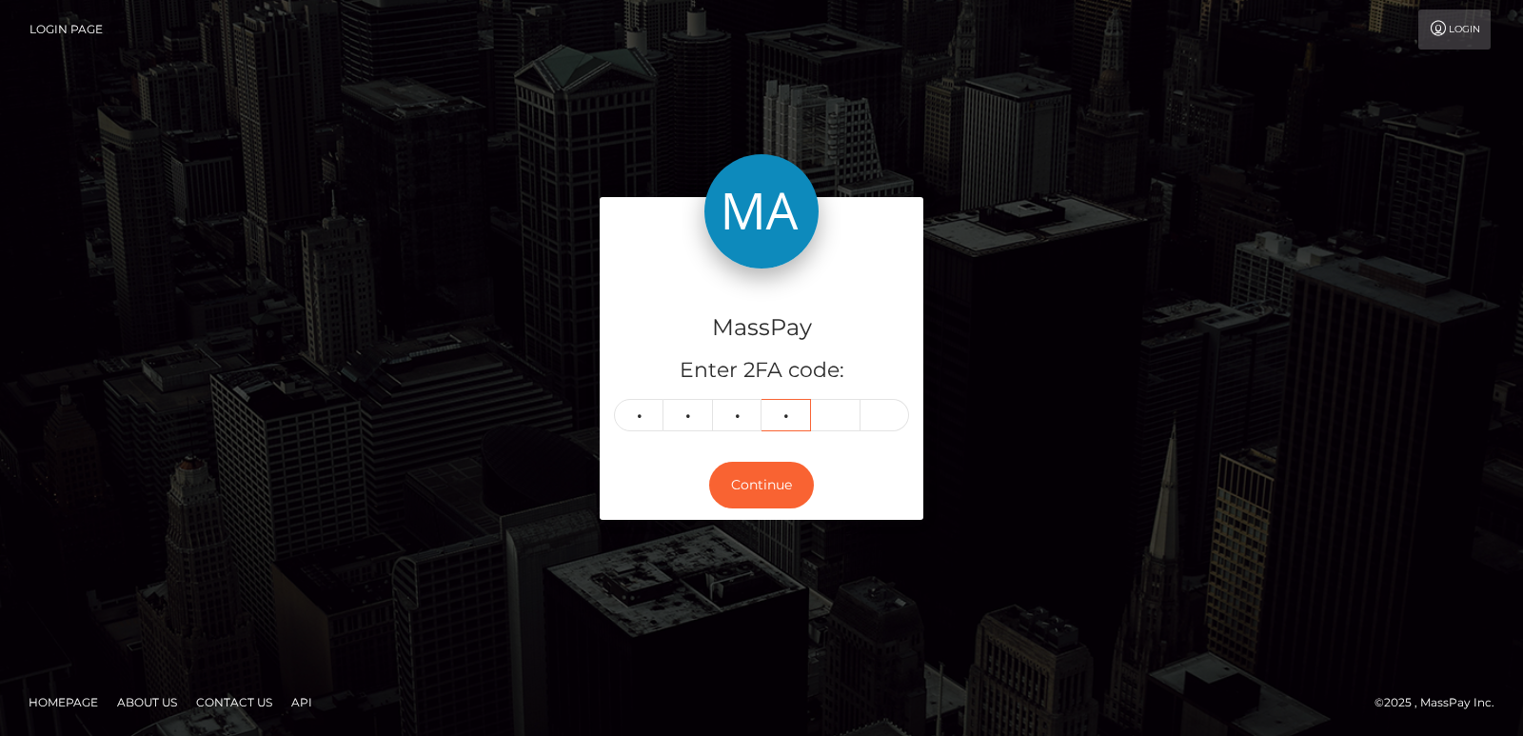
type input "5"
type input "4"
type input "8"
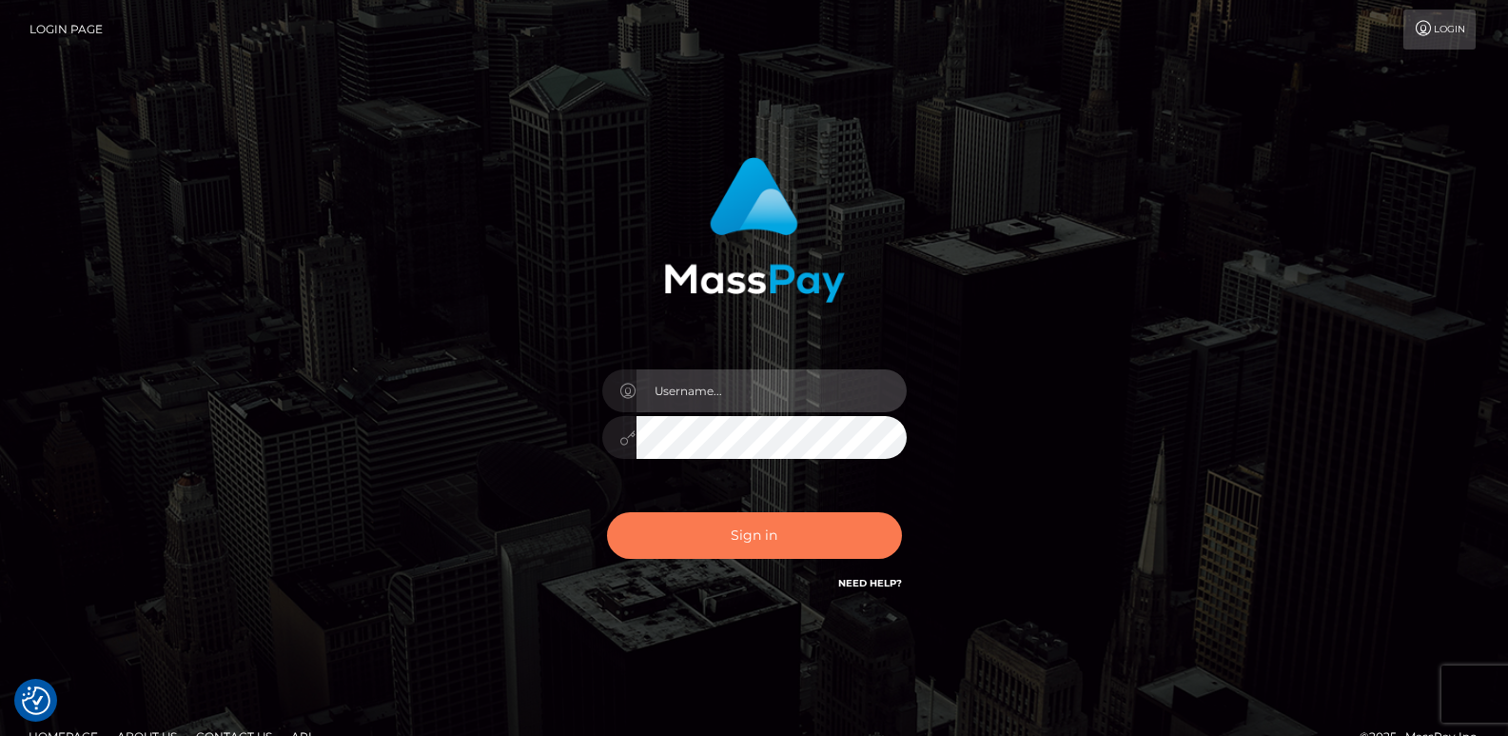
type input "[DOMAIN_NAME]"
click at [773, 545] on button "Sign in" at bounding box center [754, 535] width 295 height 47
click at [760, 541] on button "Sign in" at bounding box center [754, 535] width 295 height 47
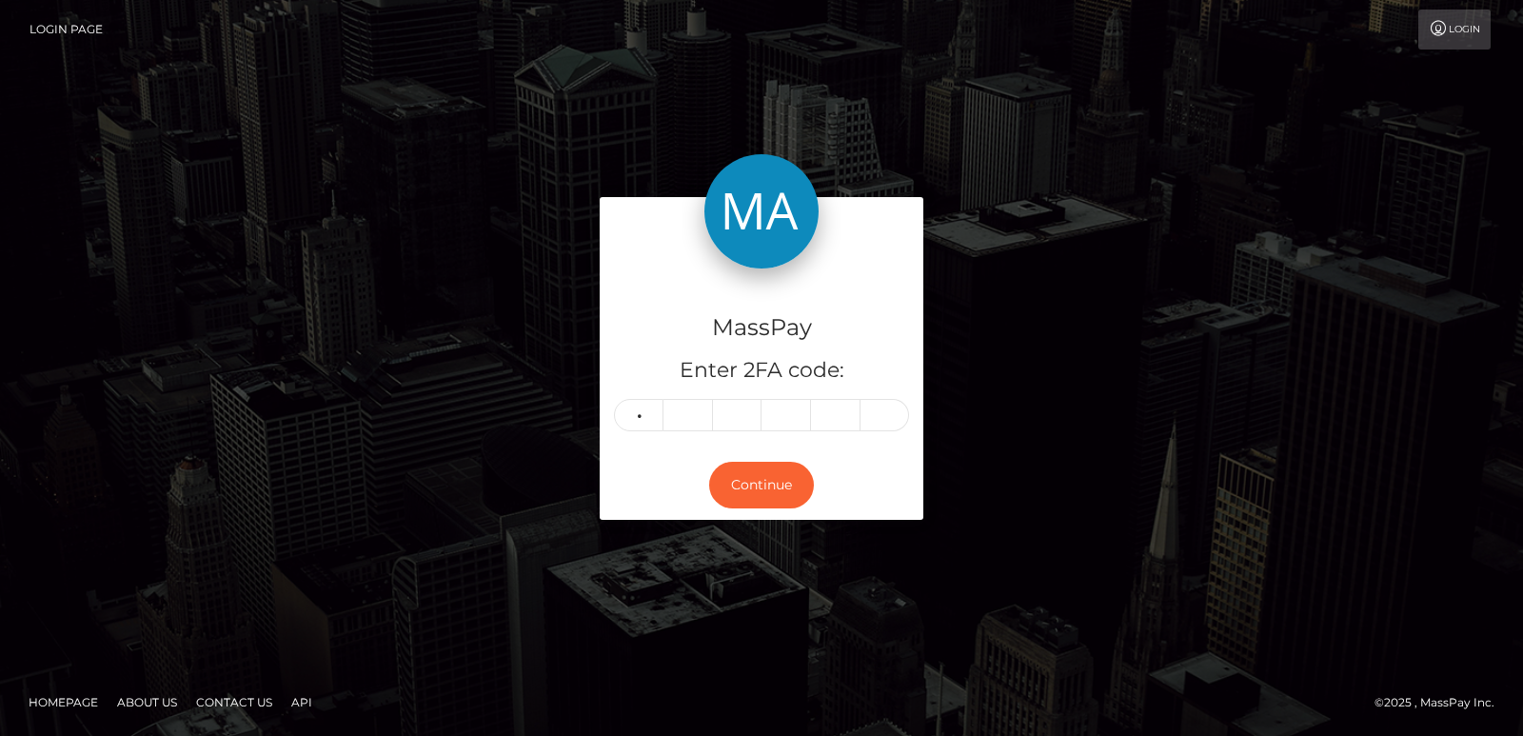
type input "4"
type input "2"
type input "6"
type input "5"
type input "4"
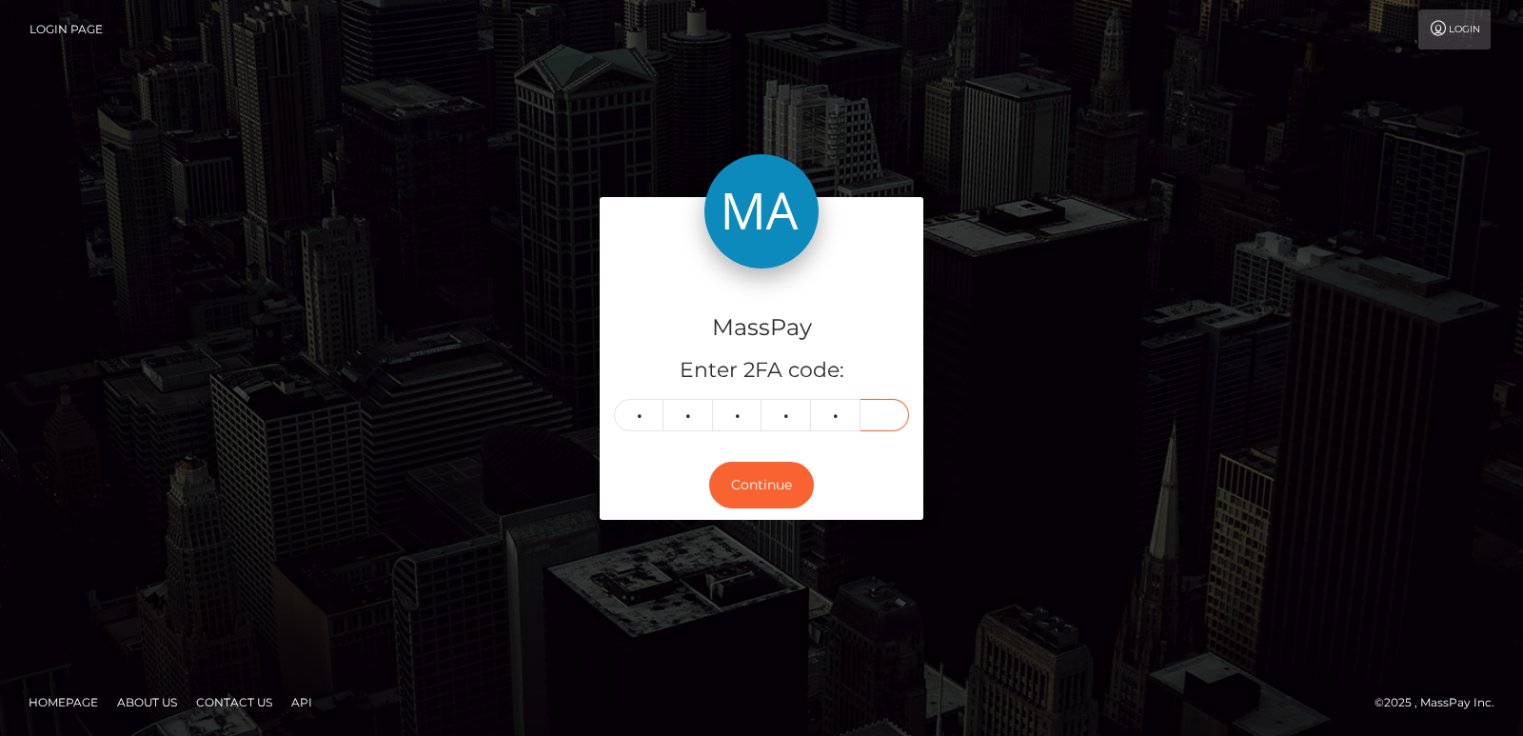
type input "8"
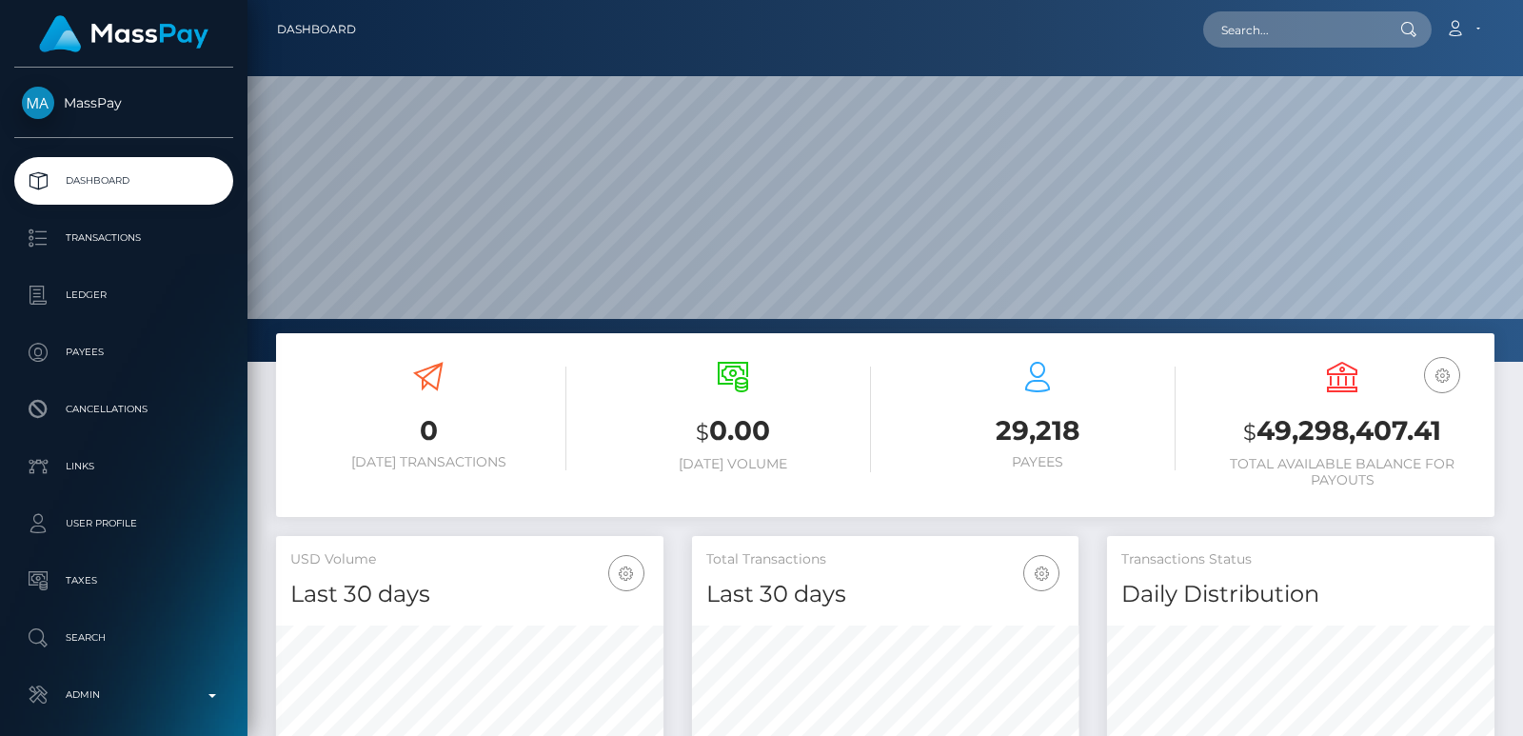
scroll to position [338, 386]
drag, startPoint x: 1187, startPoint y: 50, endPoint x: 1218, endPoint y: 42, distance: 32.6
click at [1218, 42] on nav "Dashboard Loading... Loading... Account Edit Profile" at bounding box center [884, 29] width 1275 height 59
click at [1218, 42] on input "text" at bounding box center [1292, 29] width 179 height 36
paste input "[EMAIL_ADDRESS][DOMAIN_NAME]"
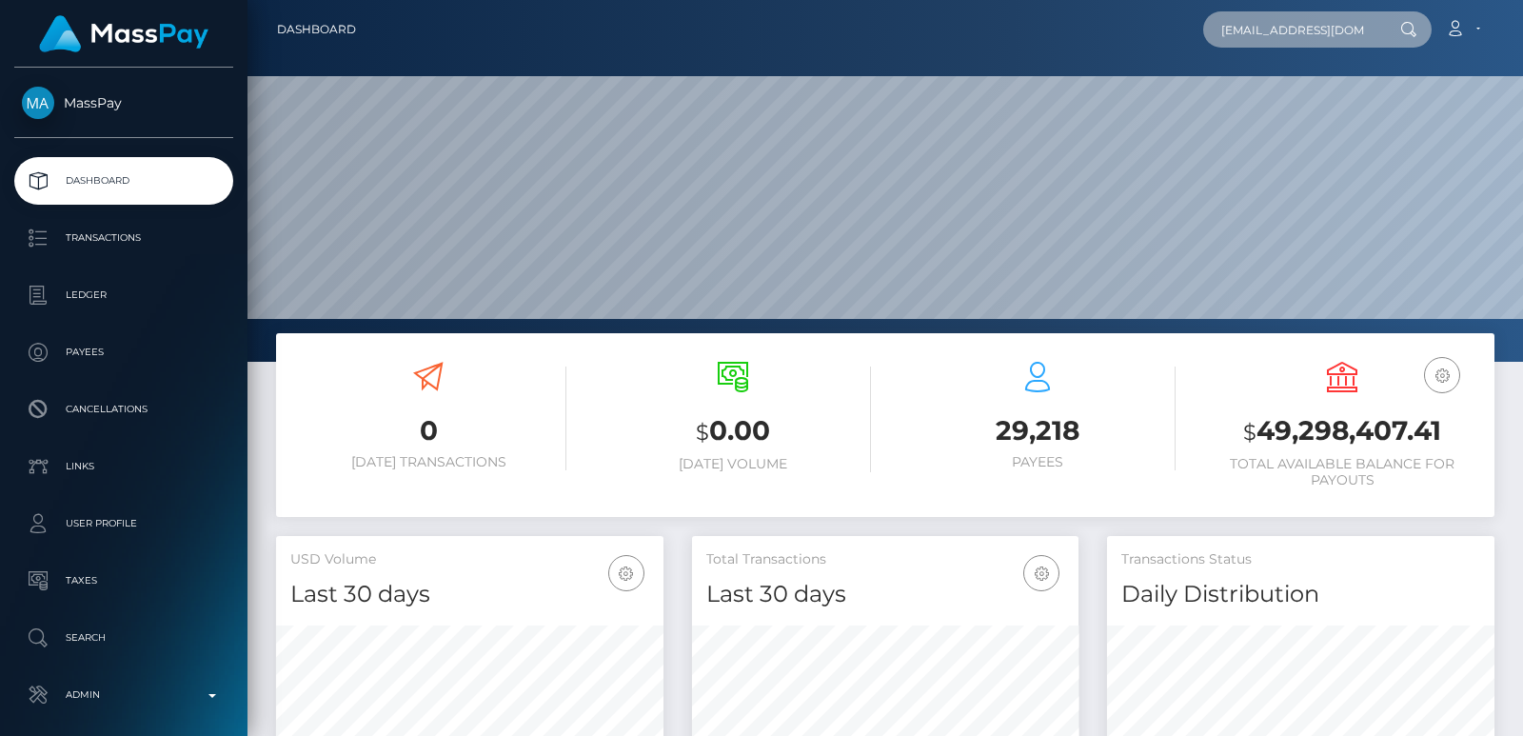
scroll to position [0, 9]
type input "redwiggler58@gmail.com"
click at [1244, 44] on input "redwiggler58@gmail.com" at bounding box center [1292, 29] width 179 height 36
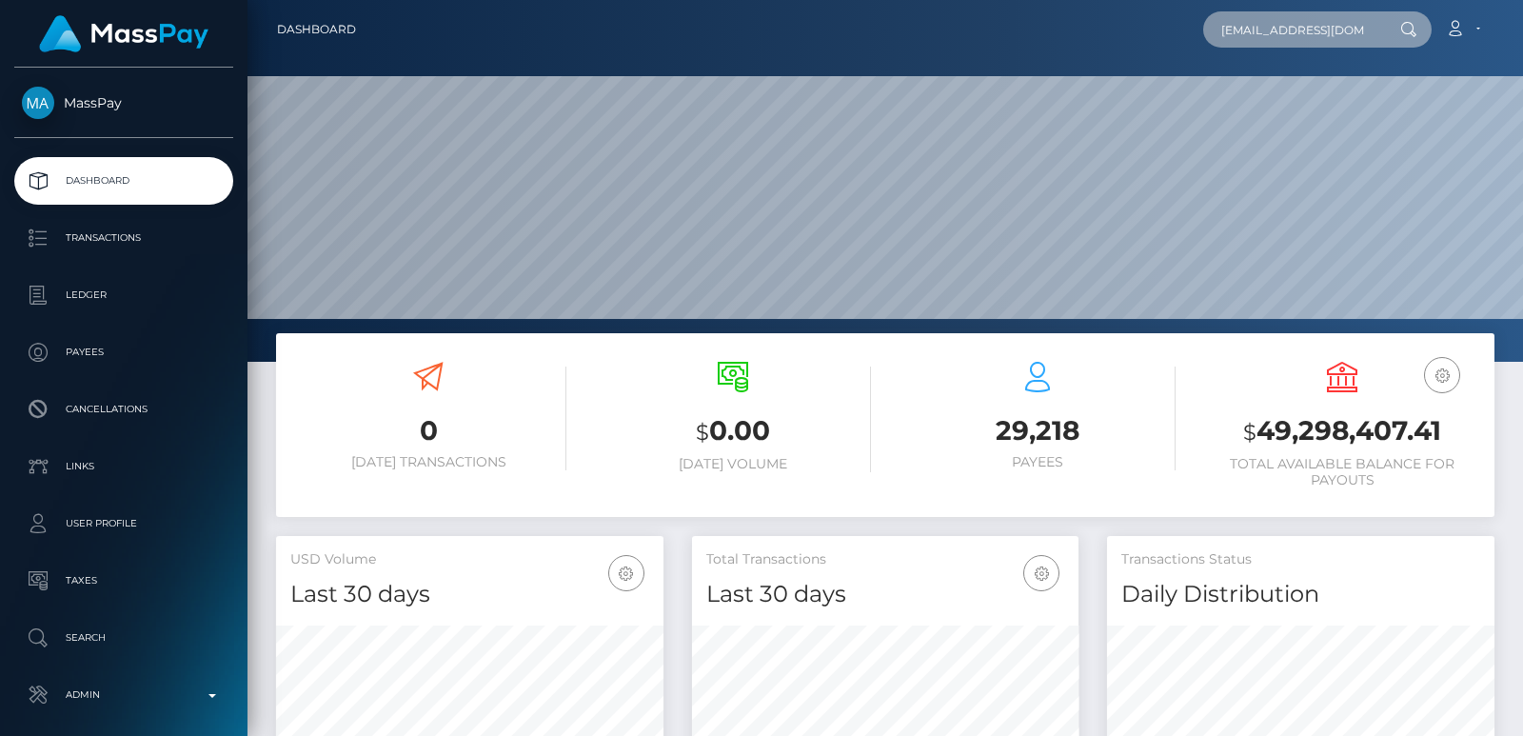
click at [1244, 44] on input "redwiggler58@gmail.com" at bounding box center [1292, 29] width 179 height 36
paste input "[EMAIL_ADDRESS][DOMAIN_NAME]"
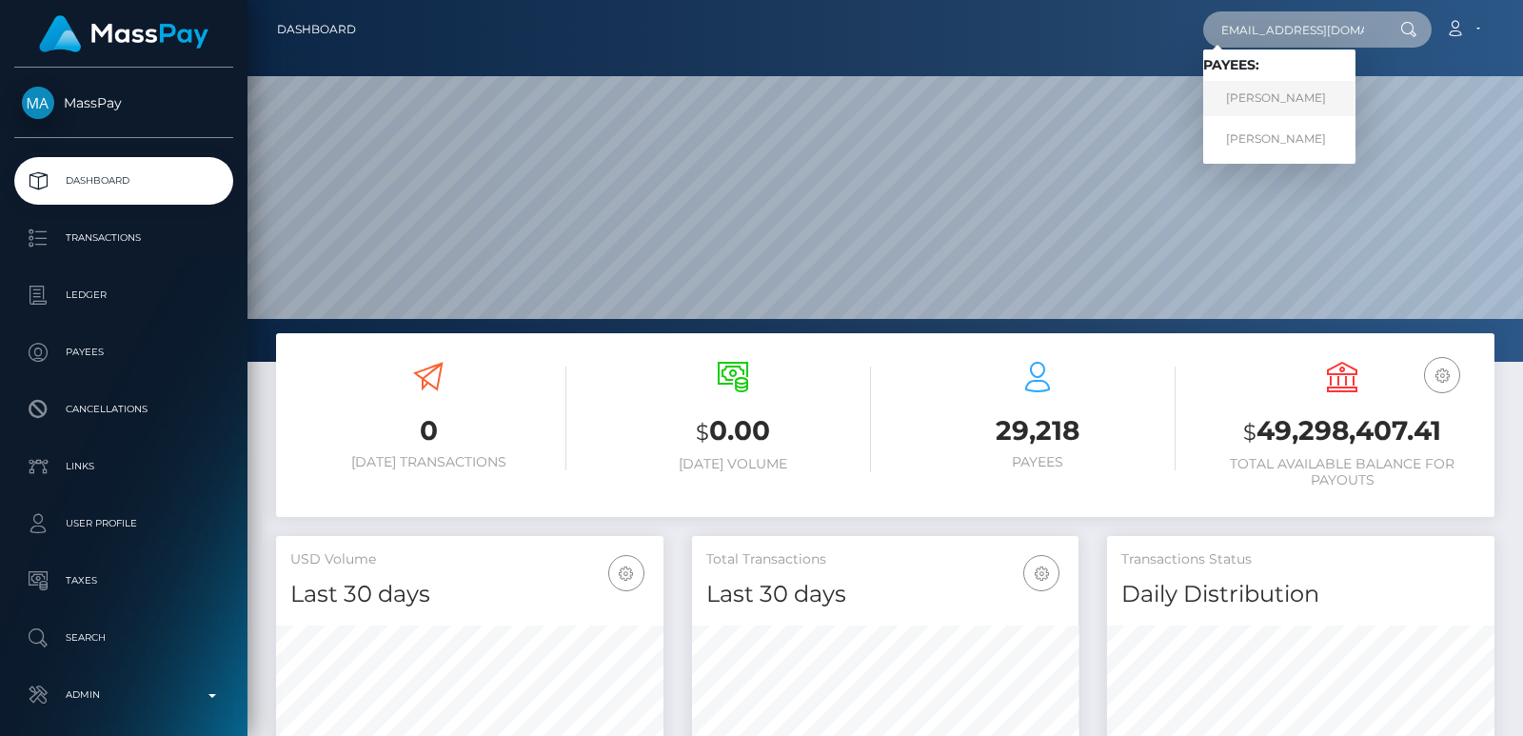
type input "[EMAIL_ADDRESS][DOMAIN_NAME]"
click at [1262, 93] on link "Richard Mohney" at bounding box center [1279, 98] width 152 height 35
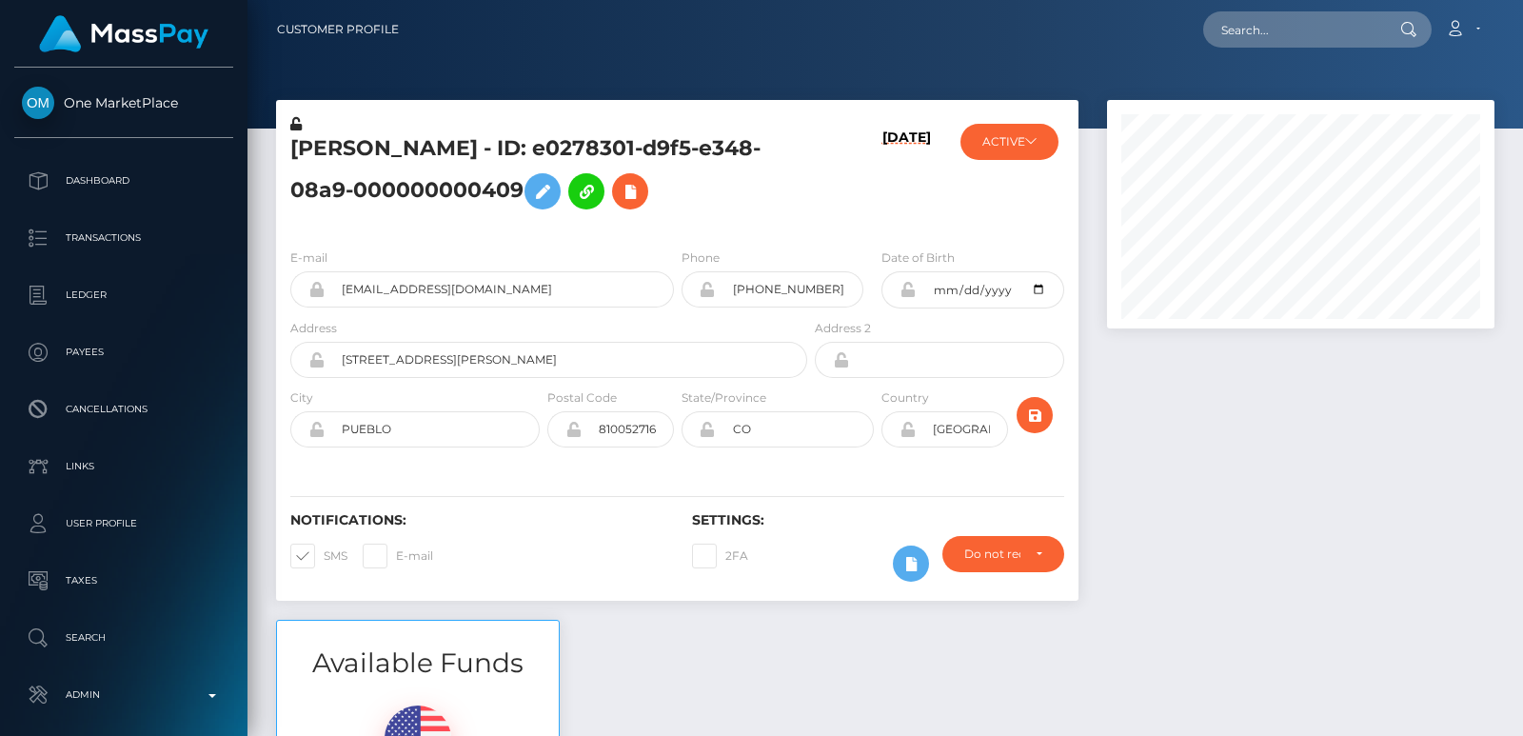
scroll to position [228, 386]
click at [919, 426] on input "[GEOGRAPHIC_DATA]" at bounding box center [961, 429] width 92 height 36
click at [951, 422] on input "[GEOGRAPHIC_DATA]" at bounding box center [961, 429] width 92 height 36
click at [951, 422] on input "USA" at bounding box center [961, 429] width 92 height 36
